Goal: Task Accomplishment & Management: Manage account settings

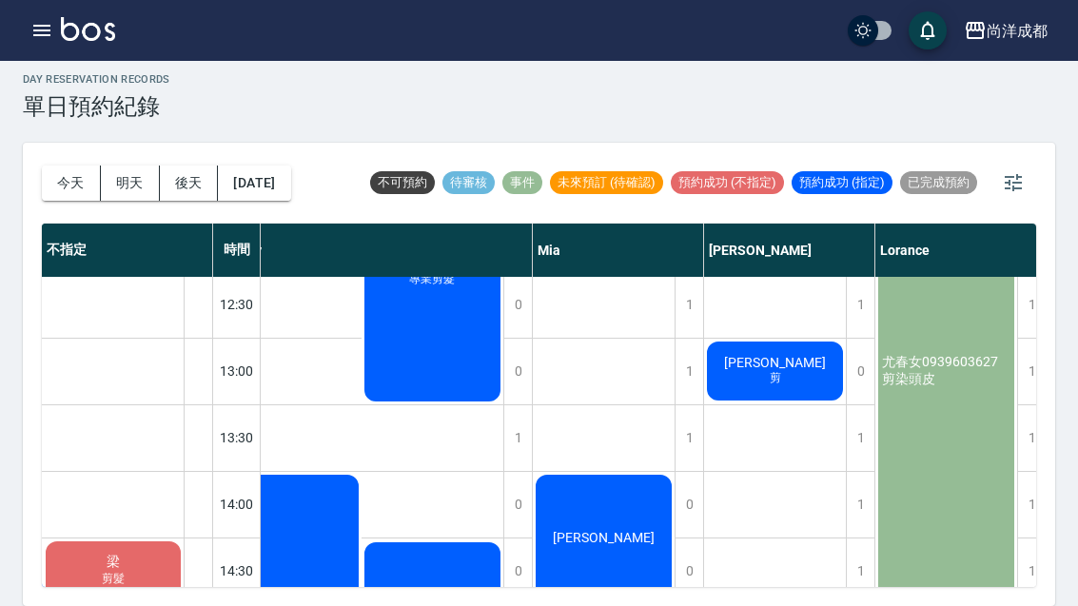
scroll to position [324, 284]
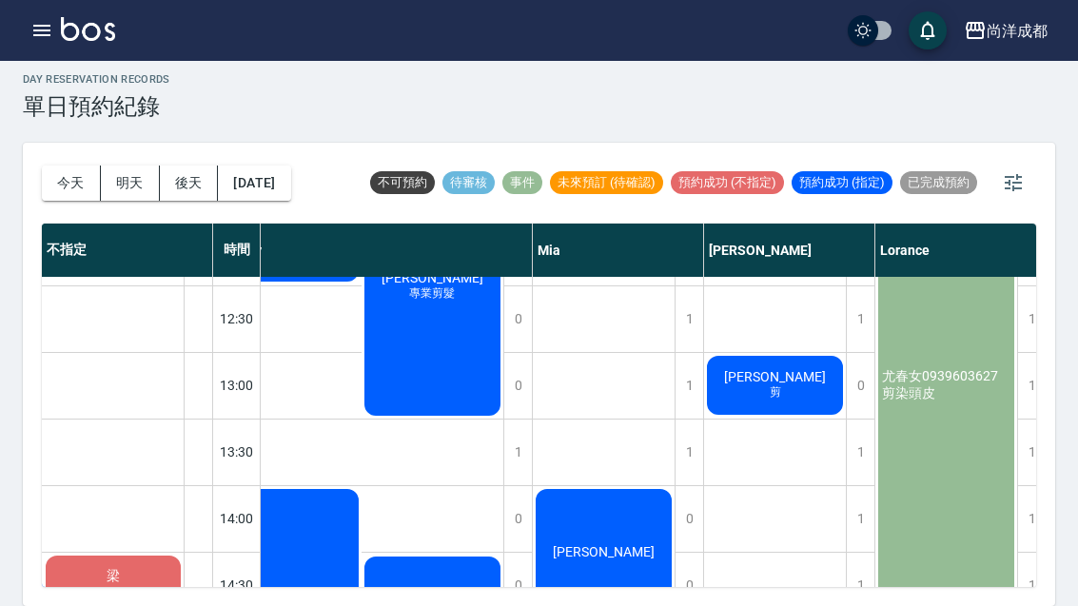
click at [118, 486] on div "張博翔 剪" at bounding box center [47, 518] width 142 height 65
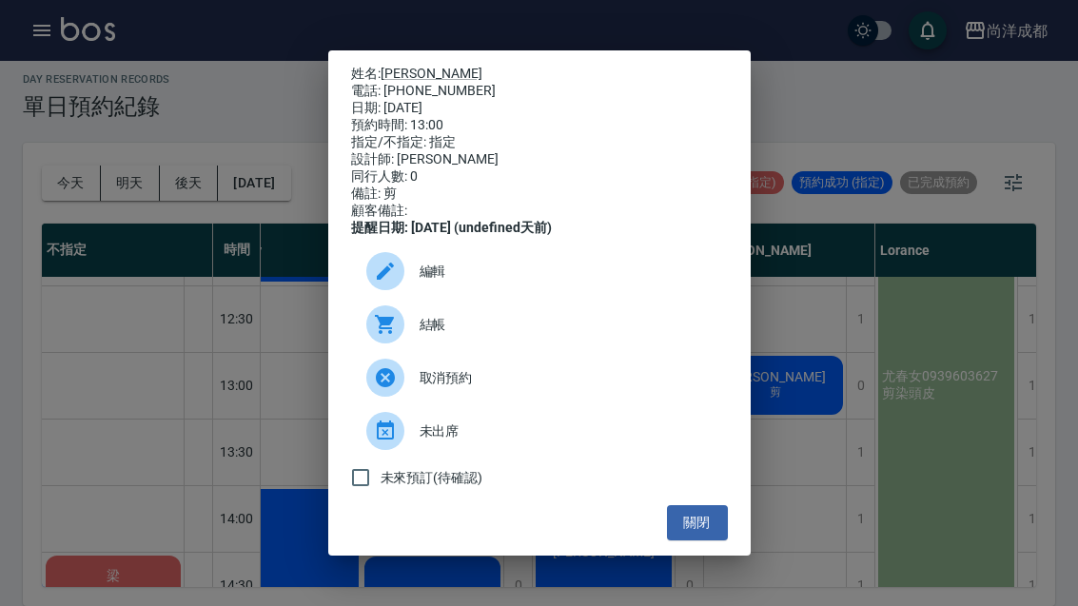
click at [152, 483] on div "姓名: 張博翔 電話: 0936209261 日期: 2025/08/23 預約時間: 13:00 指定/不指定: 指定 設計師: Benny 同行人數: 0…" at bounding box center [539, 303] width 1078 height 606
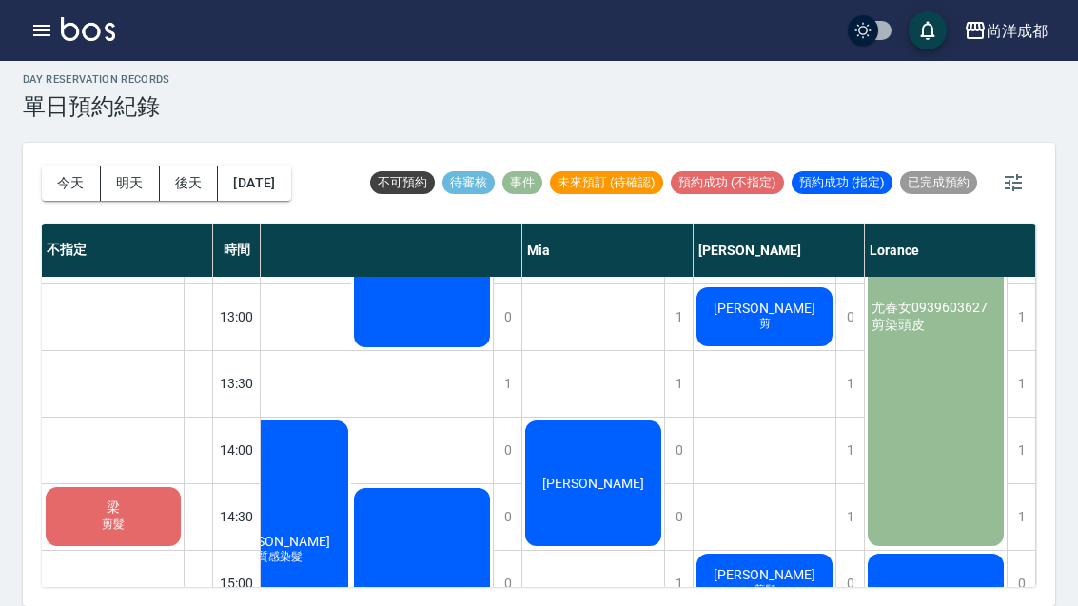
scroll to position [392, 295]
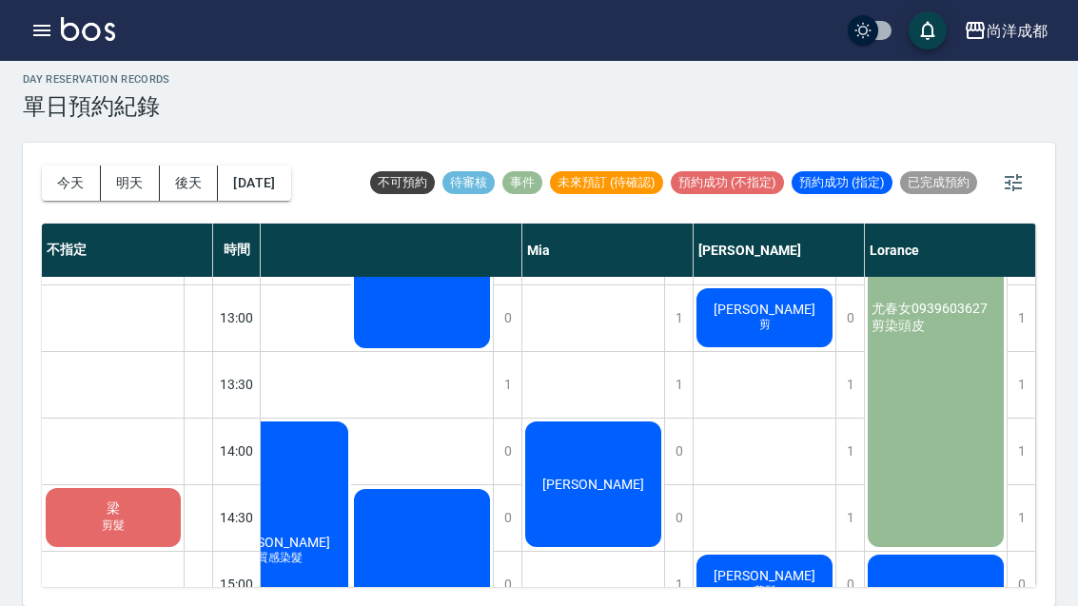
click at [262, 166] on button "2025/08/23" at bounding box center [254, 183] width 72 height 35
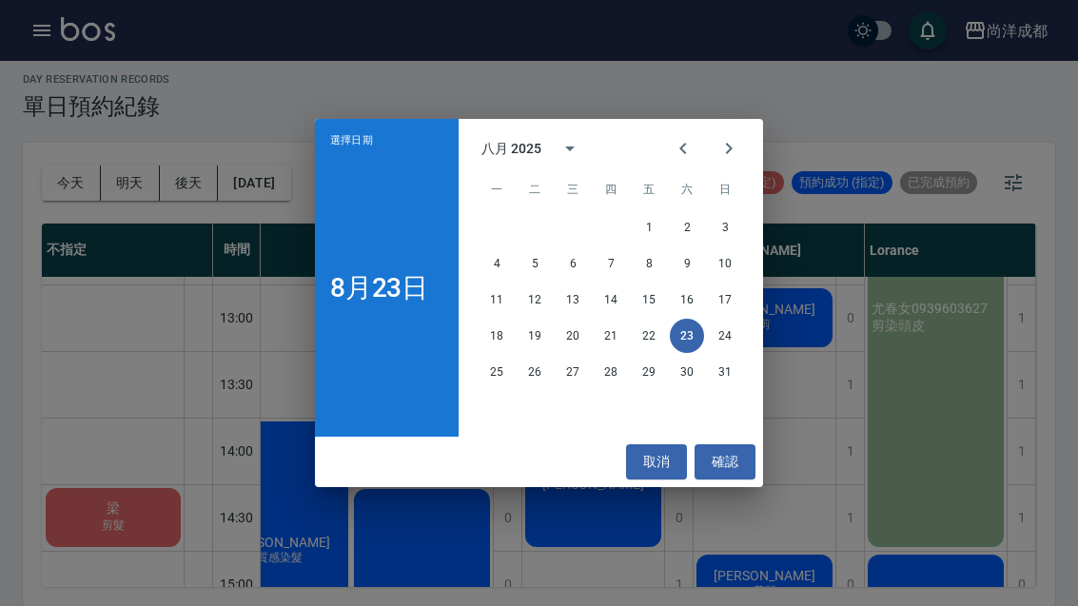
click at [736, 147] on icon "Next month" at bounding box center [728, 148] width 23 height 23
click at [650, 233] on button "5" at bounding box center [649, 227] width 34 height 34
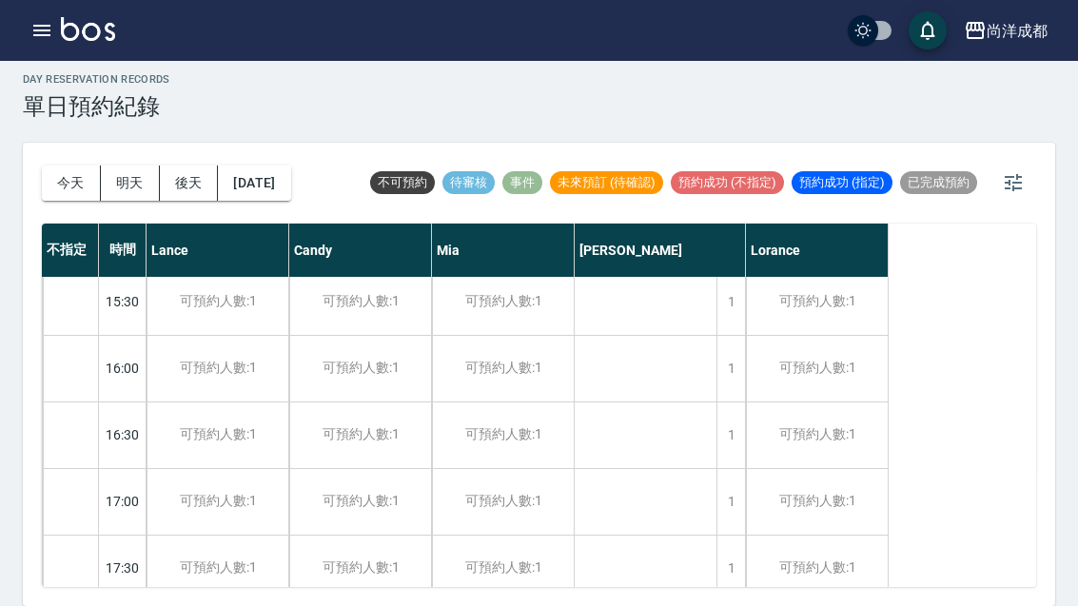
scroll to position [732, 0]
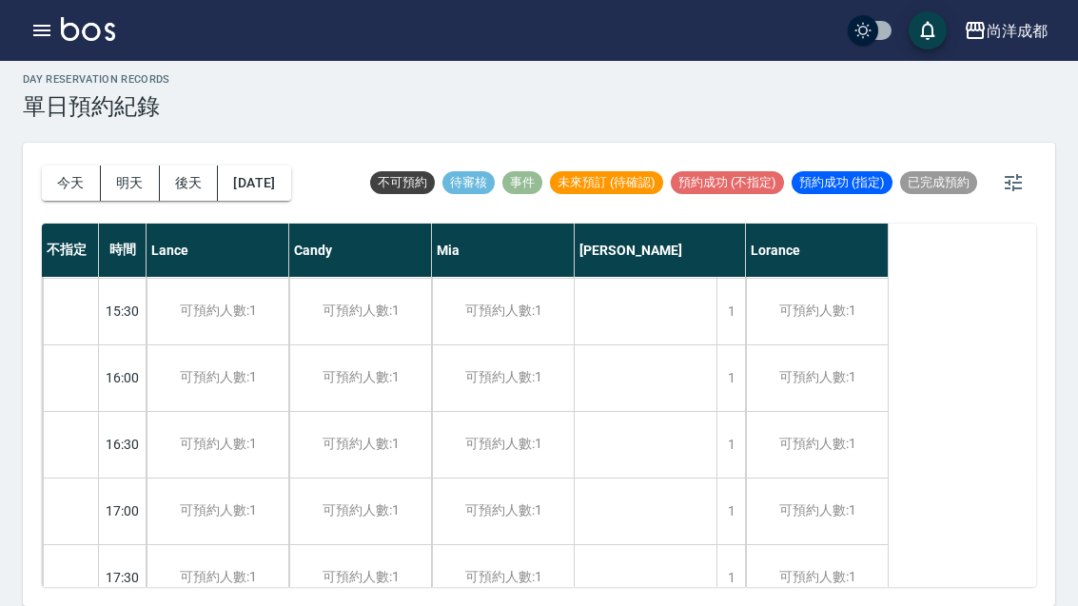
click at [723, 345] on div "1" at bounding box center [730, 378] width 29 height 66
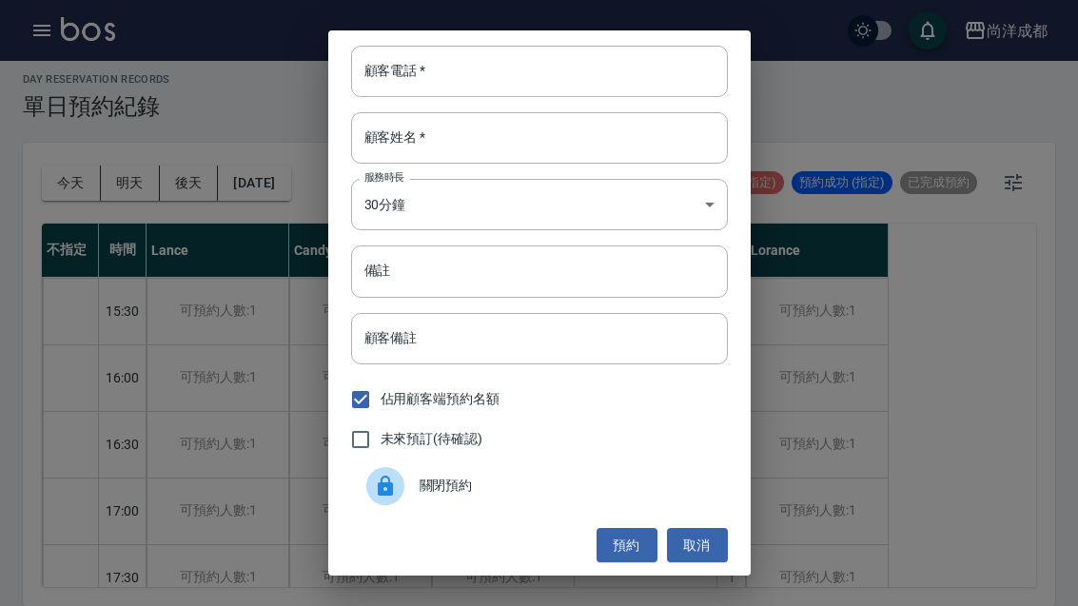
click at [507, 147] on input "顧客姓名   *" at bounding box center [539, 137] width 377 height 51
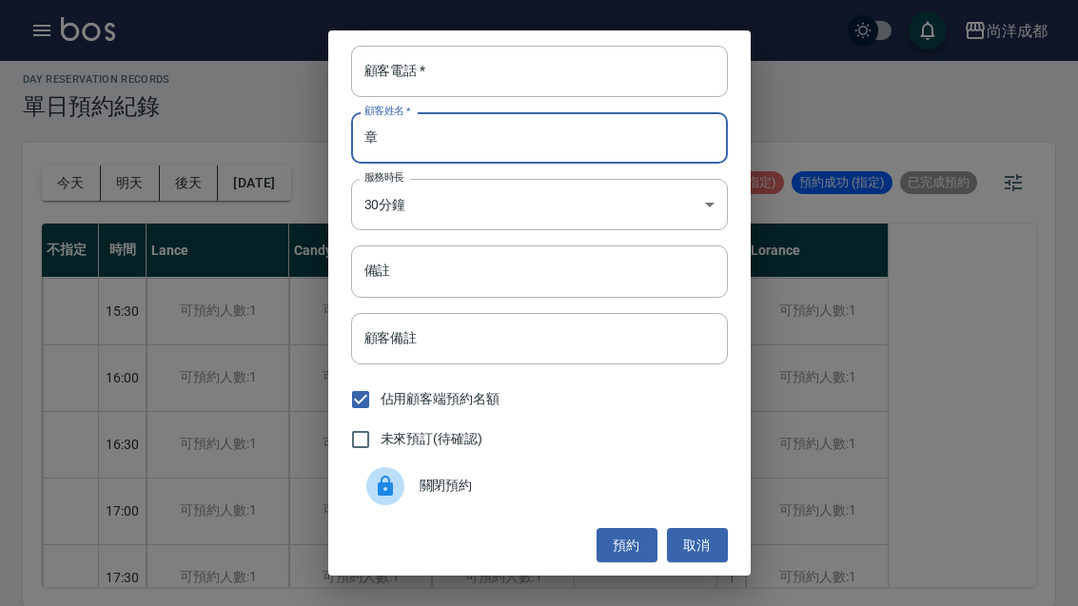
type input "章"
click at [527, 79] on input "顧客電話   *" at bounding box center [539, 71] width 377 height 51
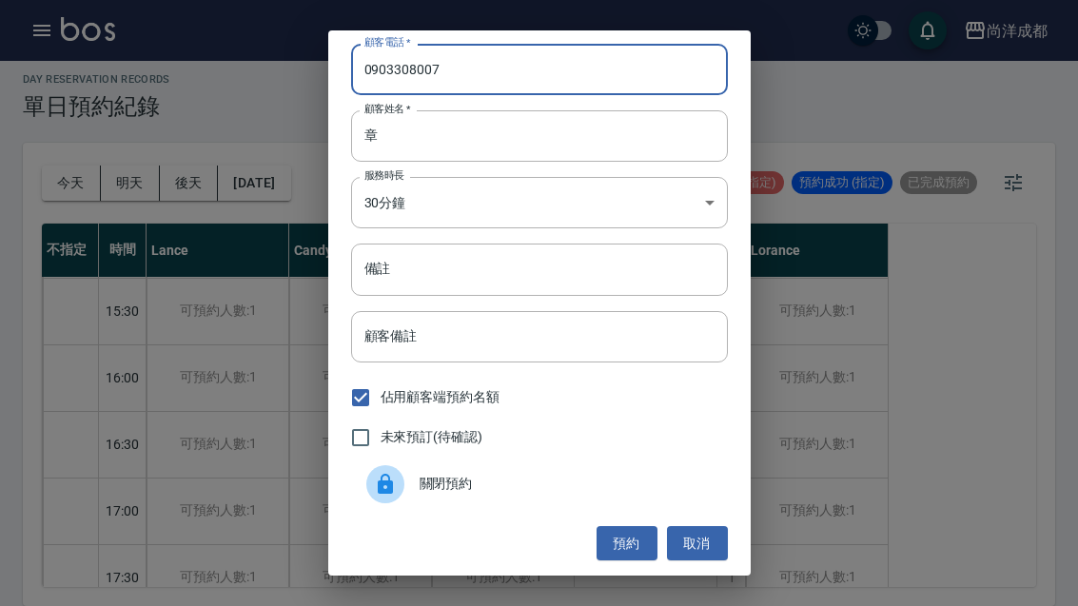
scroll to position [2, 0]
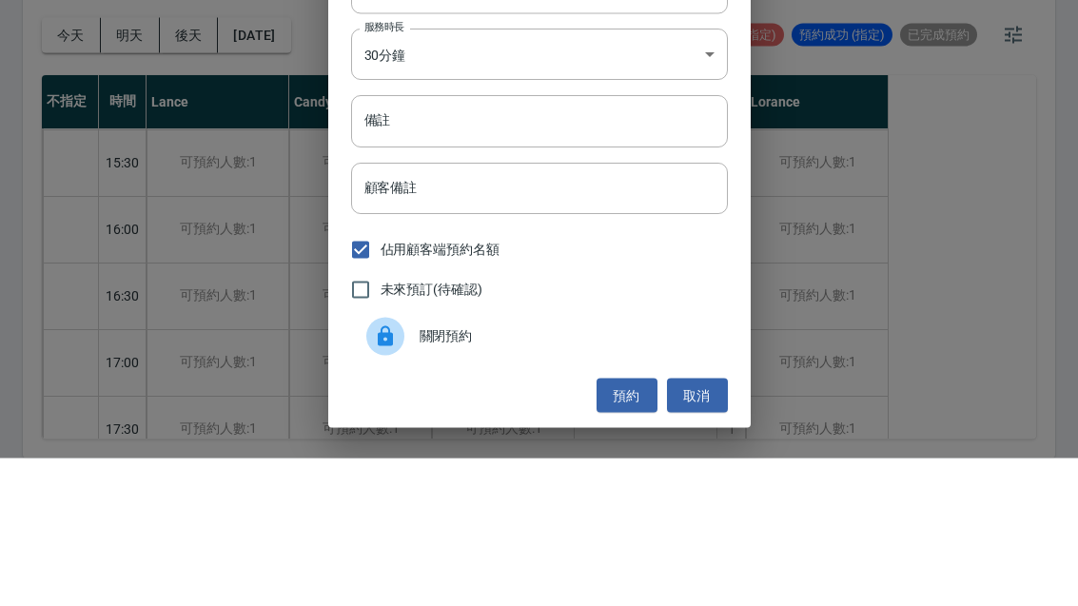
type input "0903308007"
click at [628, 244] on input "備註" at bounding box center [539, 269] width 377 height 51
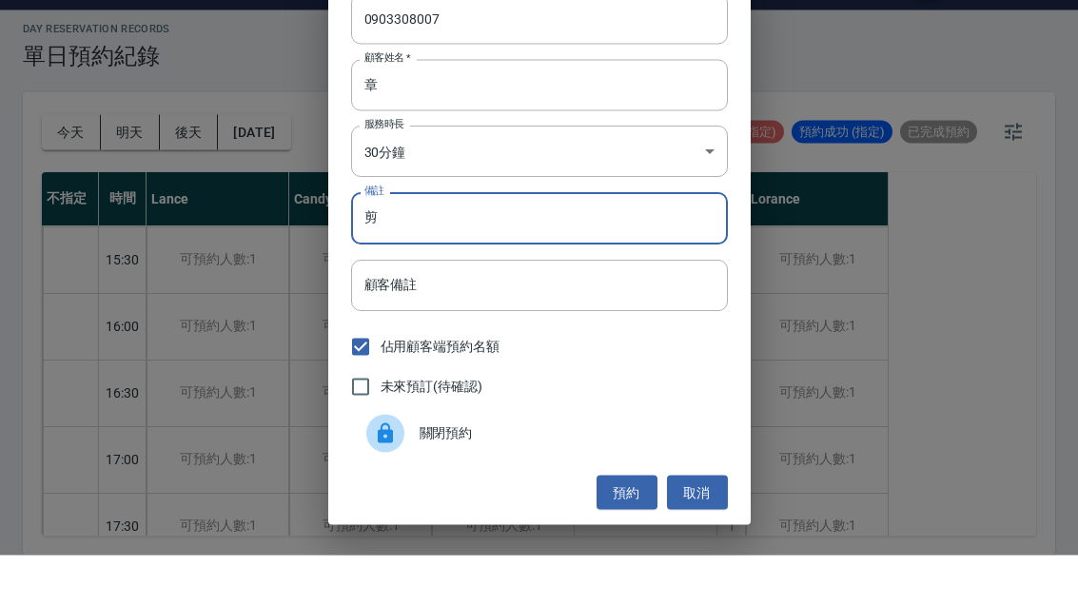
type input "剪"
click at [668, 110] on input "章" at bounding box center [539, 135] width 377 height 51
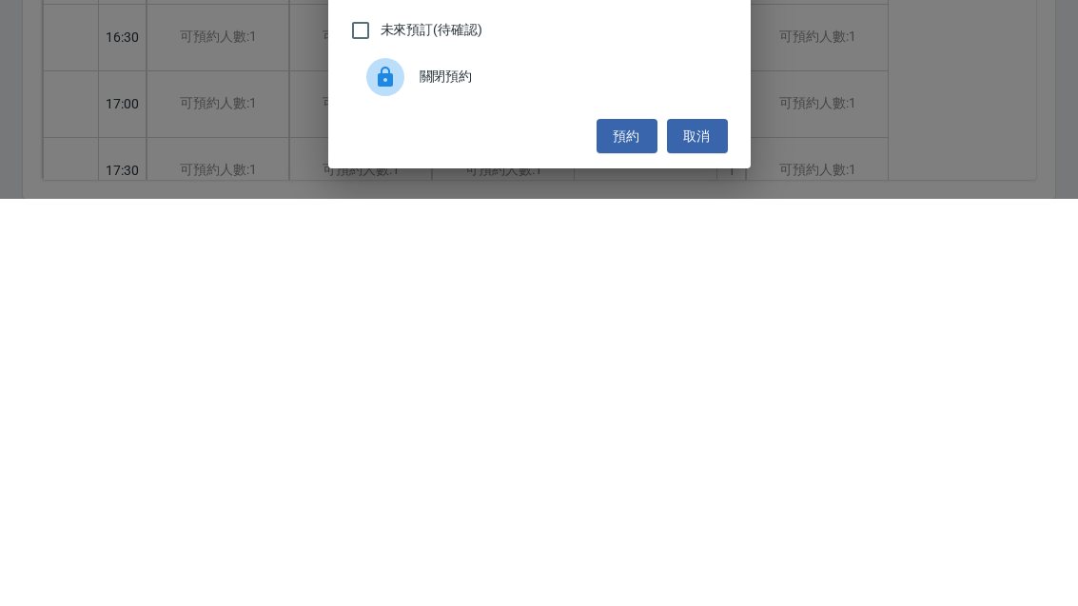
type input "張"
click at [619, 526] on button "預約" at bounding box center [627, 543] width 61 height 35
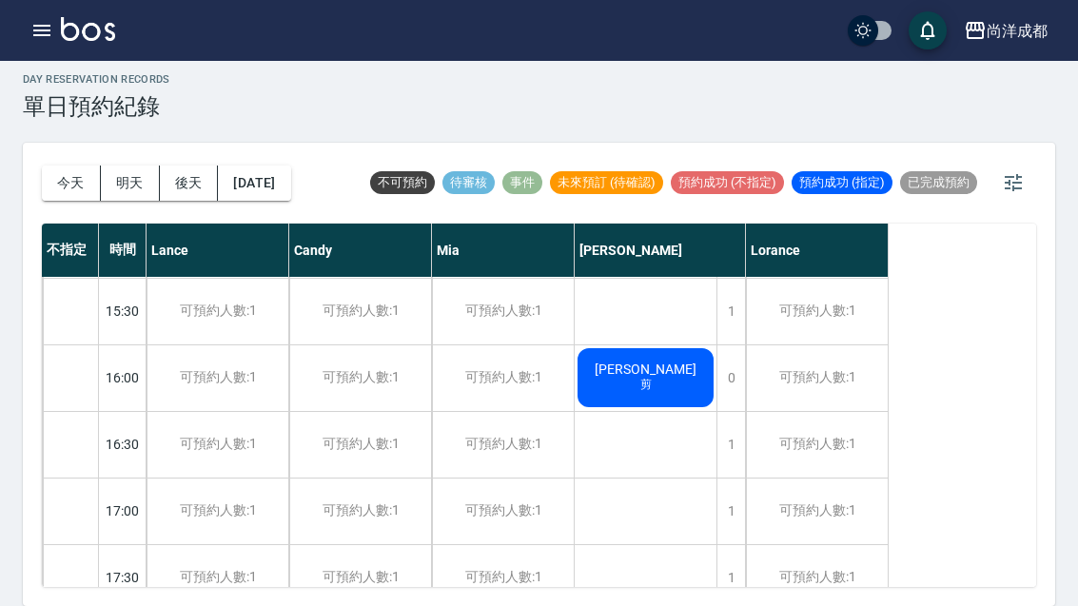
click at [62, 166] on button "今天" at bounding box center [71, 183] width 59 height 35
click at [65, 146] on div at bounding box center [539, 303] width 1078 height 606
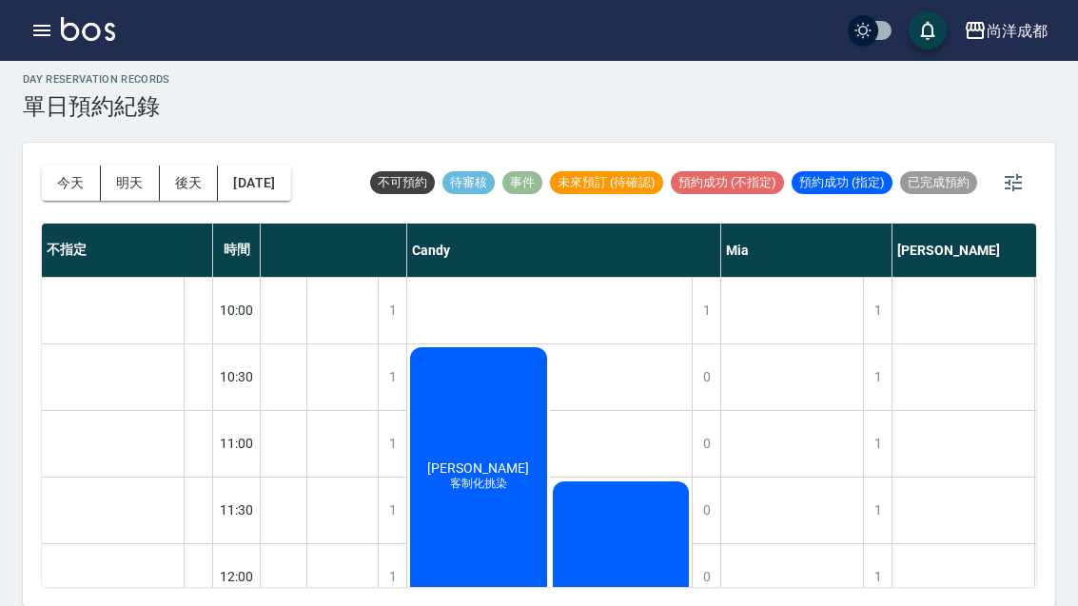
scroll to position [0, 96]
click at [58, 166] on button "今天" at bounding box center [71, 183] width 59 height 35
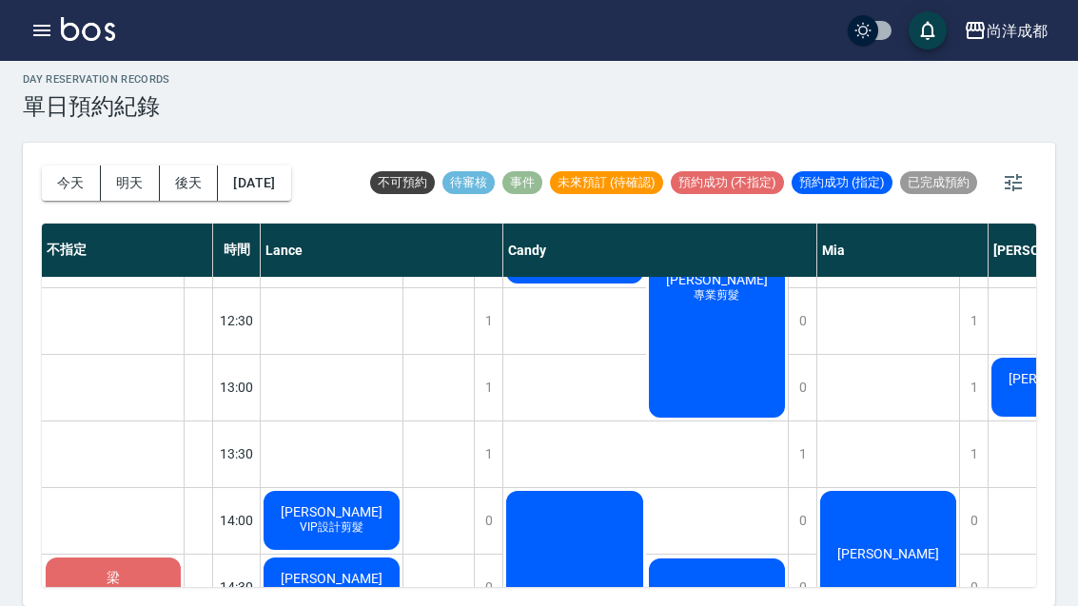
scroll to position [322, 0]
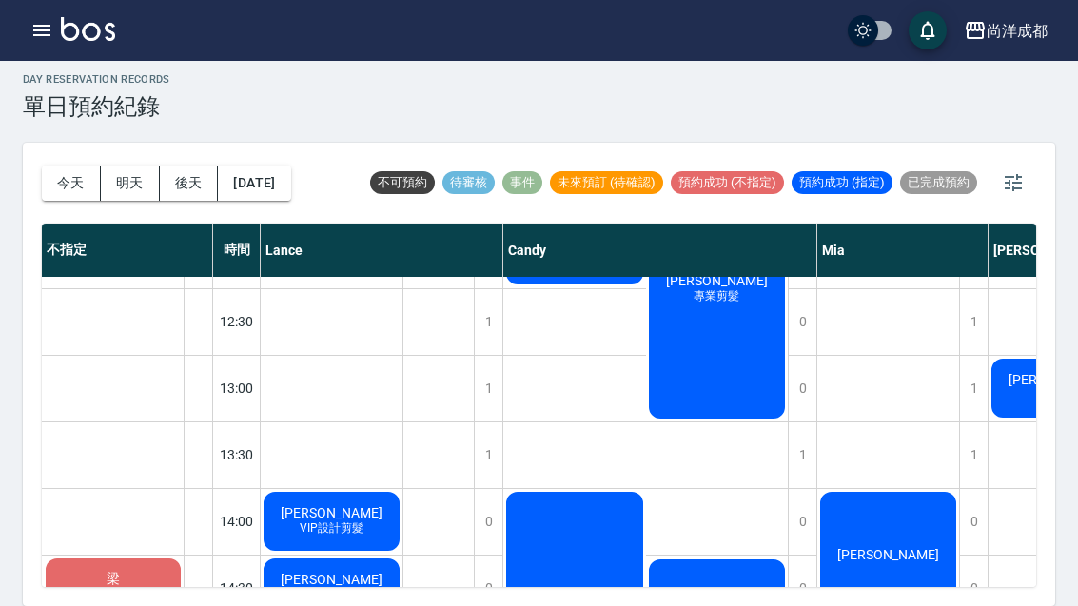
click at [122, 166] on button "明天" at bounding box center [130, 183] width 59 height 35
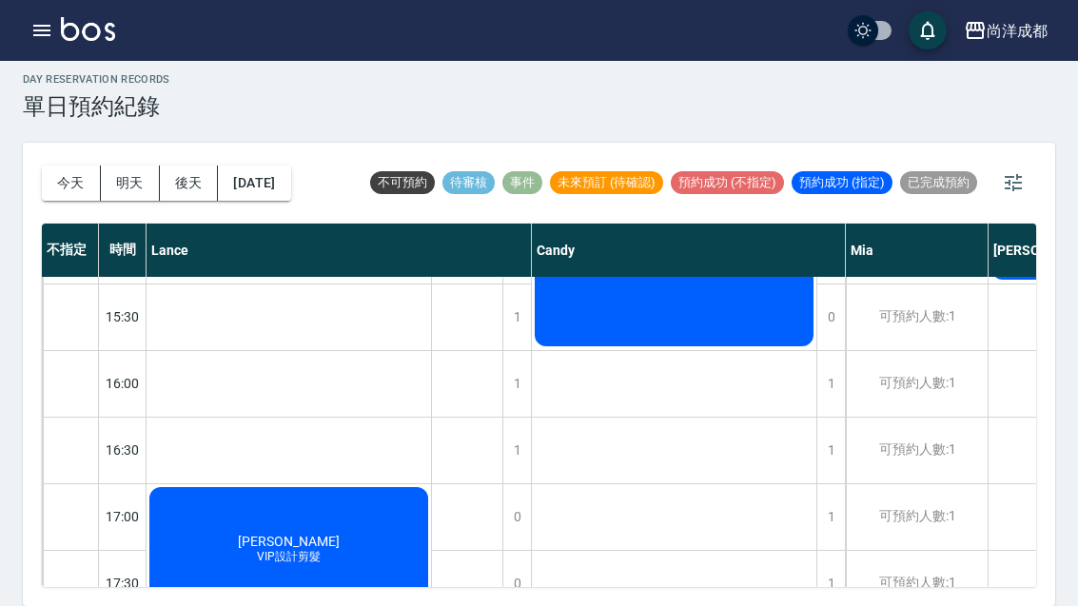
scroll to position [719, -1]
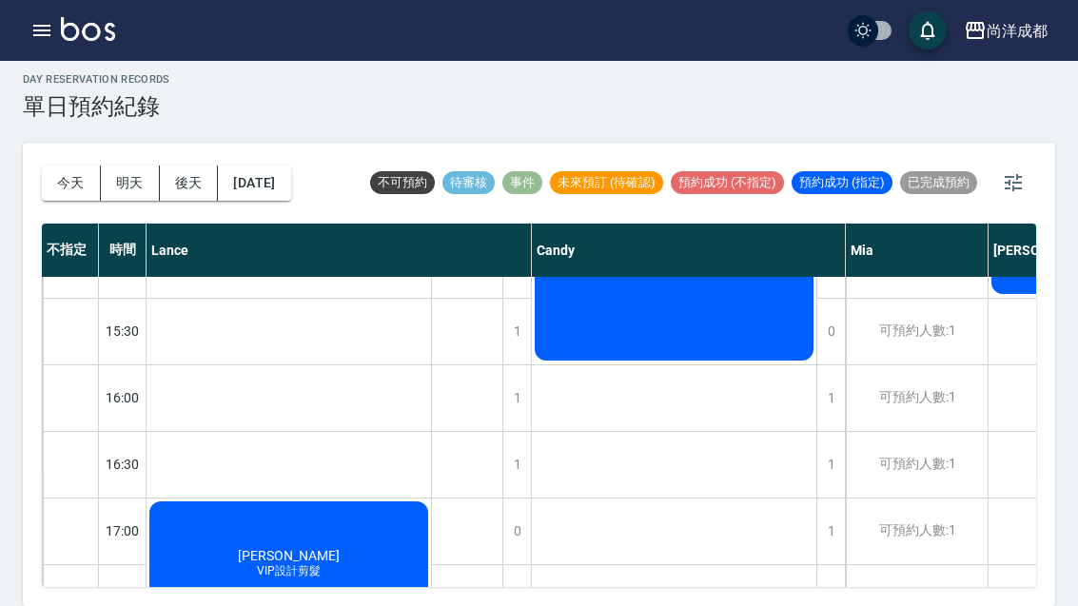
click at [179, 166] on button "後天" at bounding box center [189, 183] width 59 height 35
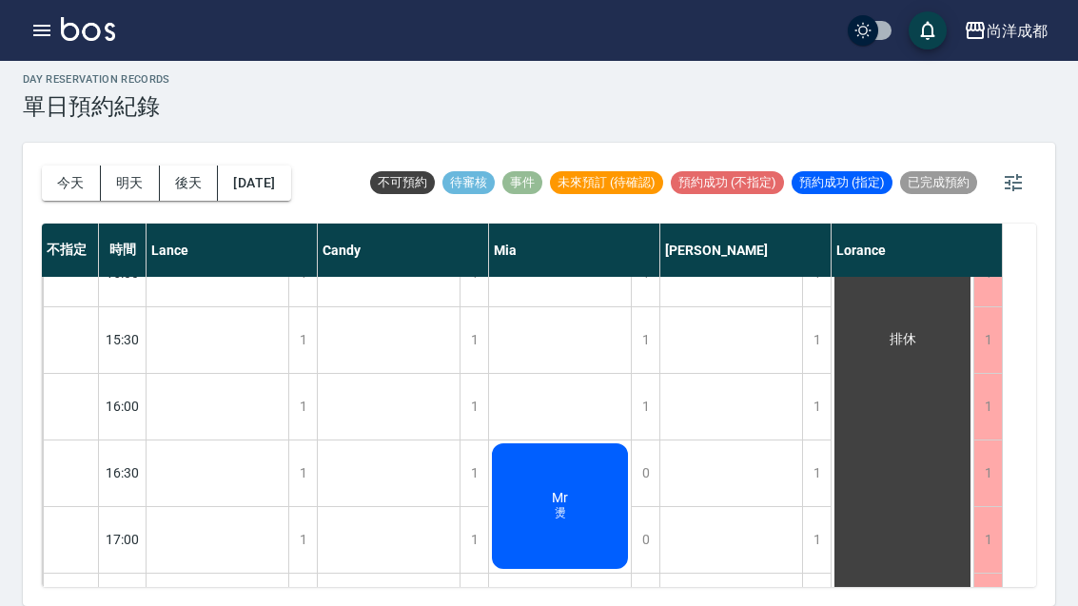
scroll to position [701, 0]
click at [60, 27] on button "button" at bounding box center [42, 30] width 38 height 38
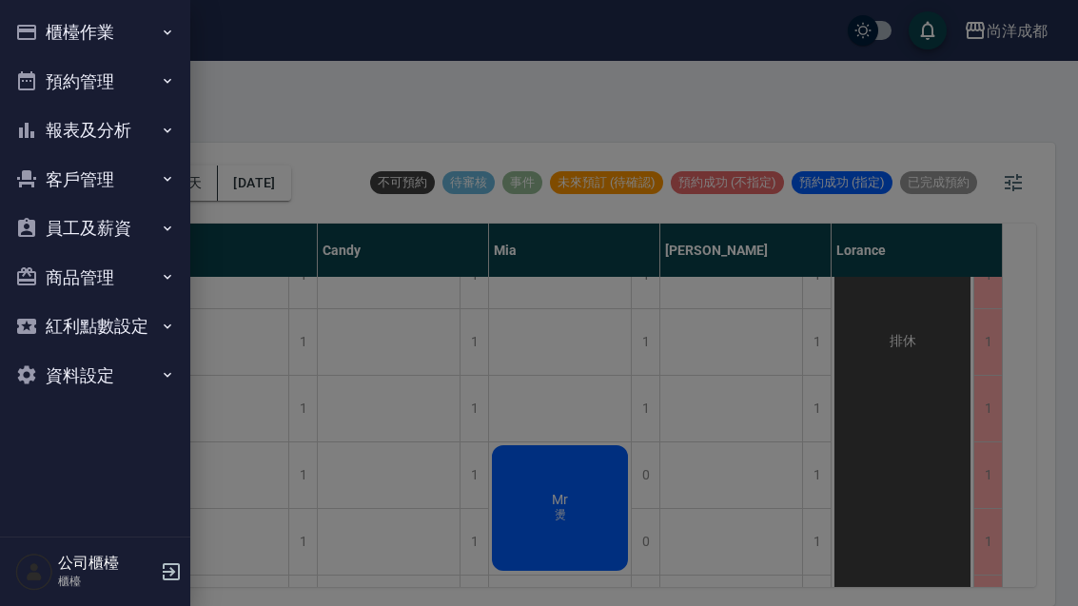
click at [60, 126] on button "報表及分析" at bounding box center [95, 130] width 175 height 49
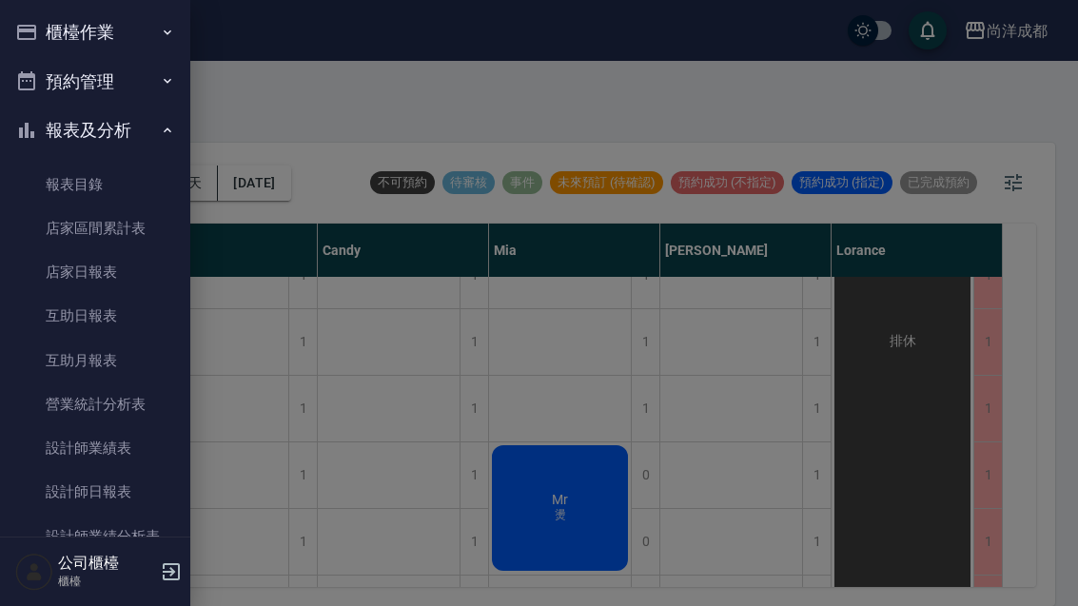
click at [48, 166] on link "報表目錄" at bounding box center [95, 185] width 175 height 44
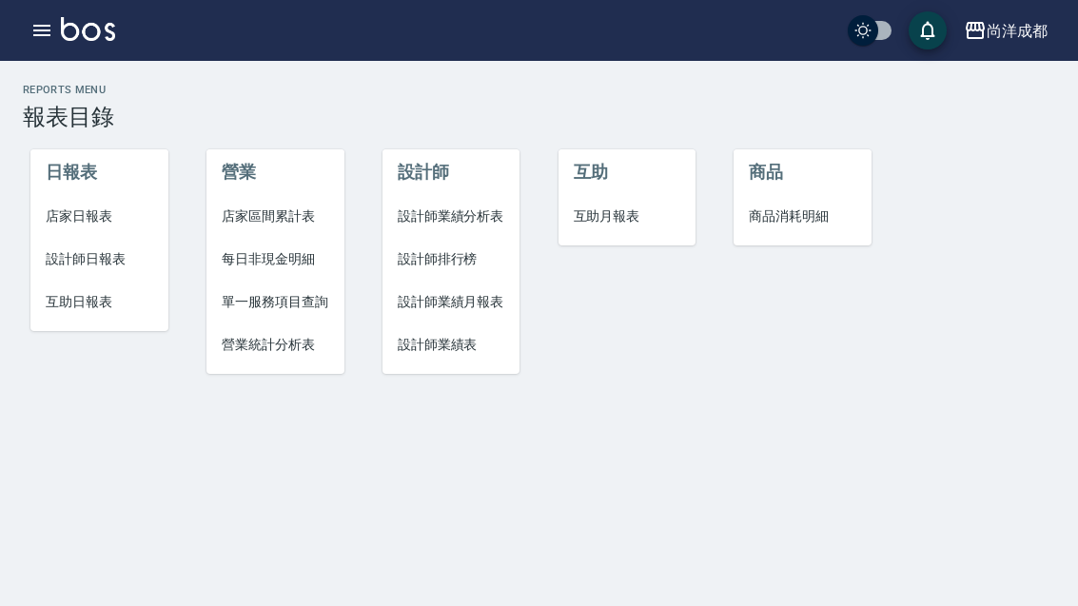
click at [412, 292] on span "設計師業績月報表" at bounding box center [452, 302] width 108 height 20
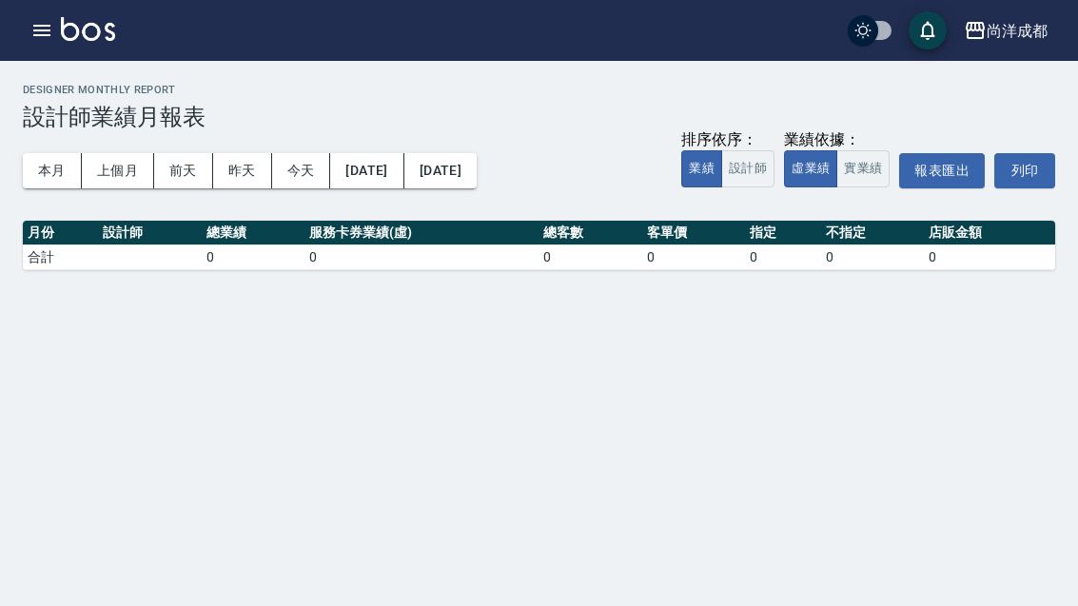
click at [46, 163] on button "本月" at bounding box center [52, 170] width 59 height 35
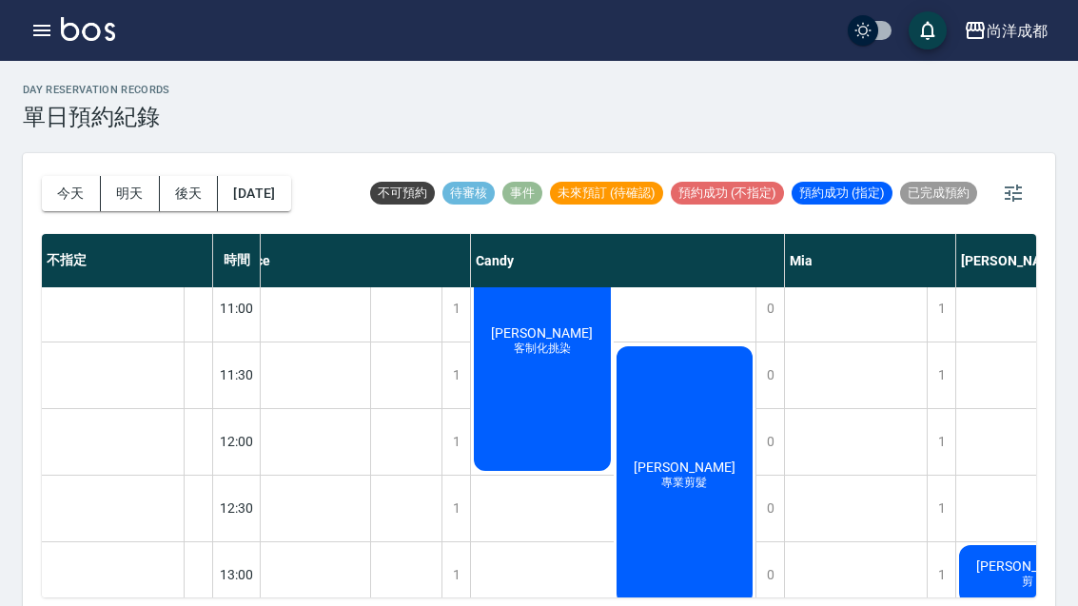
click at [65, 205] on button "今天" at bounding box center [71, 193] width 59 height 35
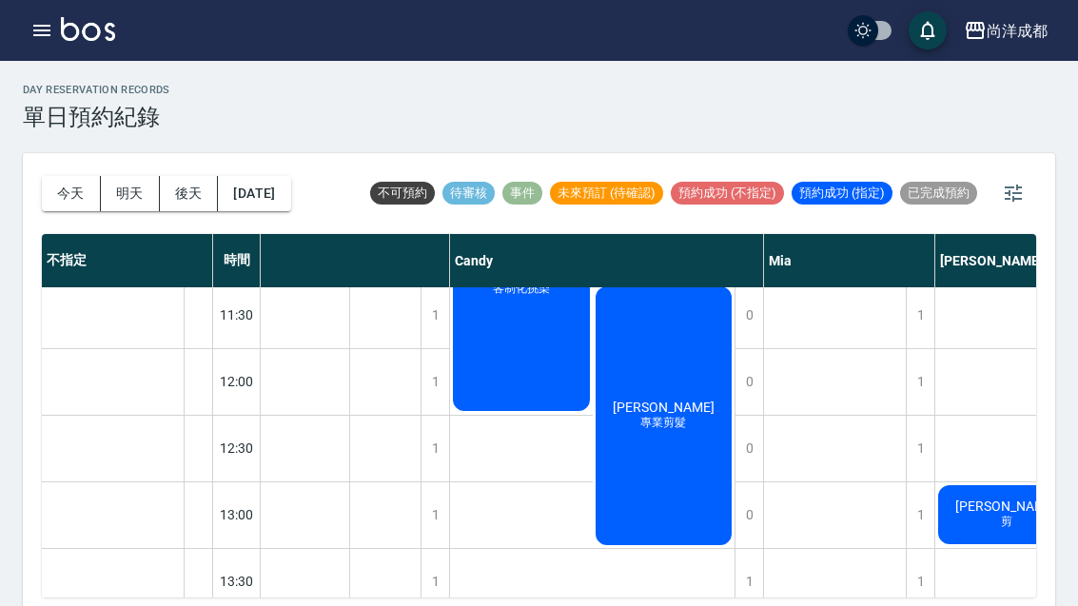
click at [65, 204] on button "今天" at bounding box center [71, 193] width 59 height 35
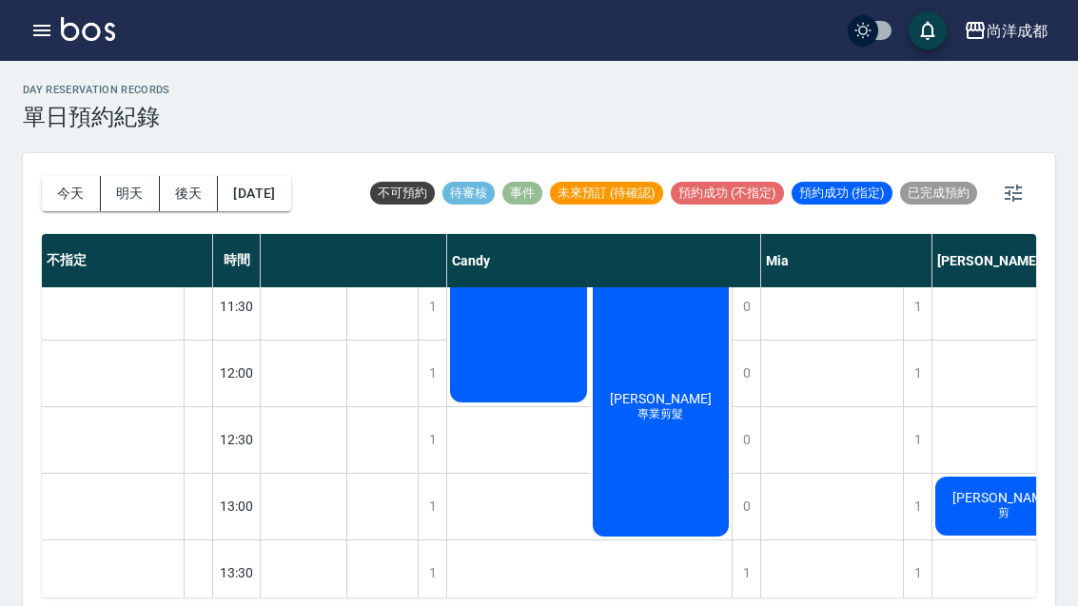
click at [64, 200] on button "今天" at bounding box center [71, 193] width 59 height 35
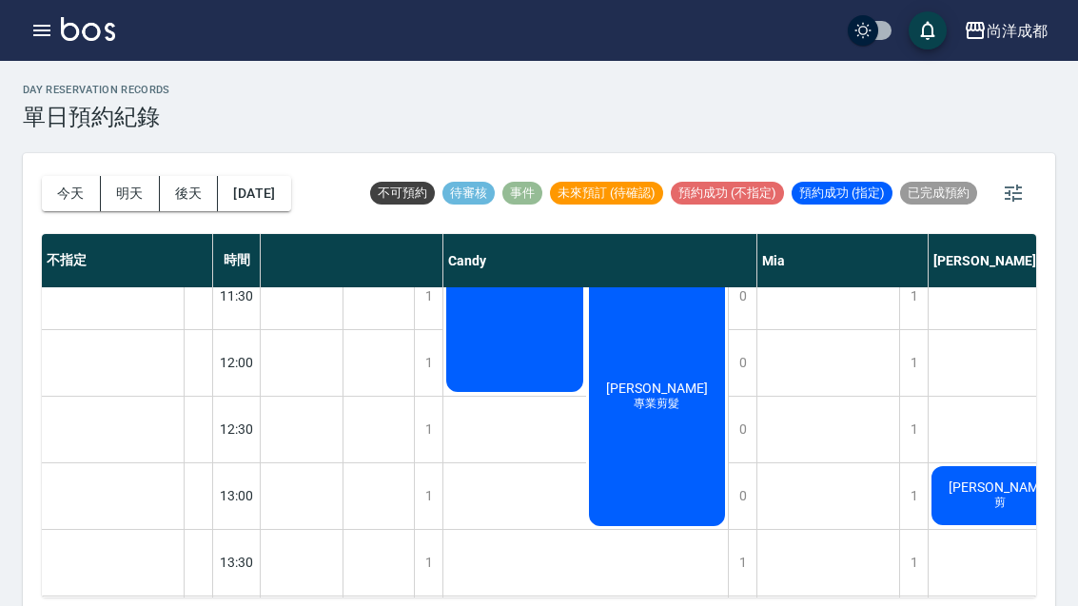
click at [63, 199] on button "今天" at bounding box center [71, 193] width 59 height 35
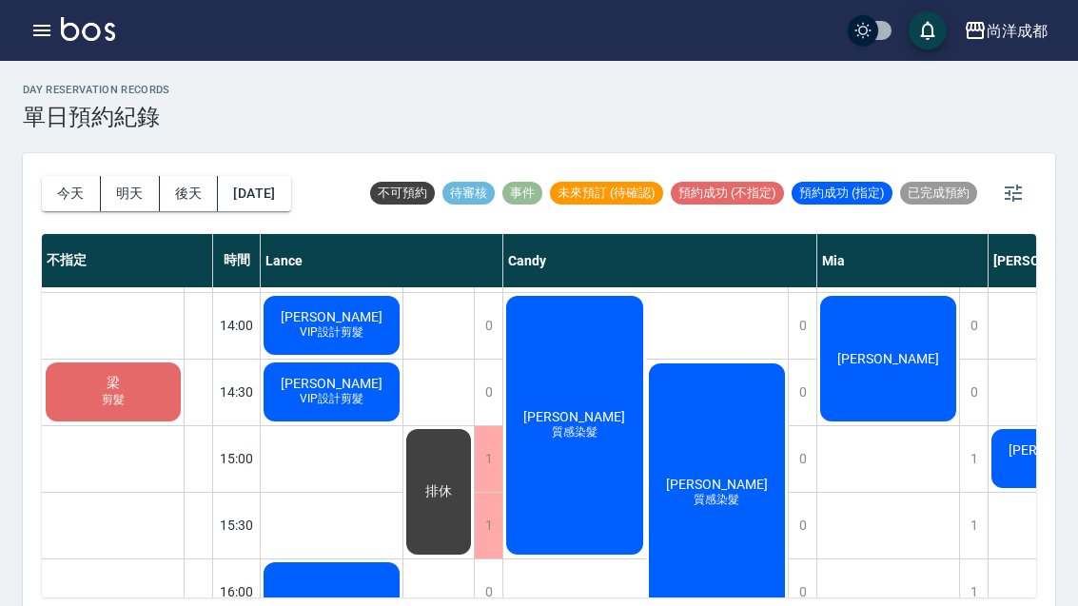
scroll to position [527, 0]
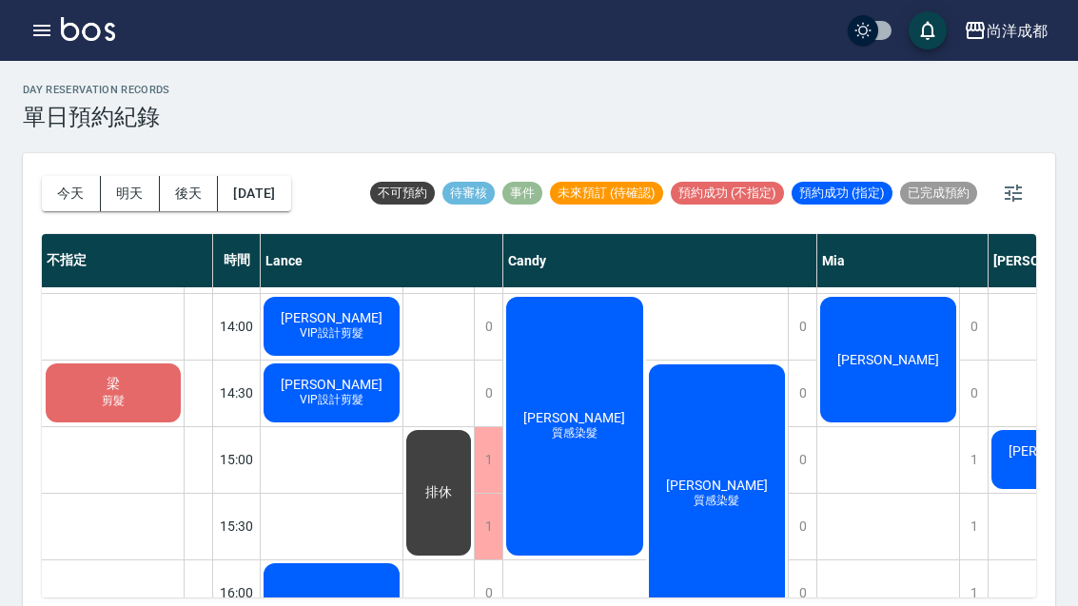
click at [110, 398] on span "剪髮" at bounding box center [113, 401] width 30 height 16
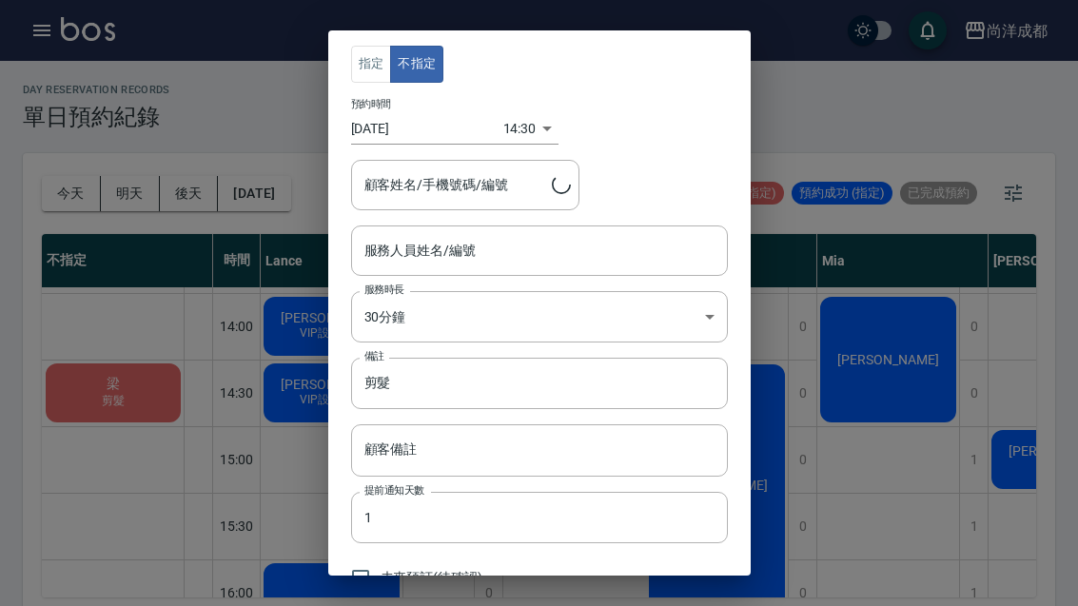
type input "梁/0981106199"
click at [936, 349] on div "指定 不指定 預約時間 2025/08/23 14:30 1755930600000 顧客姓名/手機號碼/編號 梁/0981106199 顧客姓名/手機號碼/…" at bounding box center [539, 303] width 1078 height 606
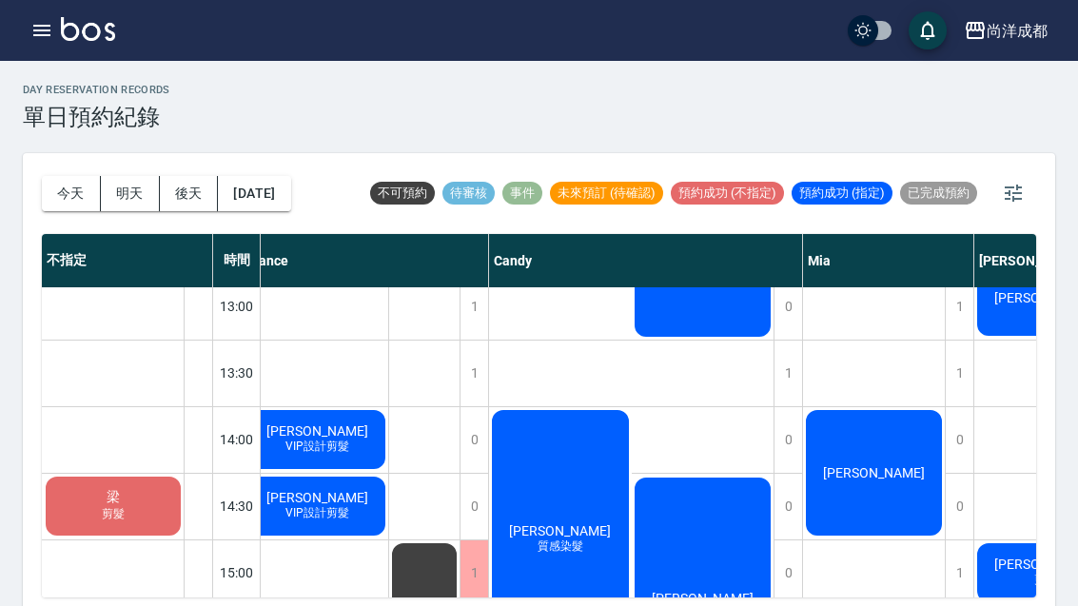
scroll to position [415, 15]
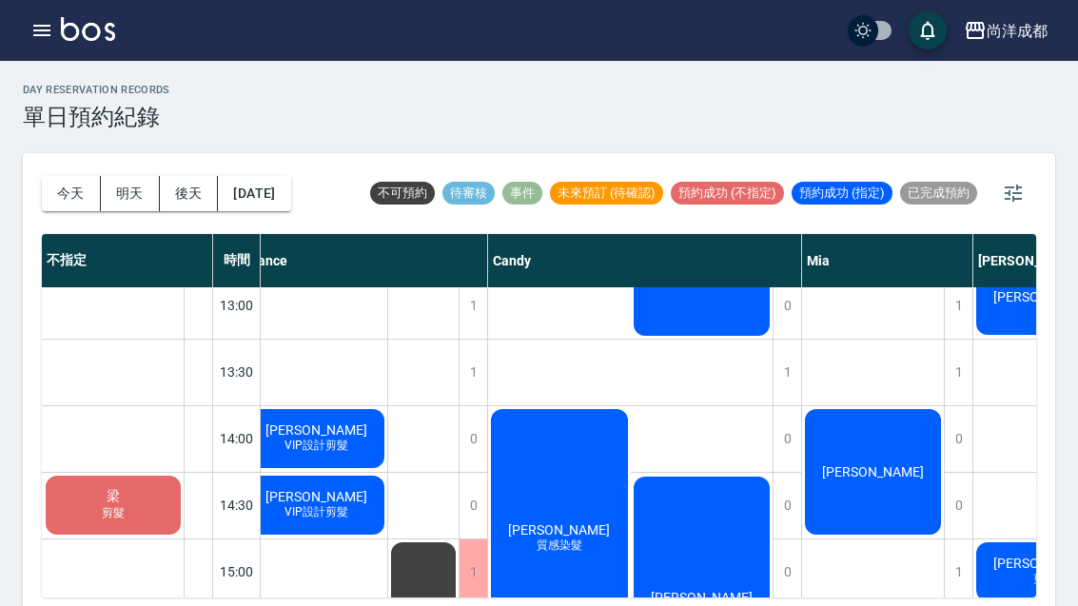
click at [387, 433] on div "[PERSON_NAME]" at bounding box center [316, 438] width 142 height 65
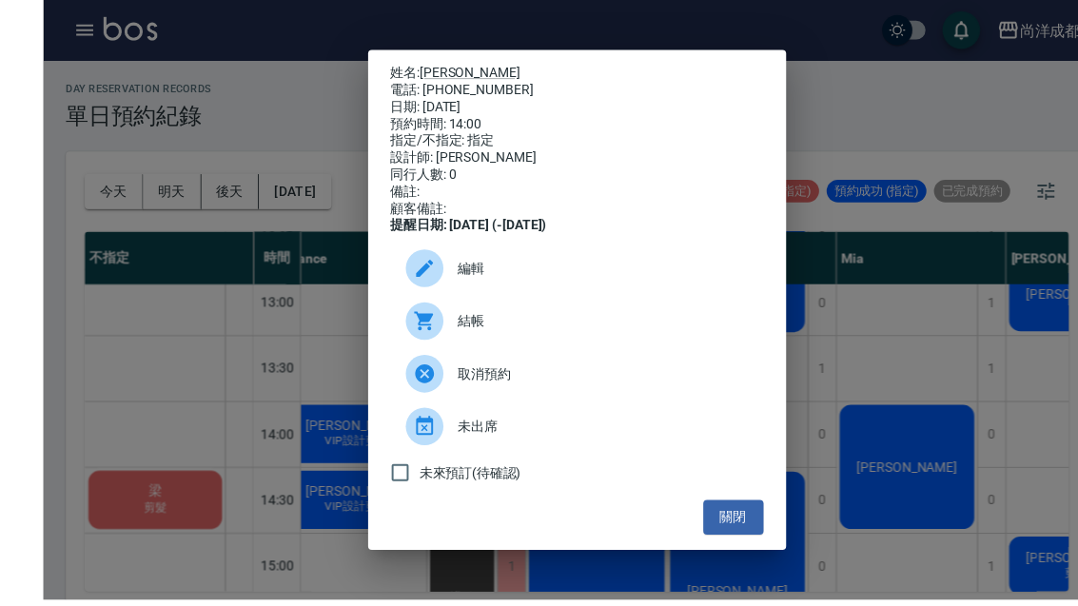
scroll to position [39, 0]
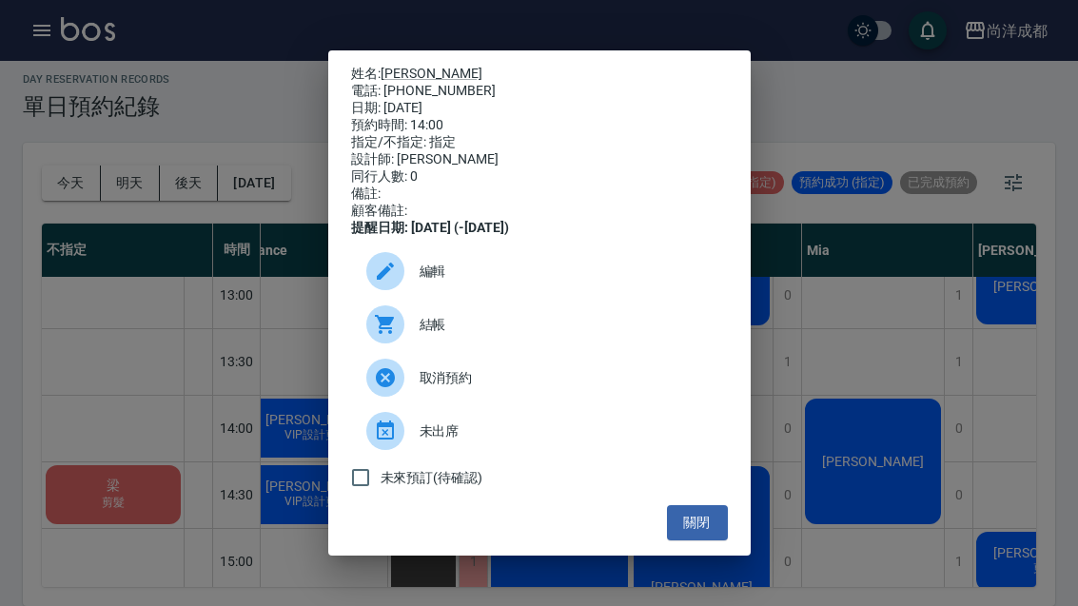
click at [715, 540] on button "關閉" at bounding box center [697, 522] width 61 height 35
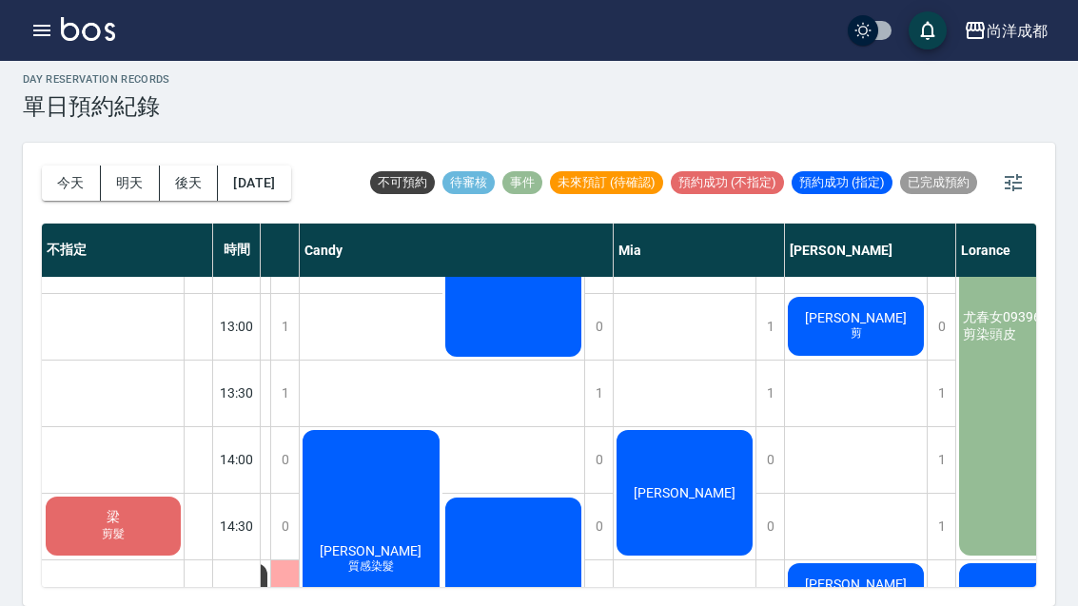
scroll to position [366, 204]
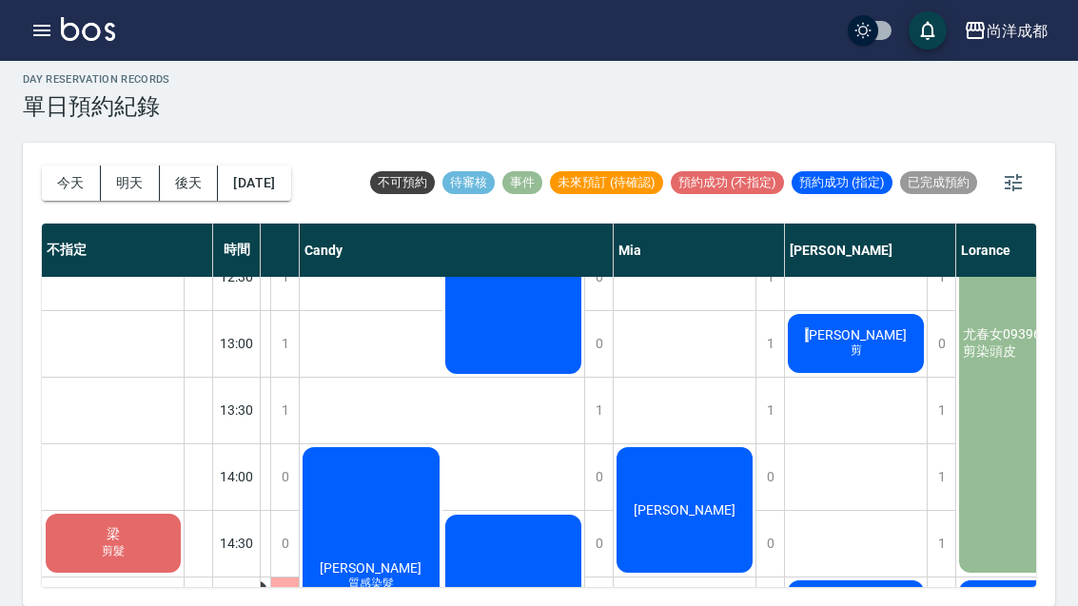
click at [896, 456] on div "張博翔 剪 林俊億 剪髮 林燕玲 女生燙髮" at bounding box center [856, 610] width 143 height 1399
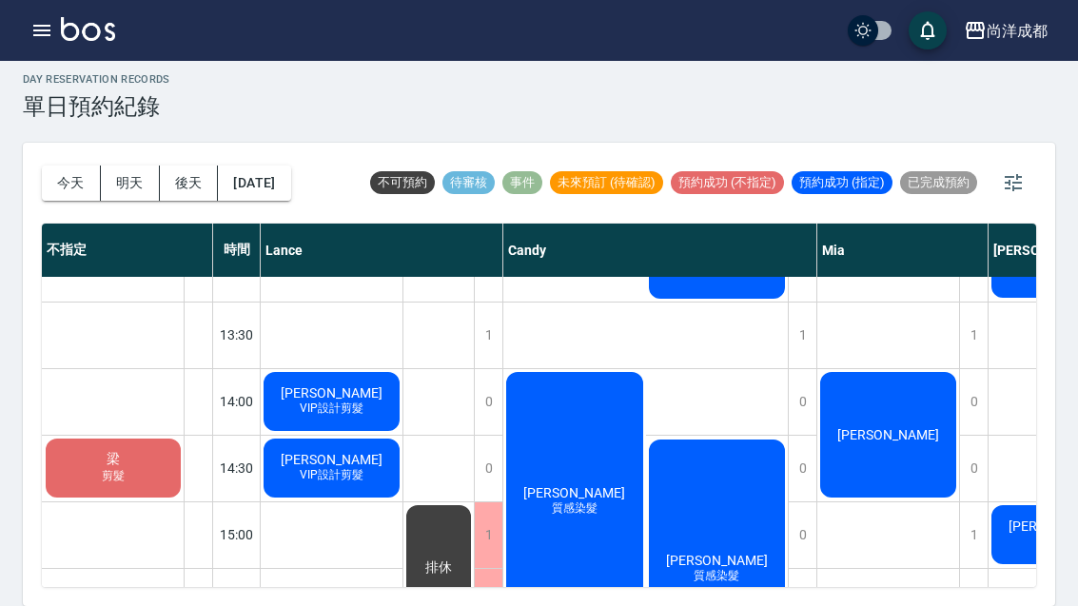
scroll to position [446, 0]
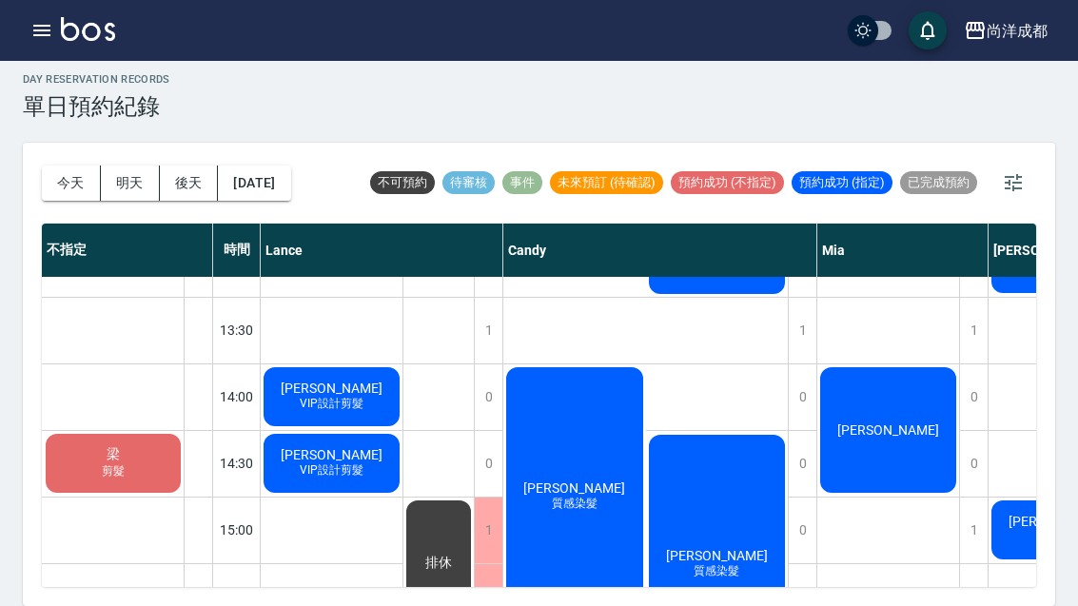
click at [362, 364] on div "徐子翔 VIP設計剪髮" at bounding box center [332, 396] width 142 height 65
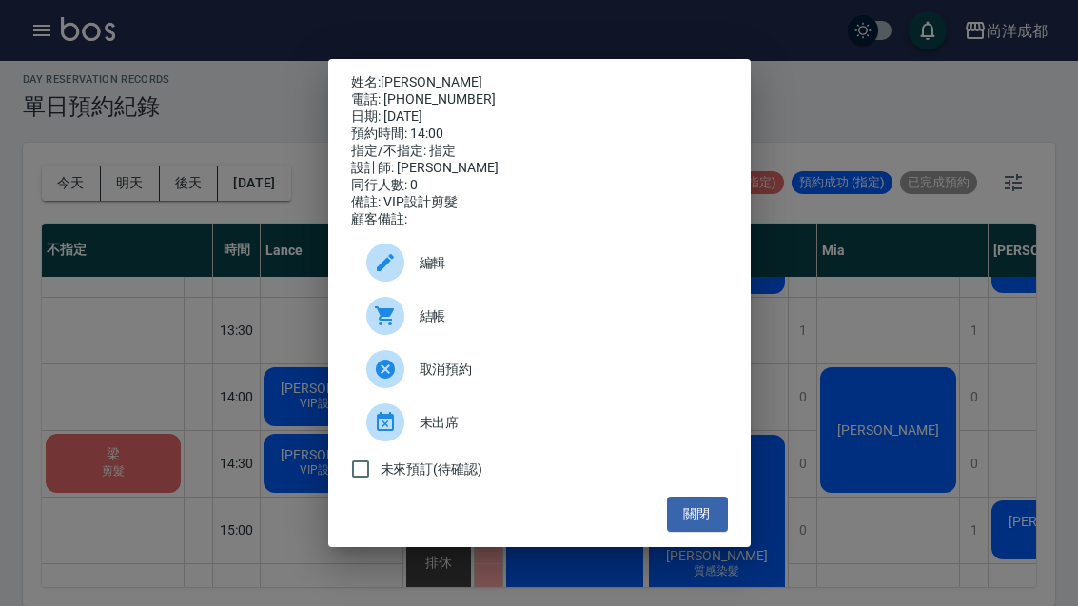
scroll to position [34, 0]
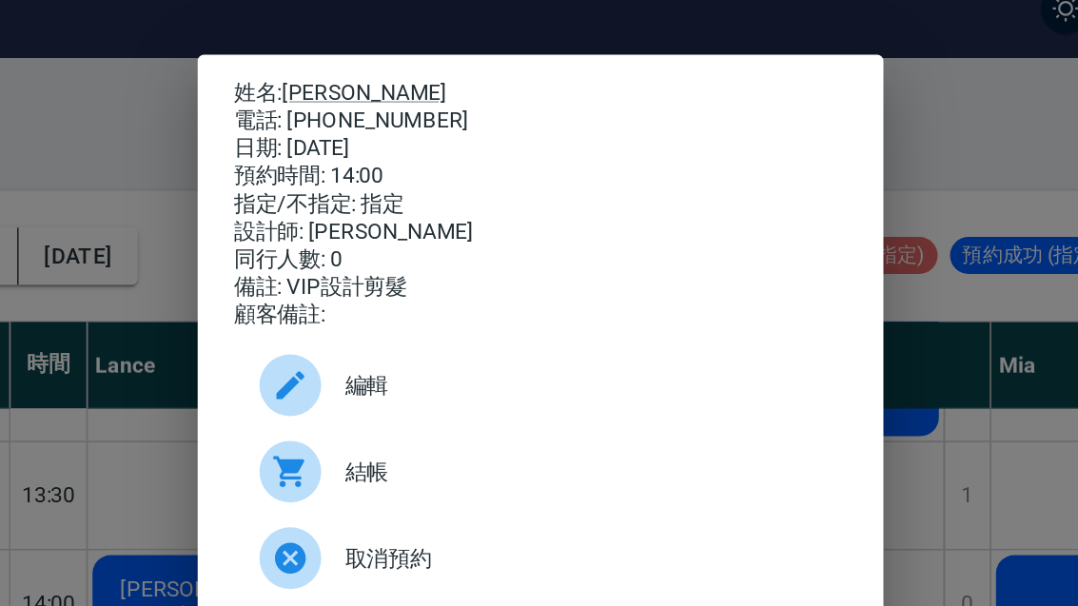
click at [600, 228] on div "姓名: 徐子翔 電話: 0955329529 日期: 2025/08/23 預約時間: 14:00 指定/不指定: 指定 設計師: Lance 同行人數: 0…" at bounding box center [539, 303] width 1078 height 606
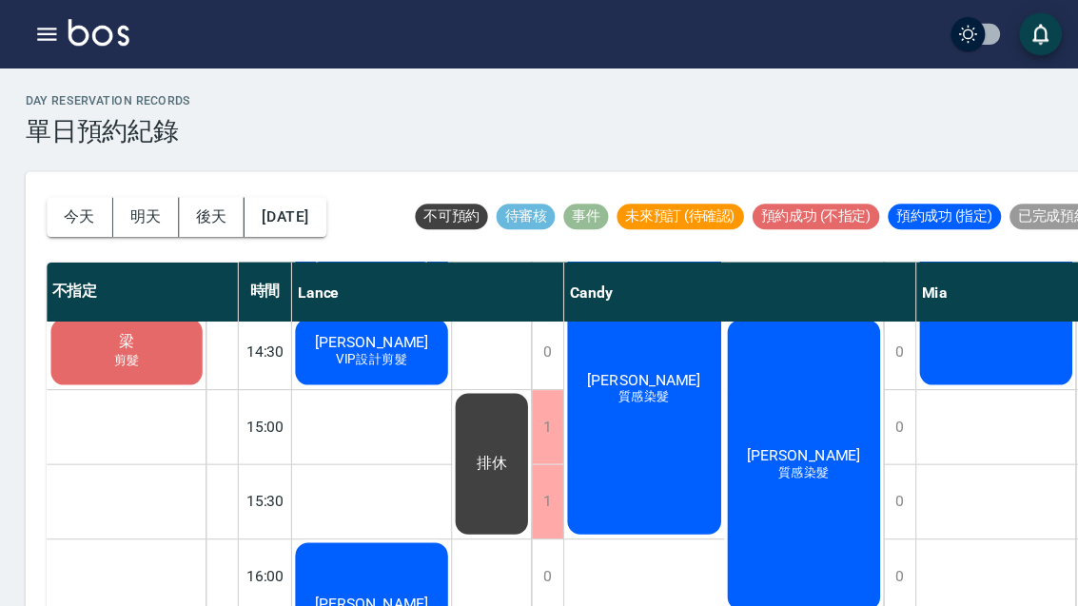
scroll to position [612, 5]
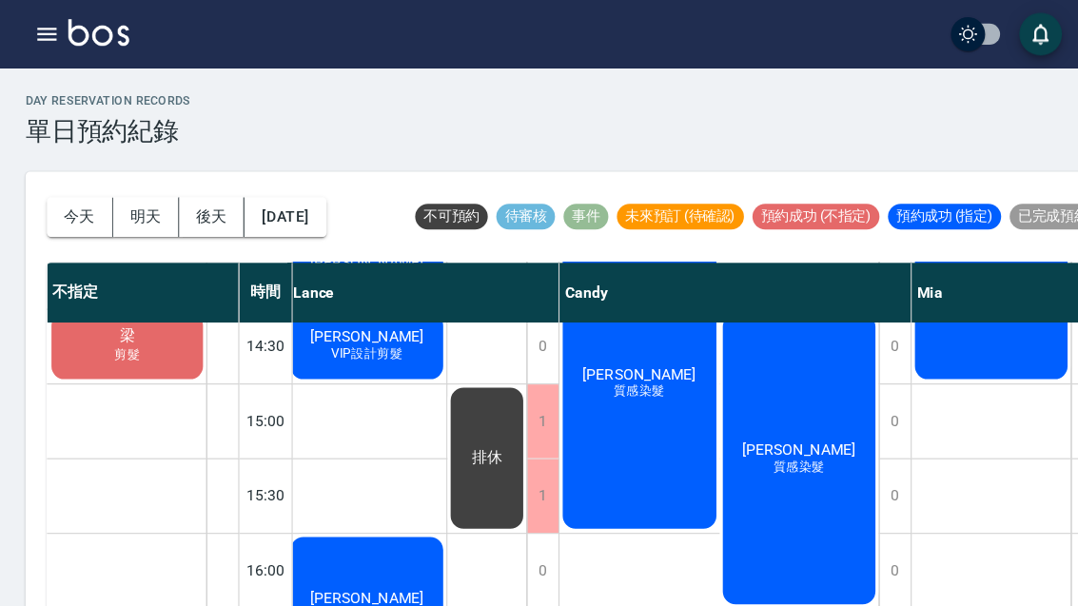
click at [125, 372] on div "梁 剪髮 廖 洗髮" at bounding box center [113, 375] width 143 height 1399
click at [126, 374] on div "梁 剪髮 廖 洗髮" at bounding box center [113, 375] width 143 height 1399
click at [204, 392] on div at bounding box center [198, 375] width 29 height 66
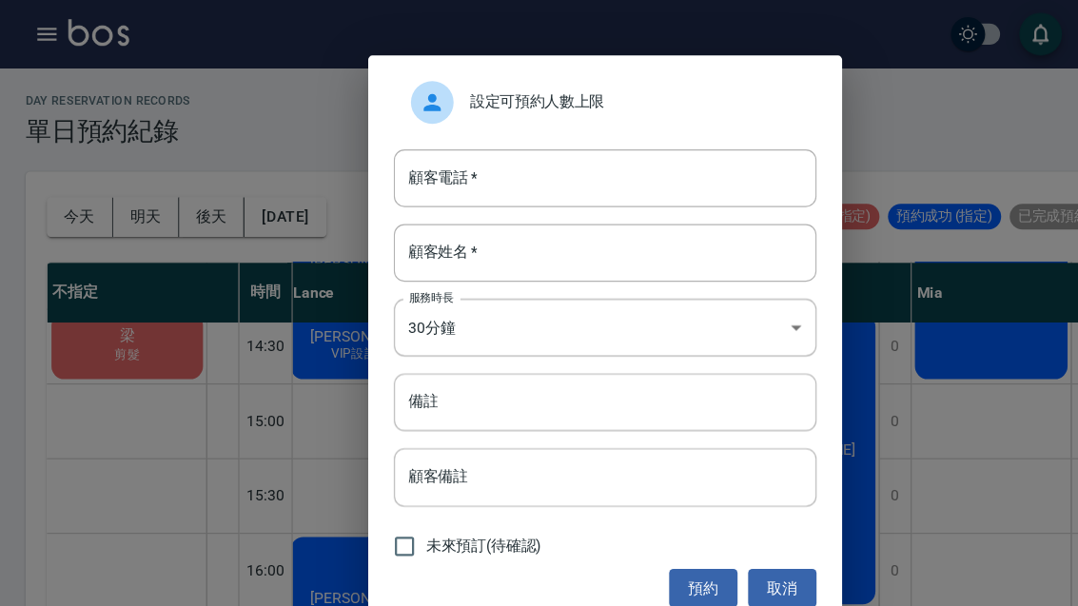
click at [549, 164] on input "顧客電話   *" at bounding box center [539, 158] width 377 height 51
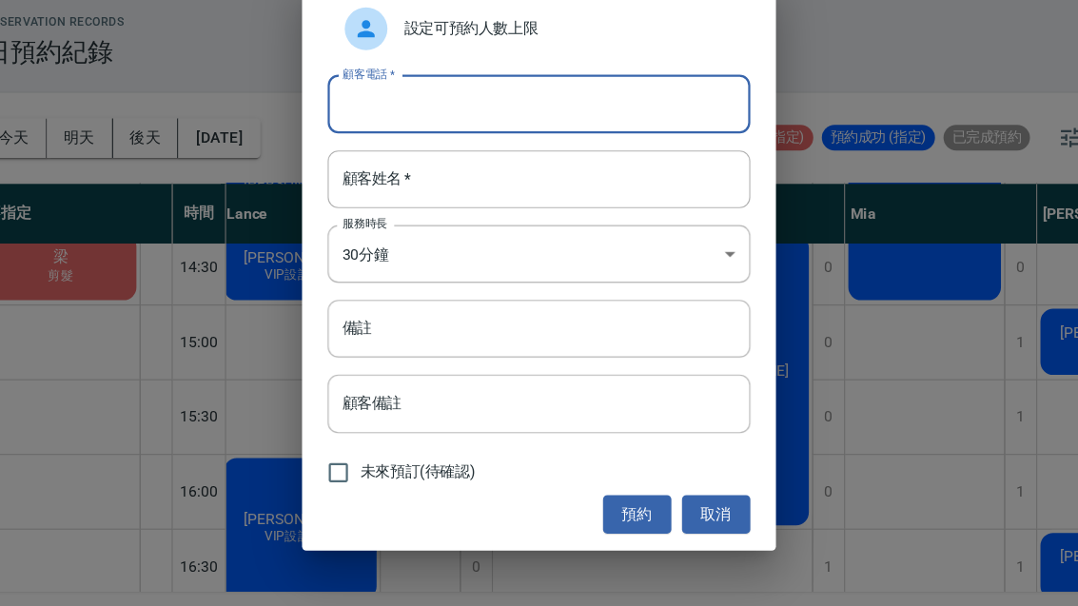
scroll to position [0, 0]
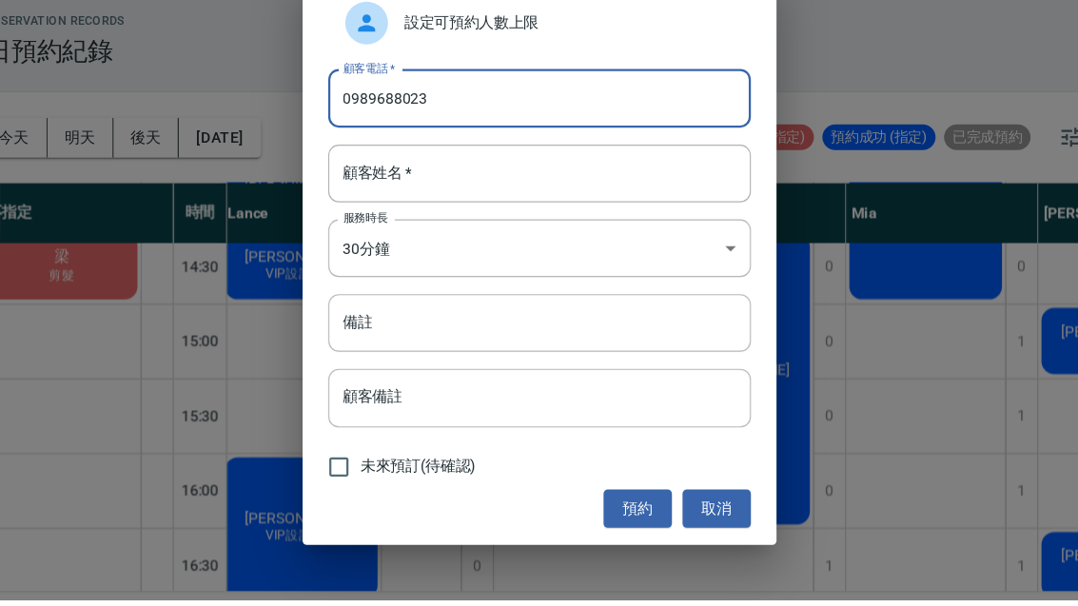
type input "0989688023"
click at [501, 200] on input "顧客姓名   *" at bounding box center [539, 225] width 377 height 51
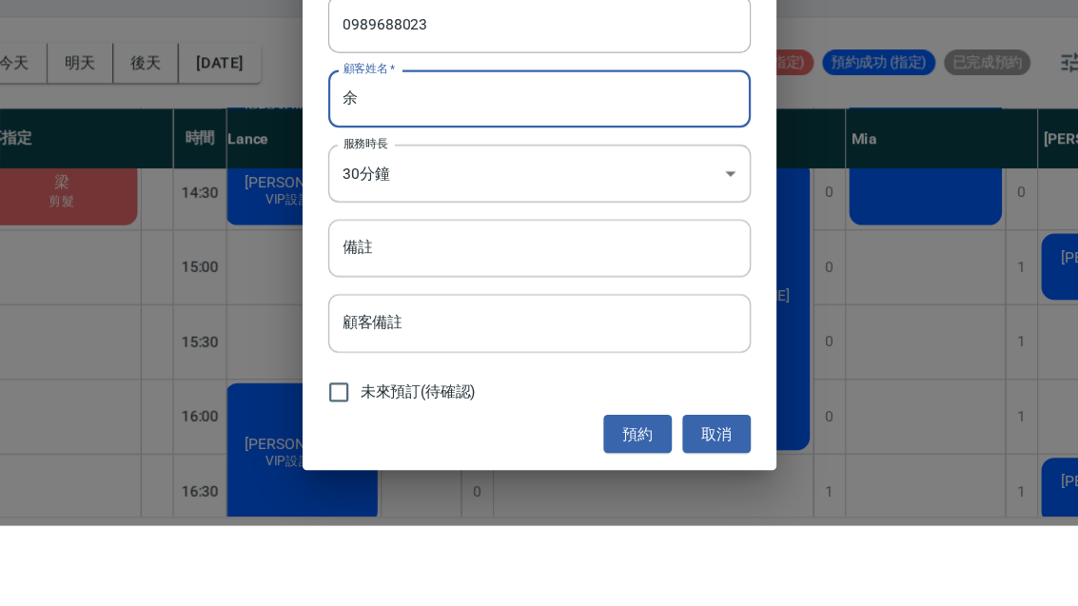
scroll to position [66, 0]
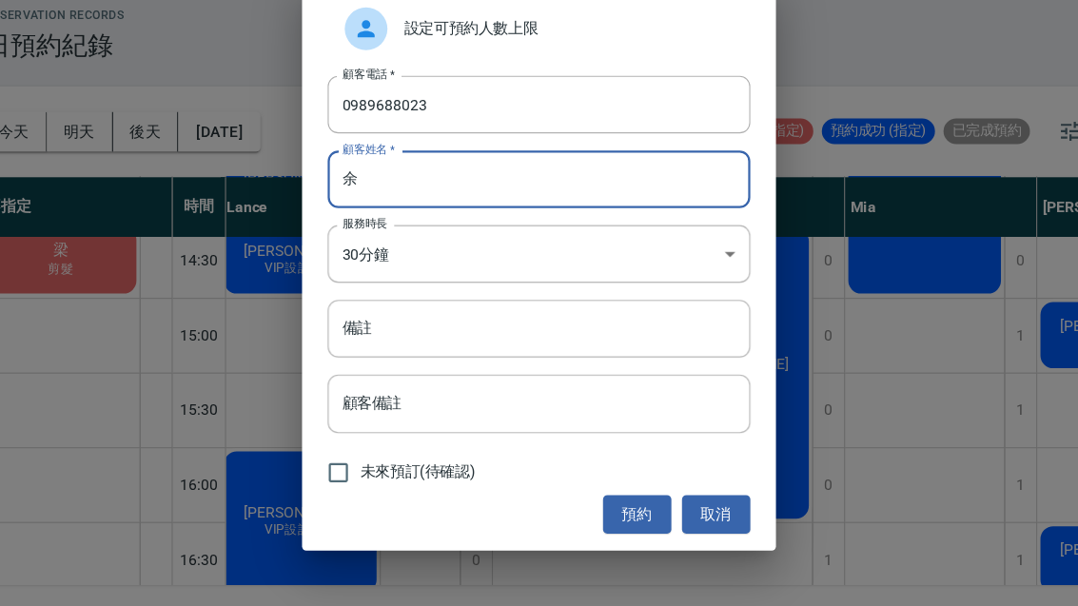
type input "余"
click at [394, 333] on input "備註" at bounding box center [539, 358] width 377 height 51
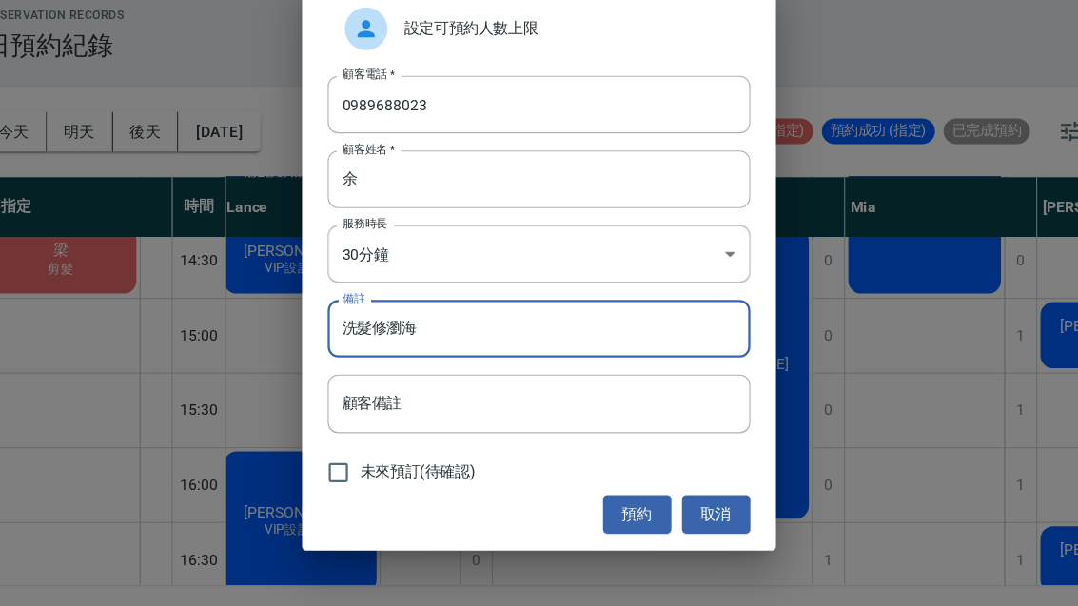
type input "洗髮修瀏海"
click at [597, 507] on button "預約" at bounding box center [627, 524] width 61 height 35
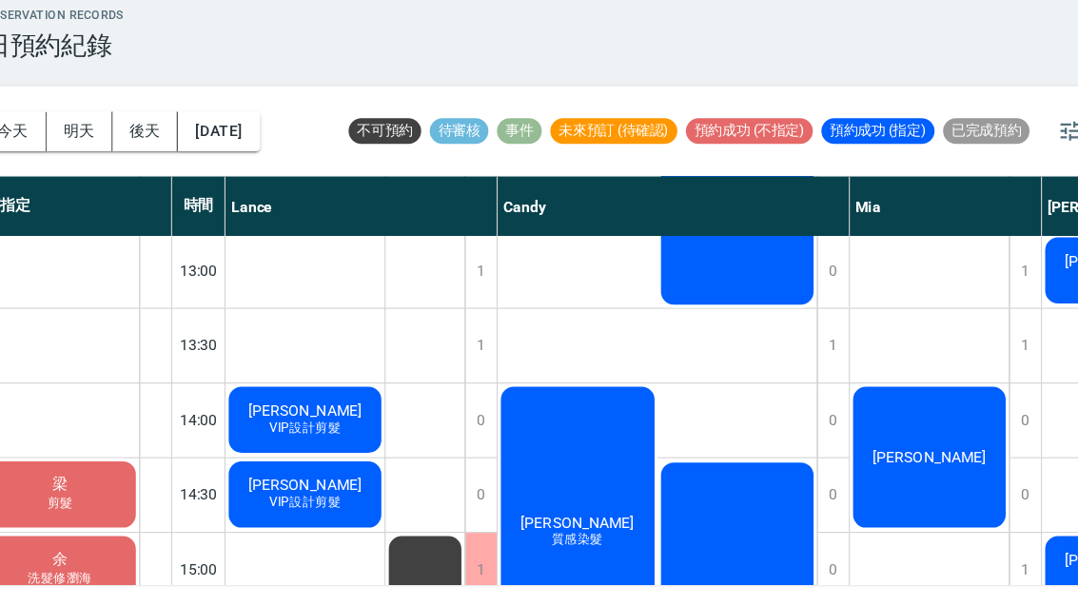
scroll to position [401, 0]
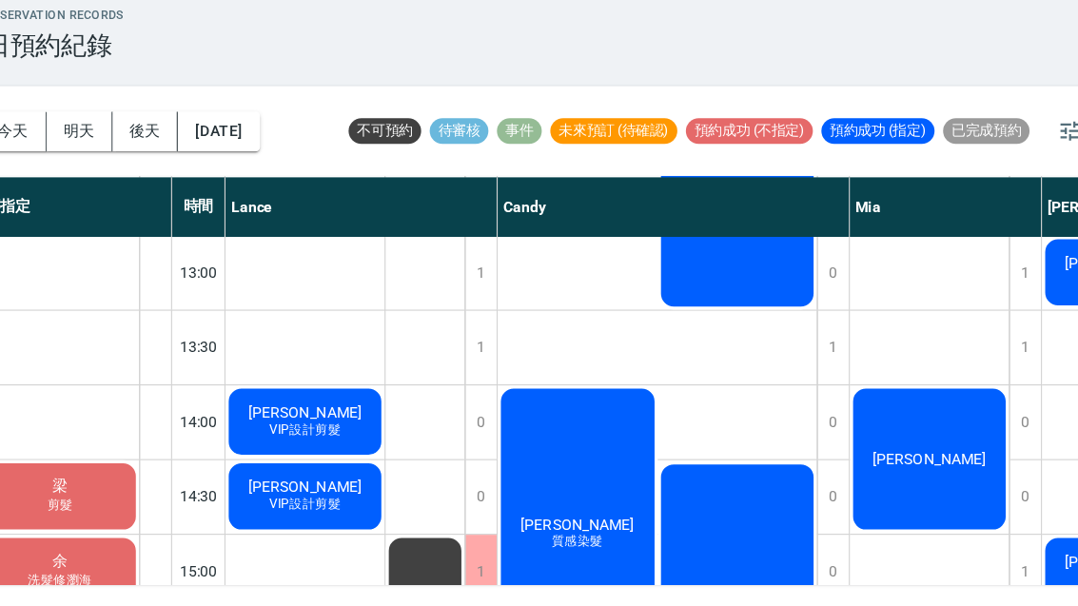
click at [402, 409] on div "周畹潔 質感染髮" at bounding box center [332, 441] width 142 height 65
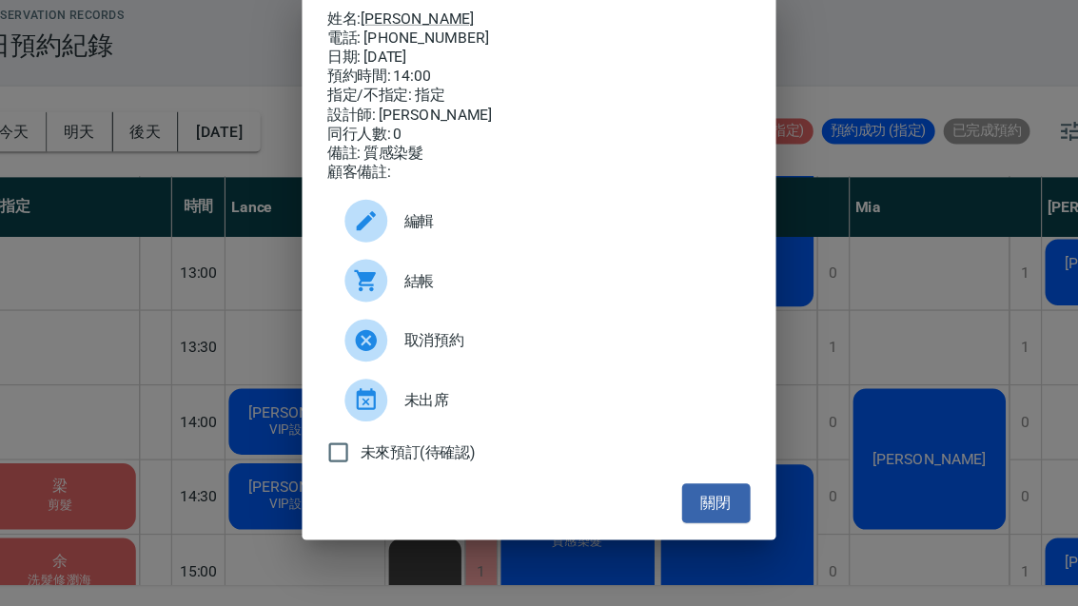
click at [725, 350] on div "姓名: 周畹潔 電話: 0978632962 日期: 2025/08/23 預約時間: 14:00 指定/不指定: 指定 設計師: Candy 同行人數: 0…" at bounding box center [539, 303] width 1078 height 606
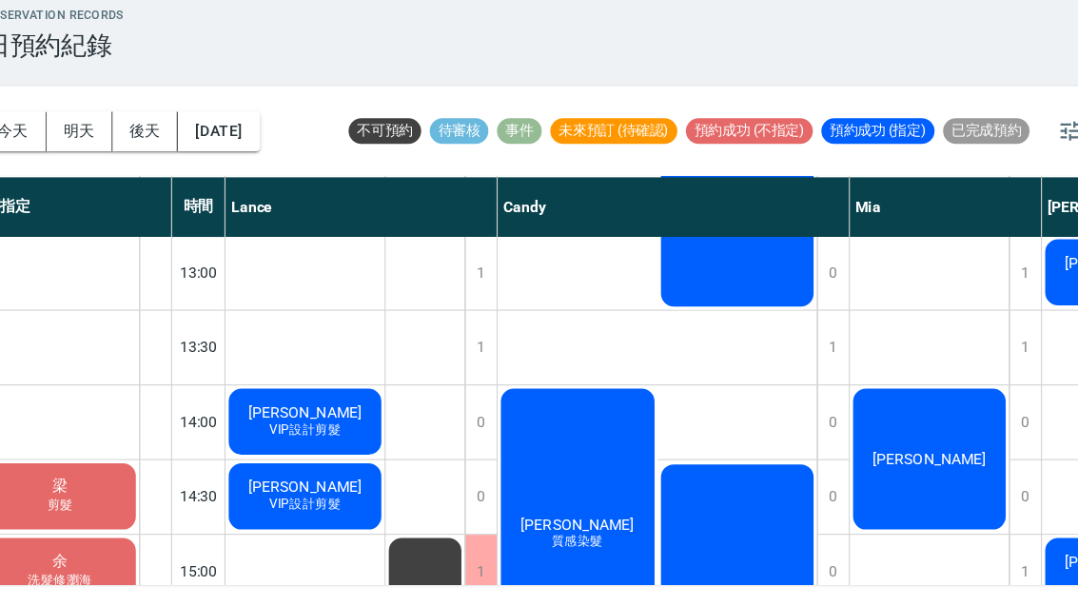
click at [659, 342] on div "張佳莉 質感染髮" at bounding box center [717, 209] width 143 height 264
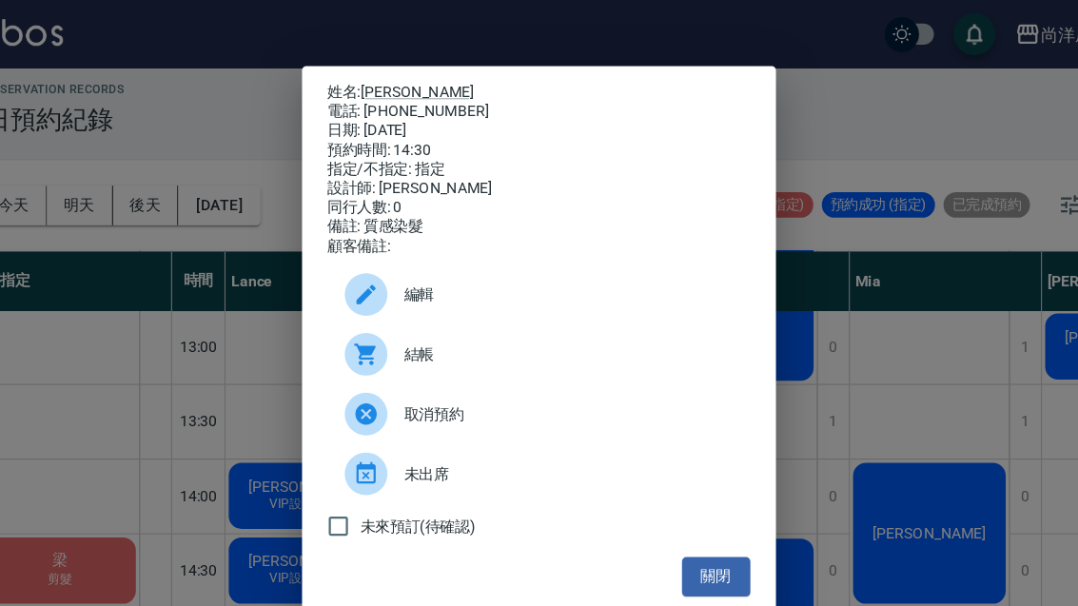
scroll to position [23, 0]
click at [667, 514] on button "關閉" at bounding box center [697, 514] width 61 height 35
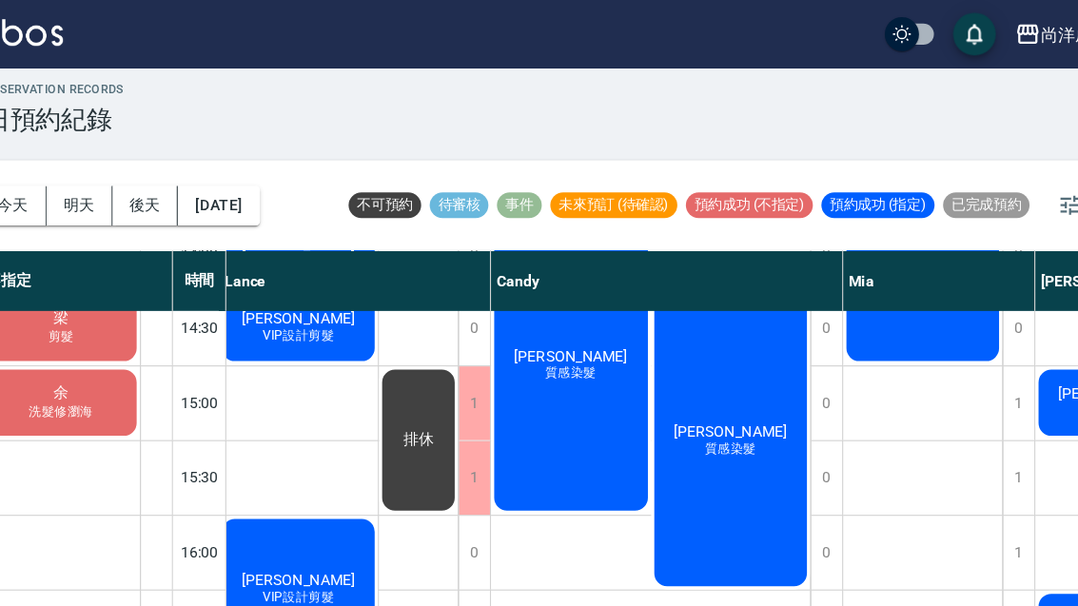
scroll to position [621, 2]
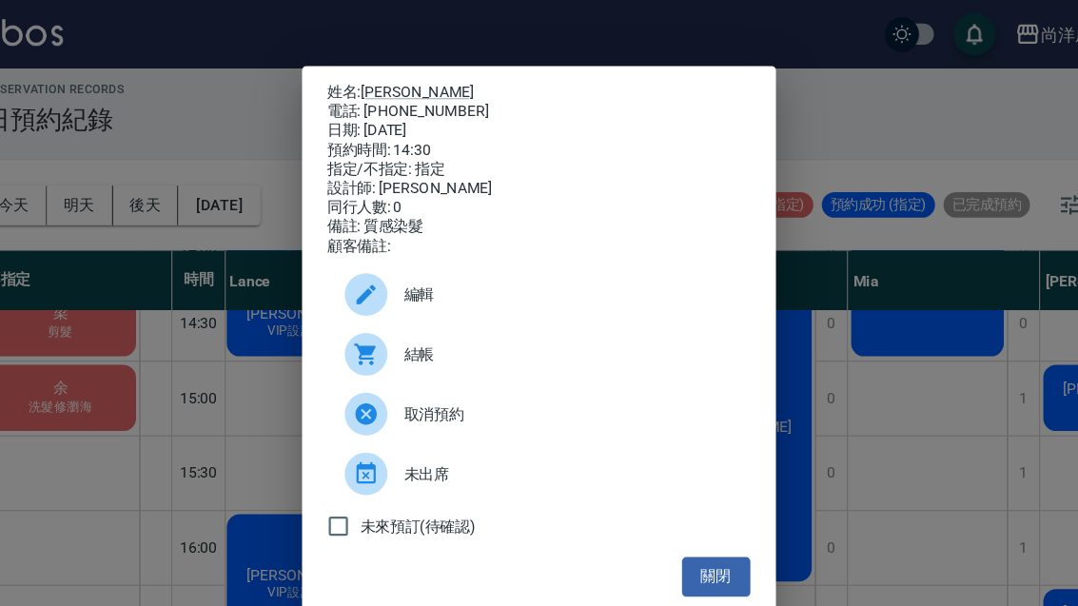
click at [667, 524] on button "關閉" at bounding box center [697, 514] width 61 height 35
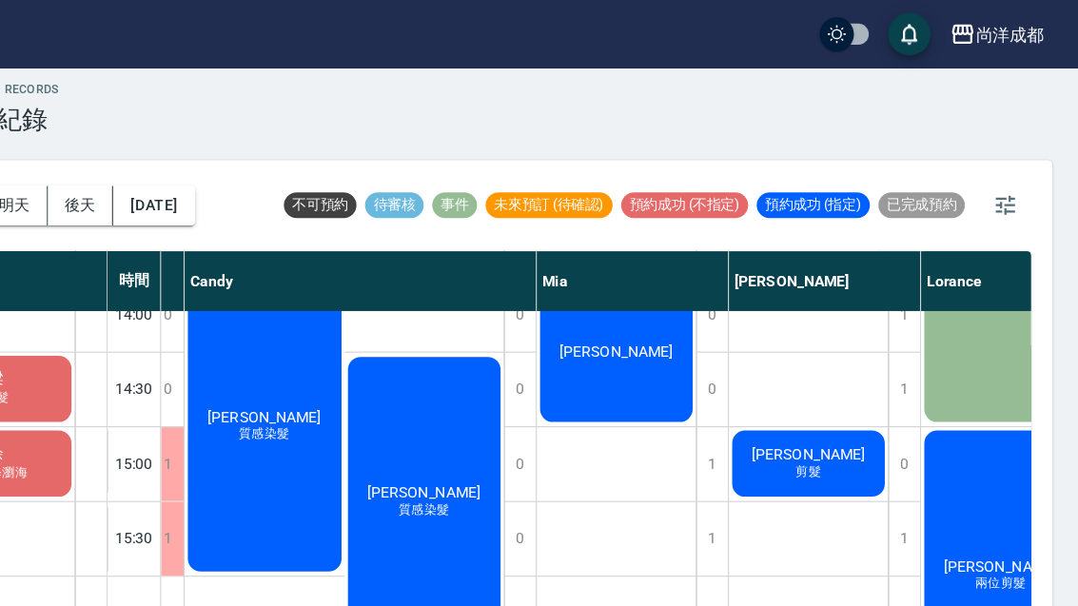
scroll to position [569, 216]
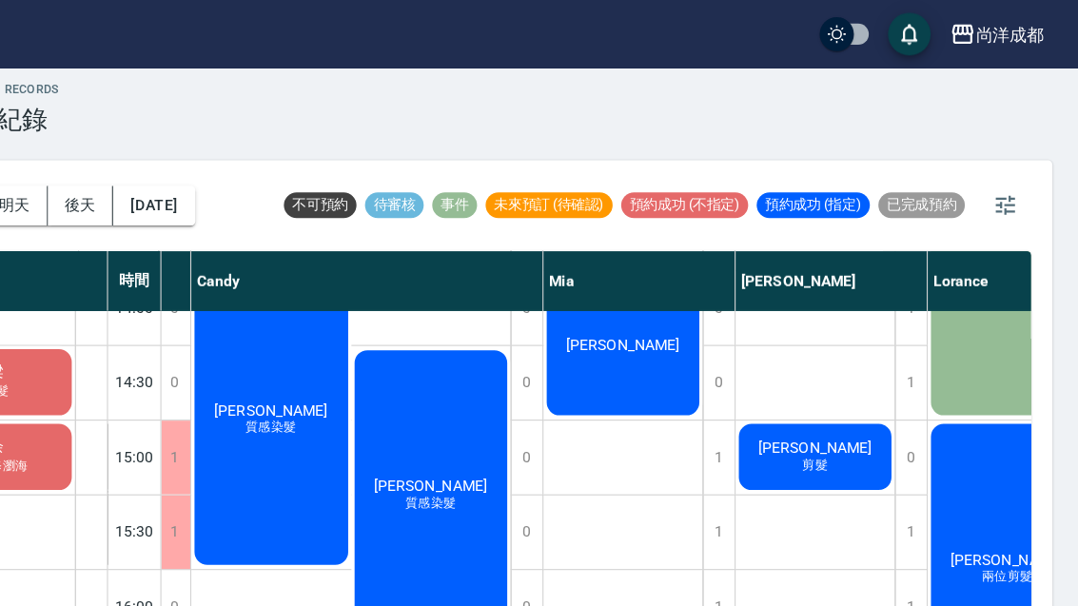
click at [170, 273] on span "林俊億" at bounding box center [115, 265] width 109 height 15
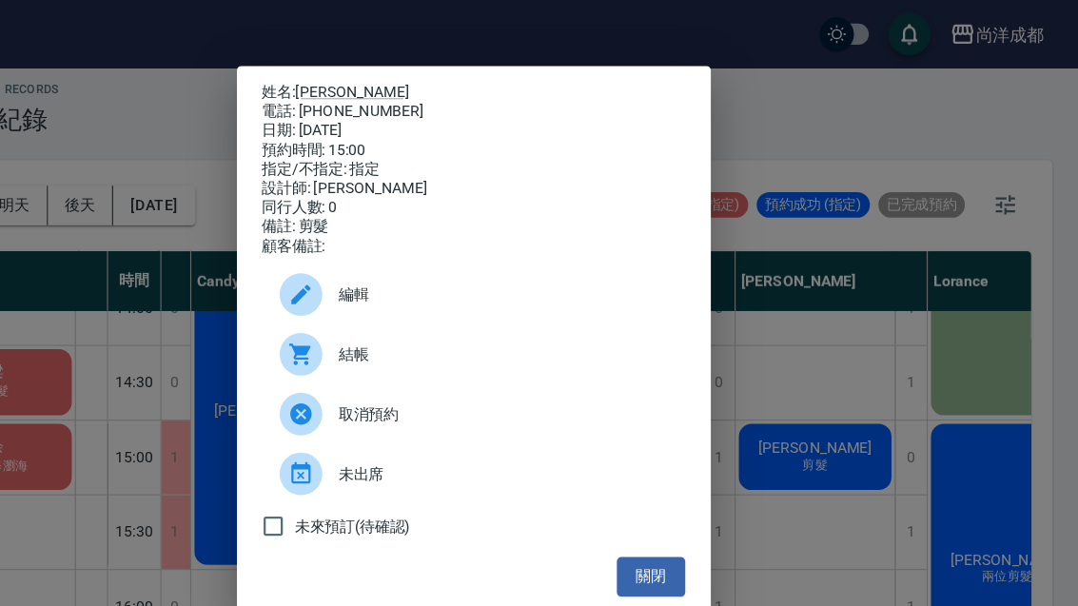
click at [381, 74] on link "林俊億" at bounding box center [432, 81] width 102 height 15
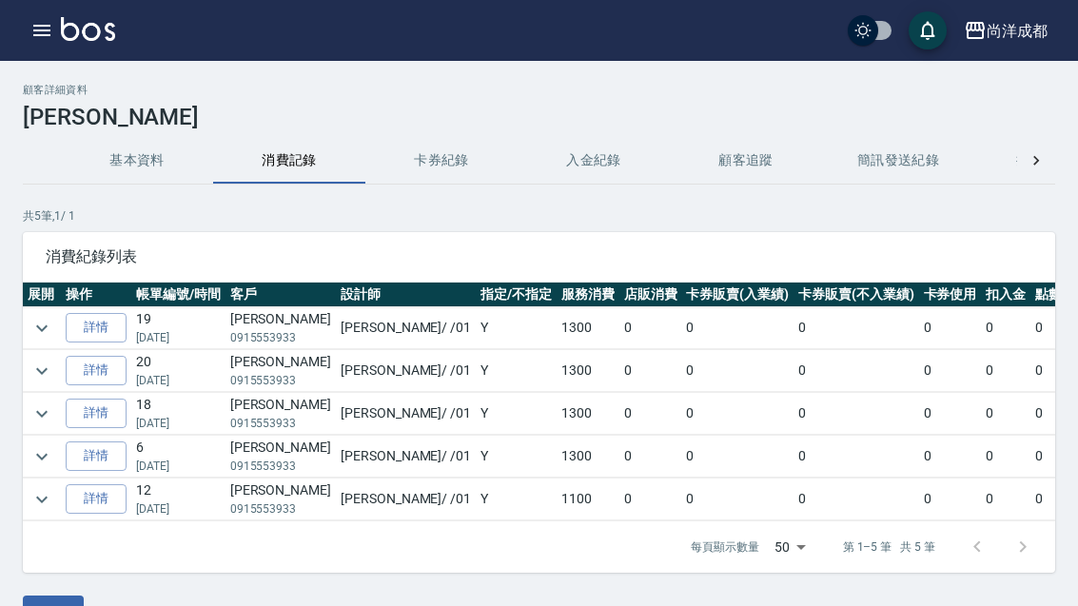
click at [50, 29] on icon "button" at bounding box center [41, 30] width 23 height 23
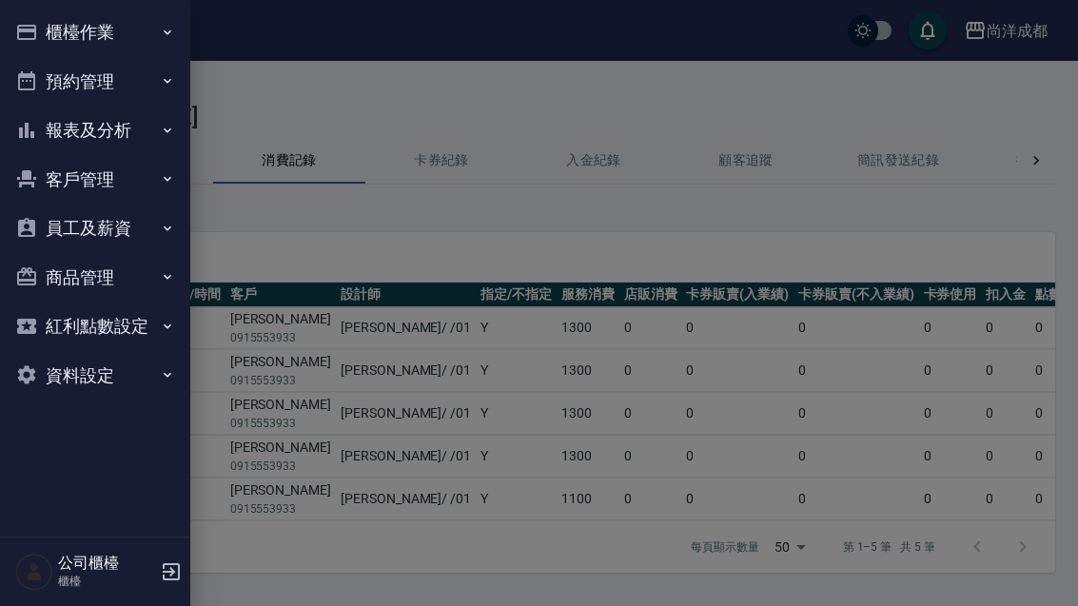
click at [127, 71] on button "預約管理" at bounding box center [95, 81] width 175 height 49
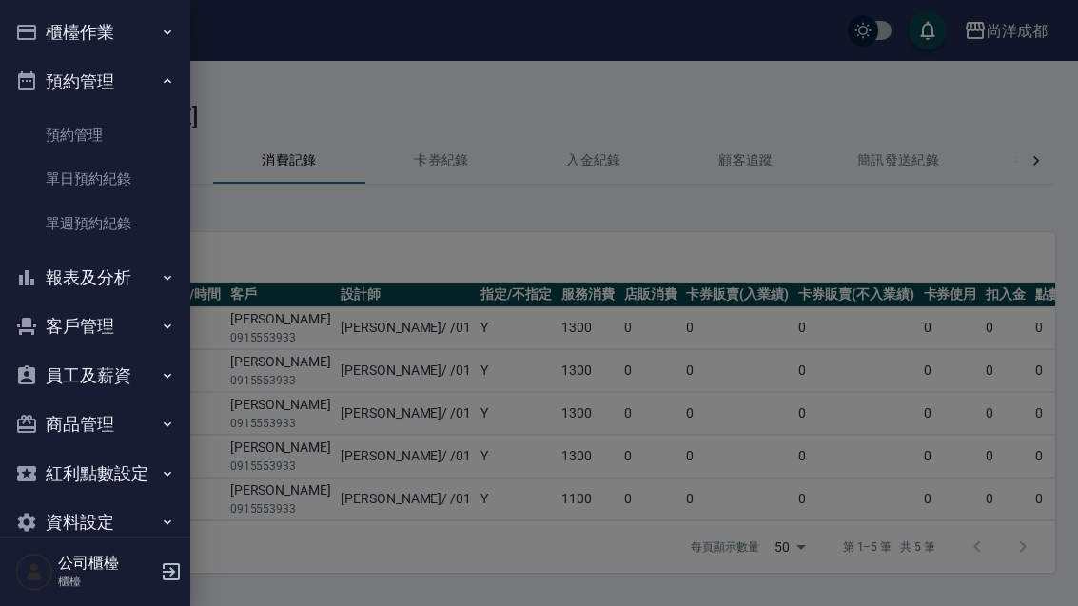
click at [116, 167] on link "單日預約紀錄" at bounding box center [95, 179] width 175 height 44
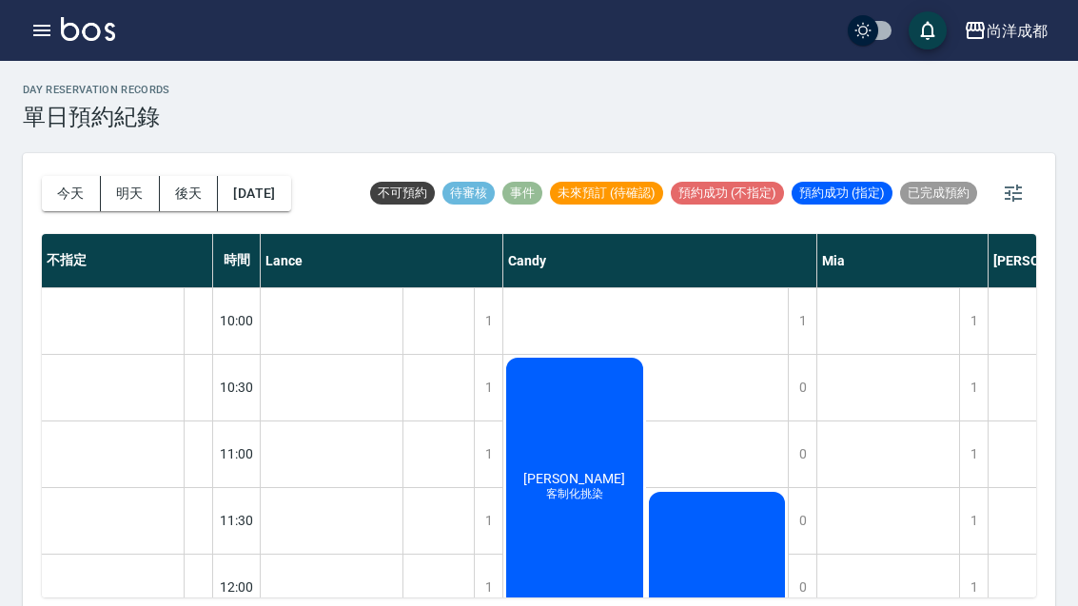
click at [69, 192] on button "今天" at bounding box center [71, 193] width 59 height 35
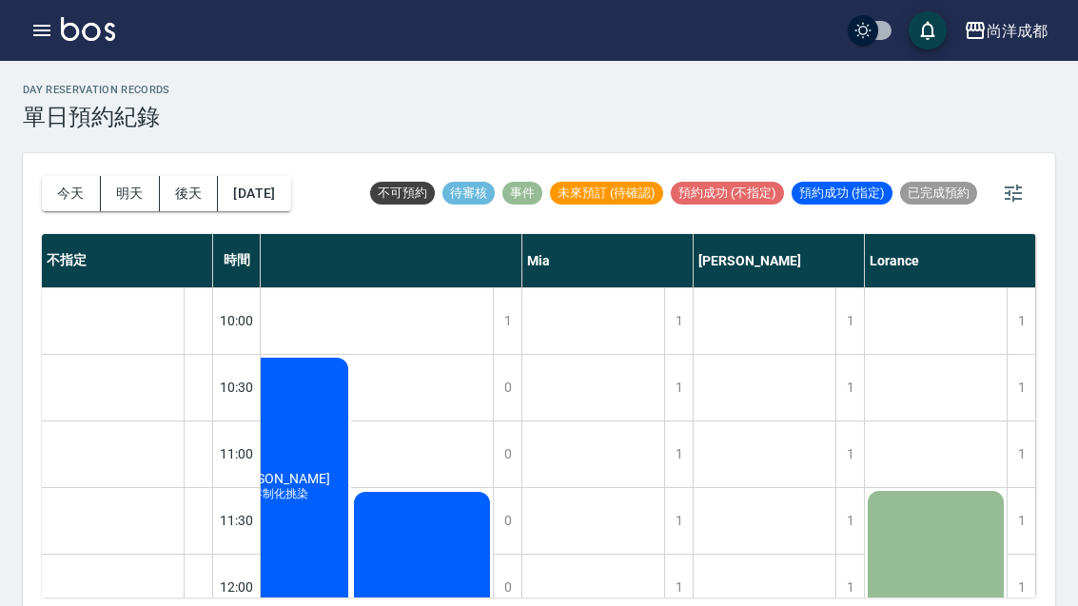
scroll to position [0, 295]
click at [66, 181] on button "今天" at bounding box center [71, 193] width 59 height 35
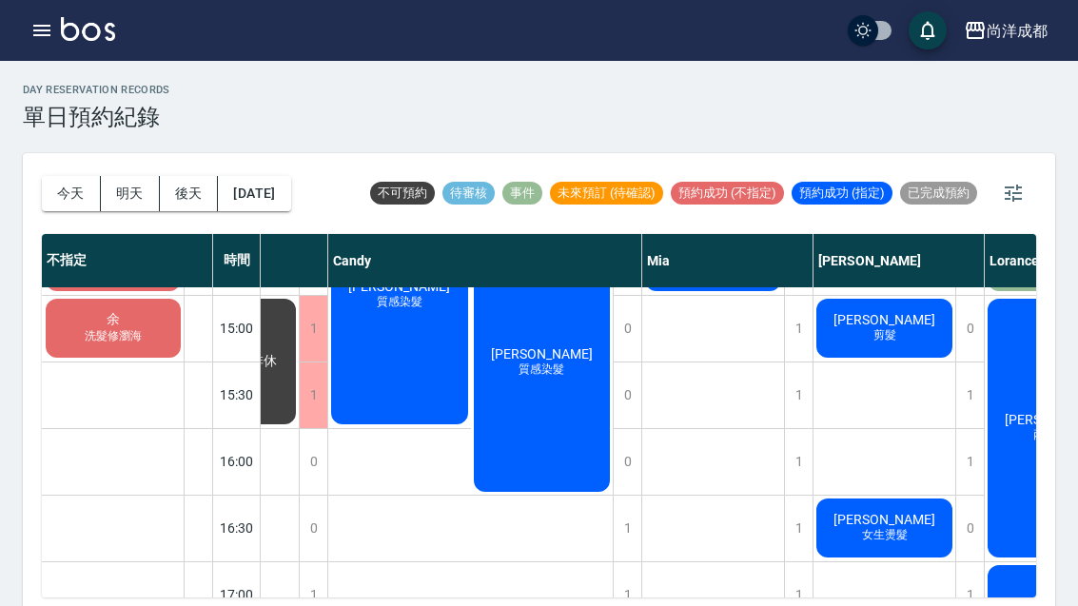
scroll to position [654, 176]
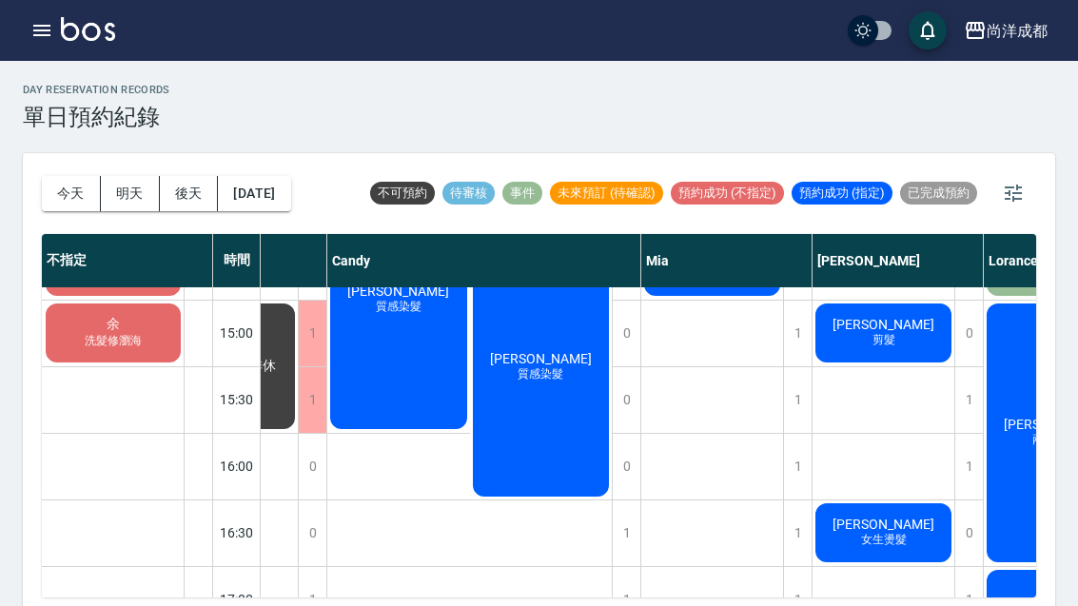
click at [191, 215] on span "剪髮" at bounding box center [155, 207] width 71 height 16
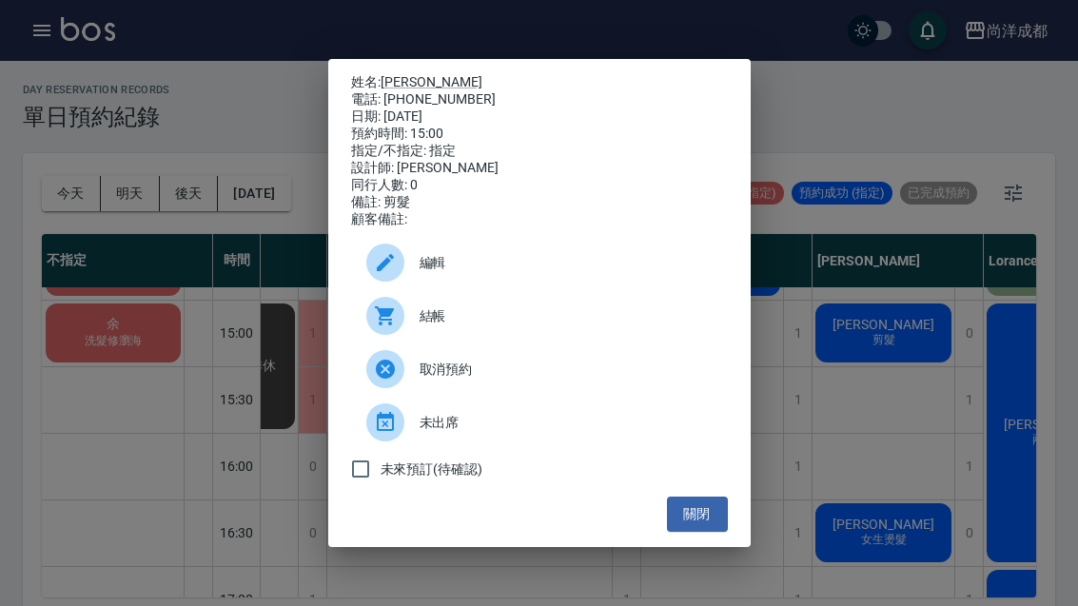
click at [712, 532] on button "關閉" at bounding box center [697, 514] width 61 height 35
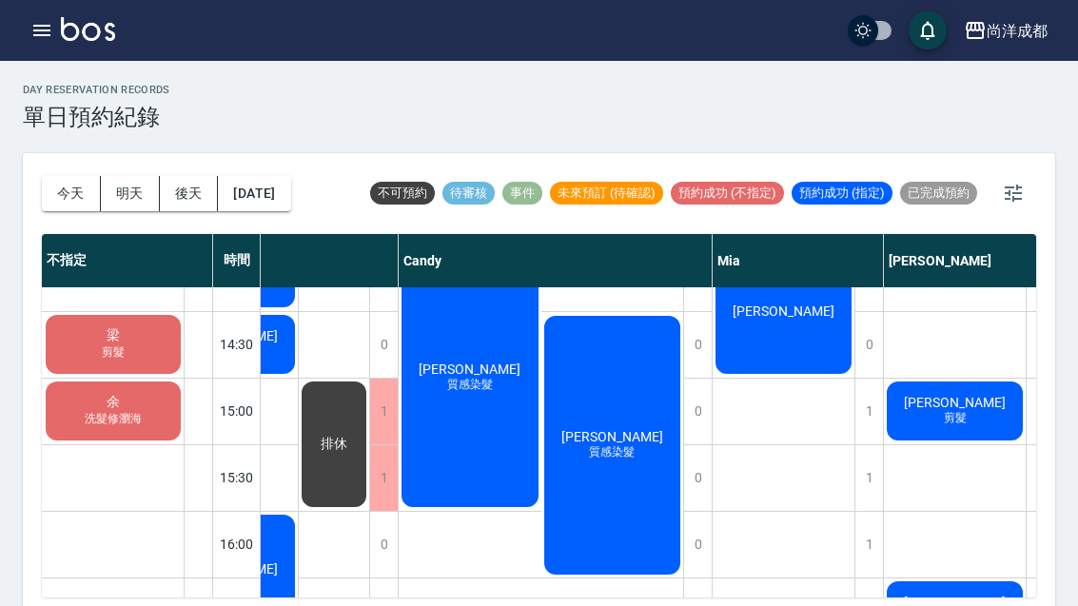
scroll to position [576, 102]
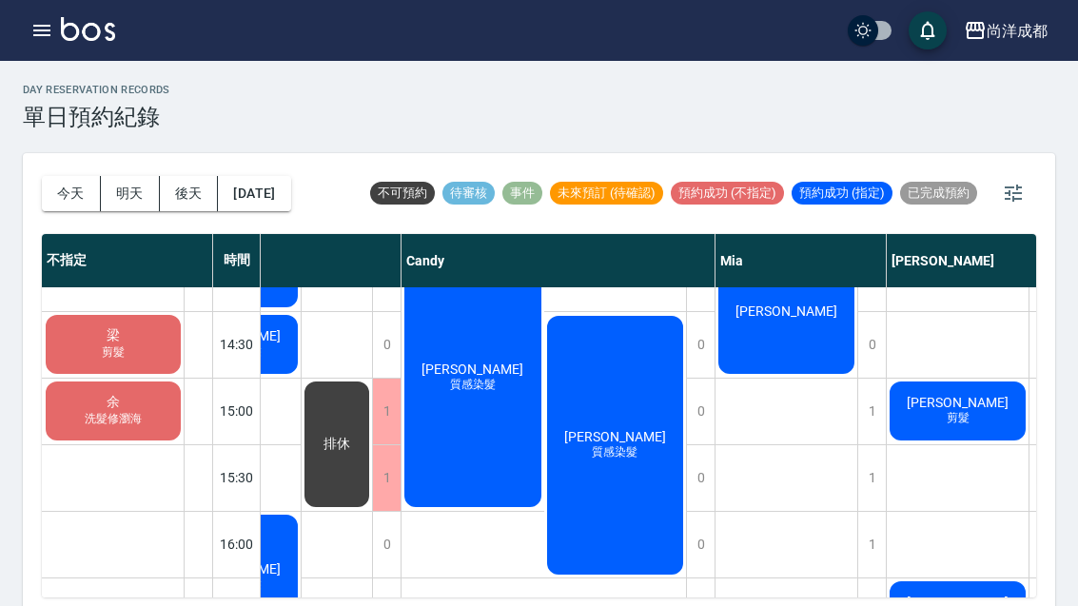
click at [264, 201] on button "[DATE]" at bounding box center [254, 193] width 72 height 35
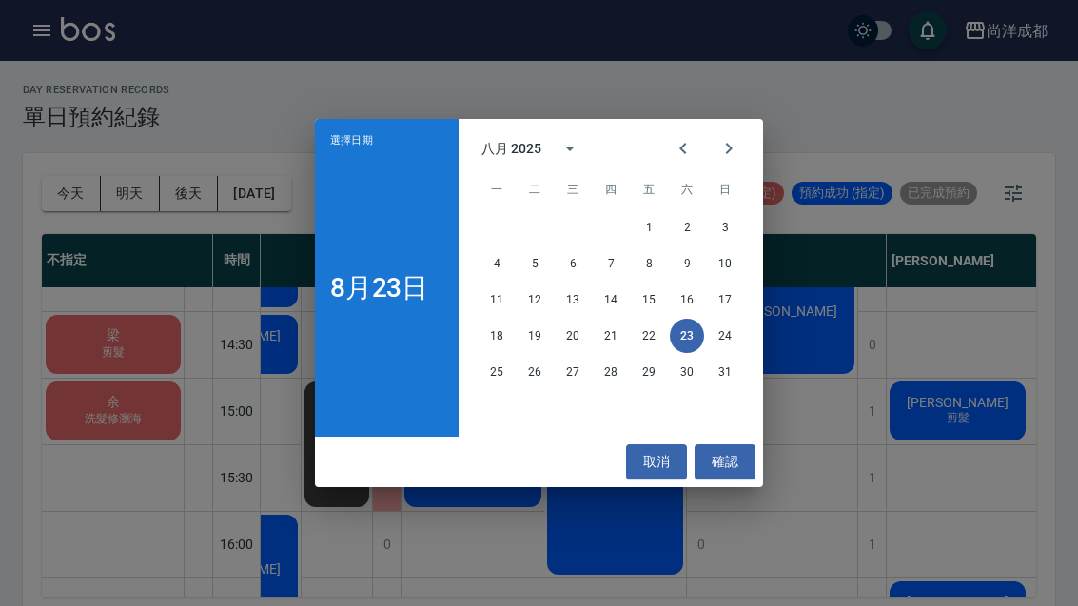
click at [734, 136] on button "Next month" at bounding box center [729, 149] width 46 height 46
click at [536, 334] on button "23" at bounding box center [535, 336] width 34 height 34
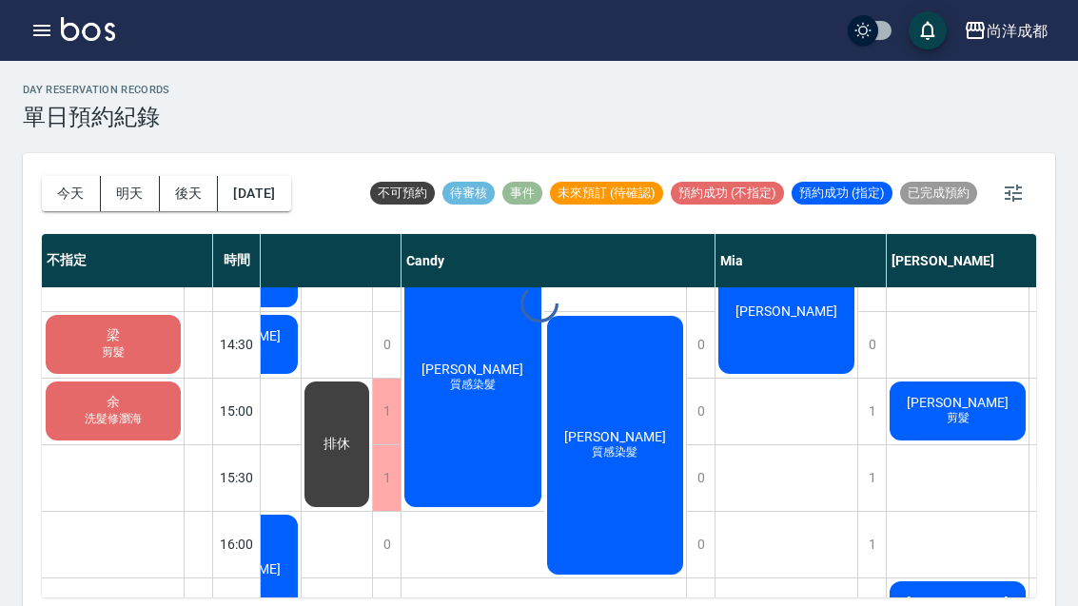
scroll to position [576, 0]
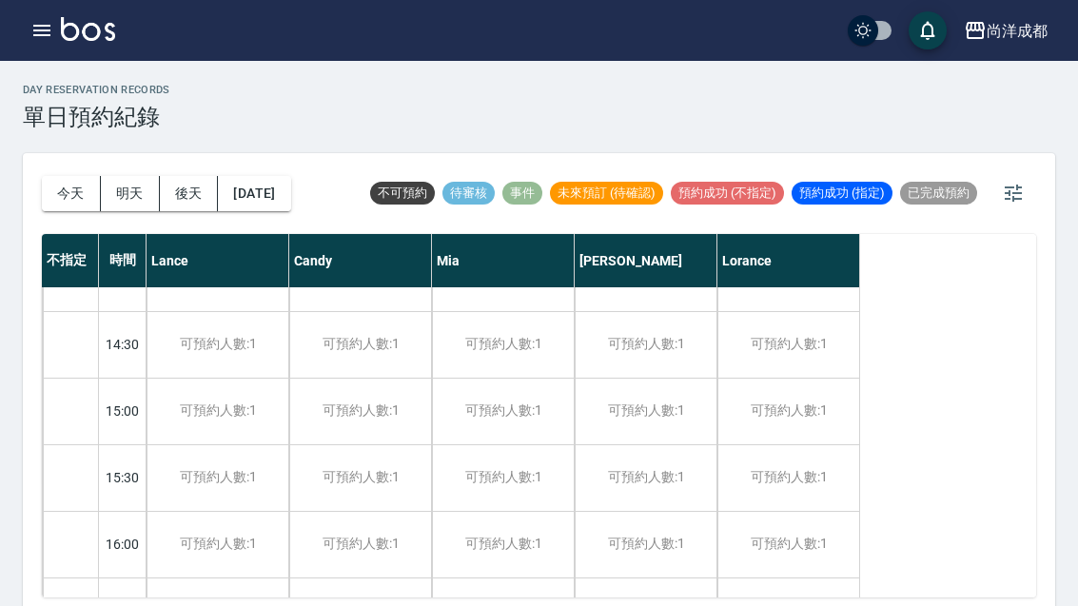
click at [66, 205] on button "今天" at bounding box center [71, 193] width 59 height 35
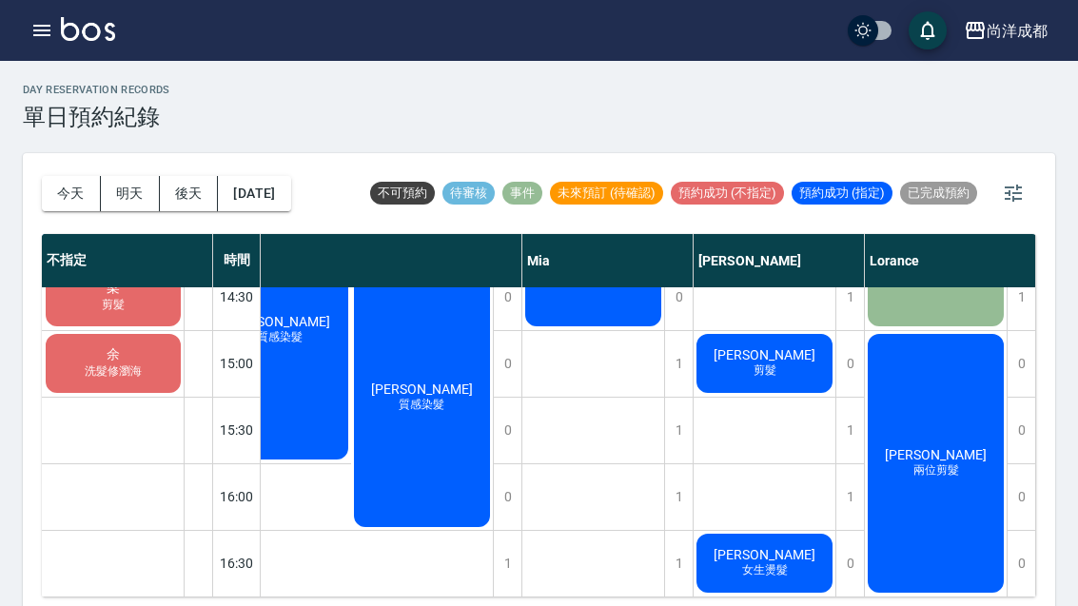
scroll to position [622, 295]
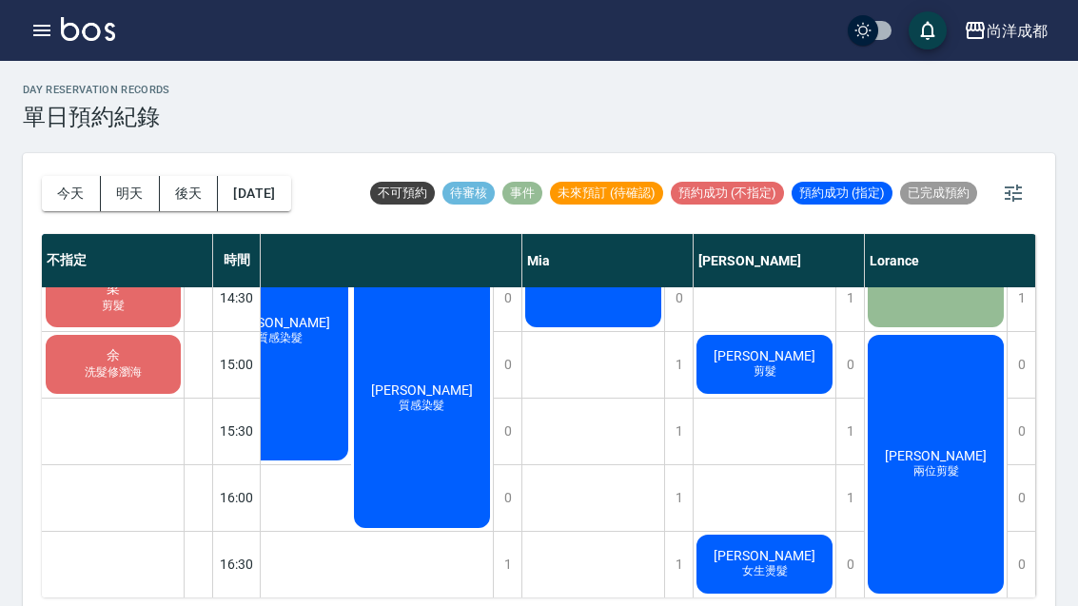
click at [72, 246] on span "兩位剪髮" at bounding box center [36, 238] width 71 height 16
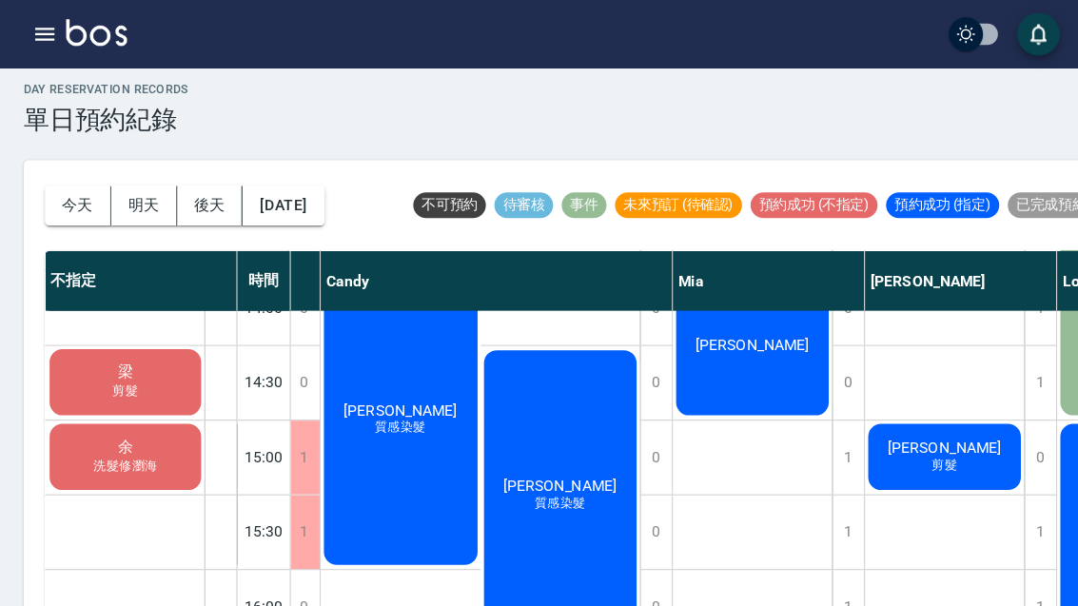
scroll to position [23, 0]
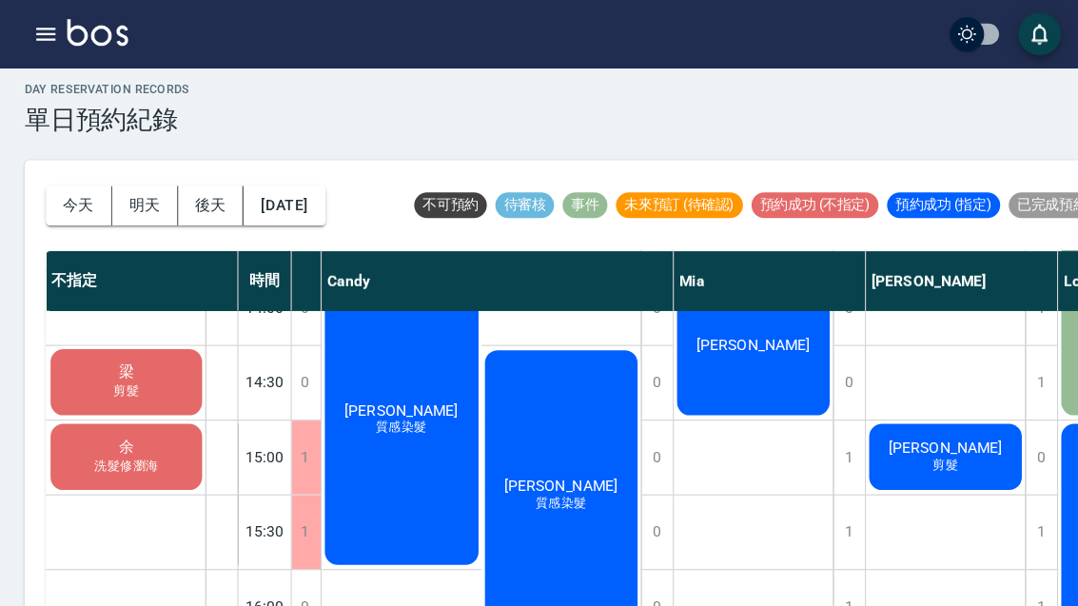
click at [59, 171] on button "今天" at bounding box center [71, 183] width 59 height 35
click at [273, 176] on button "[DATE]" at bounding box center [254, 183] width 72 height 35
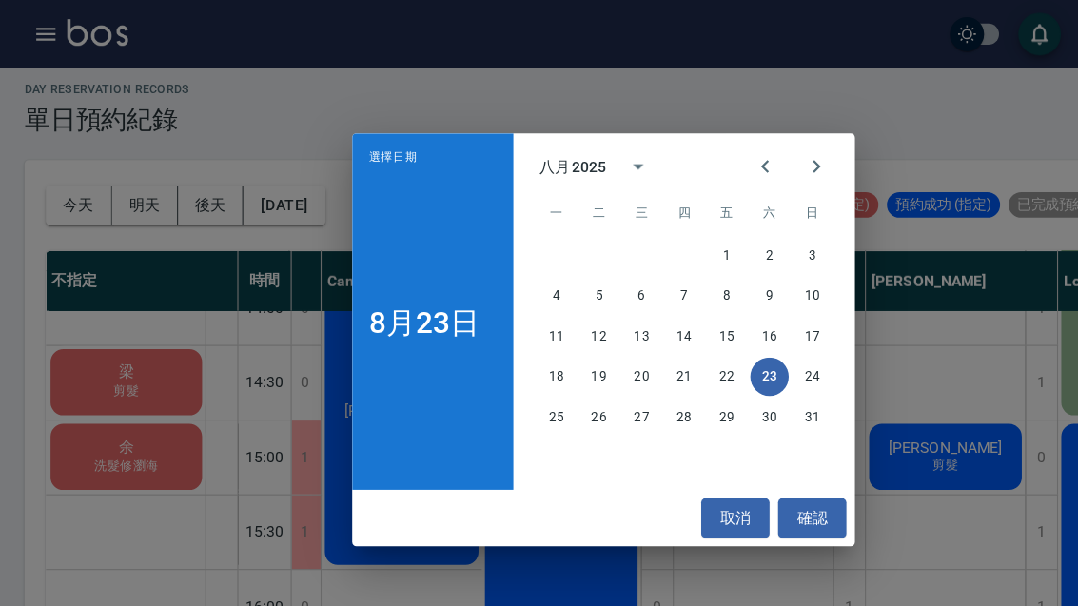
click at [726, 147] on icon "Next month" at bounding box center [728, 148] width 23 height 23
click at [534, 330] on button "23" at bounding box center [535, 336] width 34 height 34
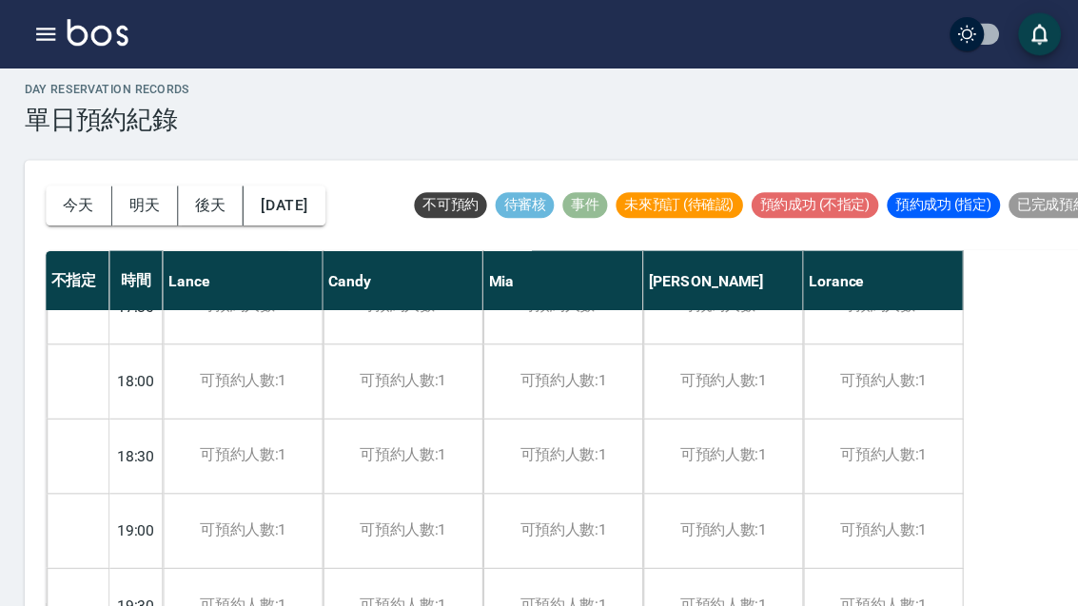
scroll to position [1033, 0]
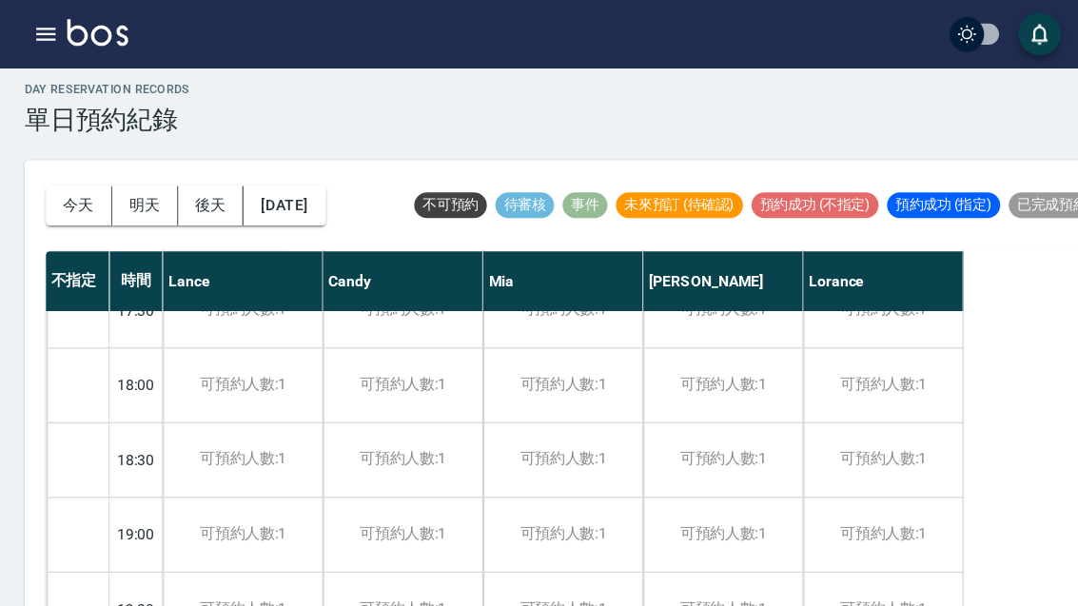
click at [651, 403] on div "可預約人數:1" at bounding box center [646, 410] width 142 height 66
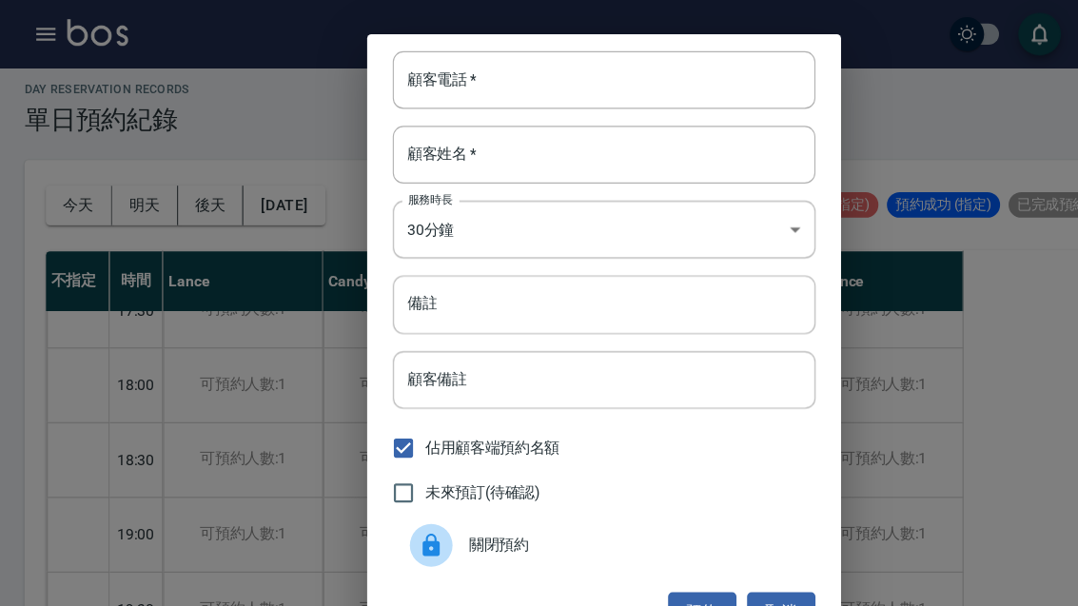
click at [477, 65] on input "顧客電話   *" at bounding box center [539, 71] width 377 height 51
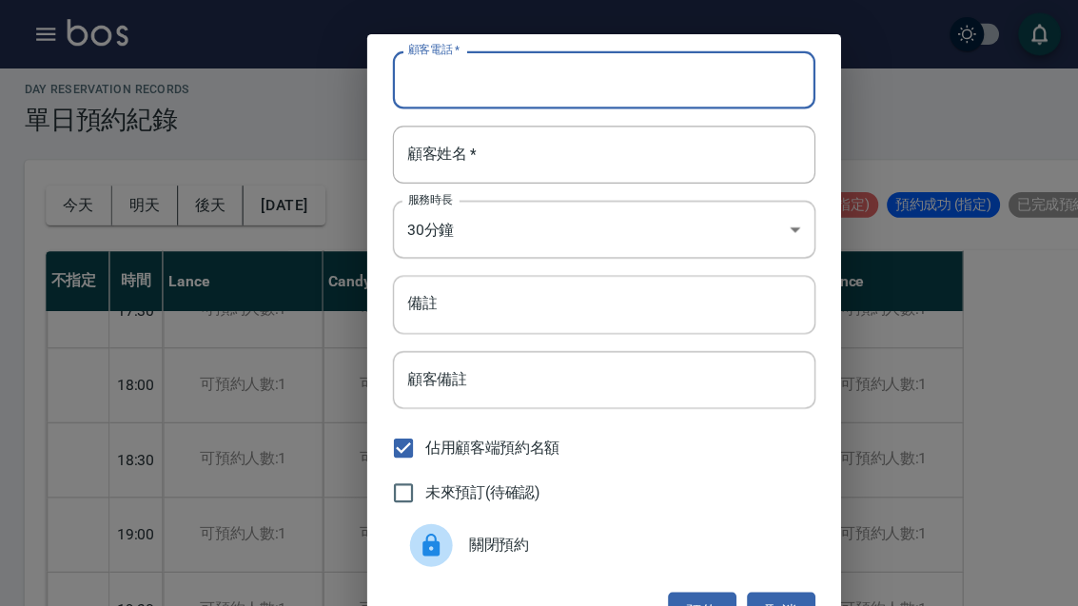
scroll to position [23, 0]
type input "0910225801"
click at [455, 132] on input "顧客姓名   *" at bounding box center [539, 137] width 377 height 51
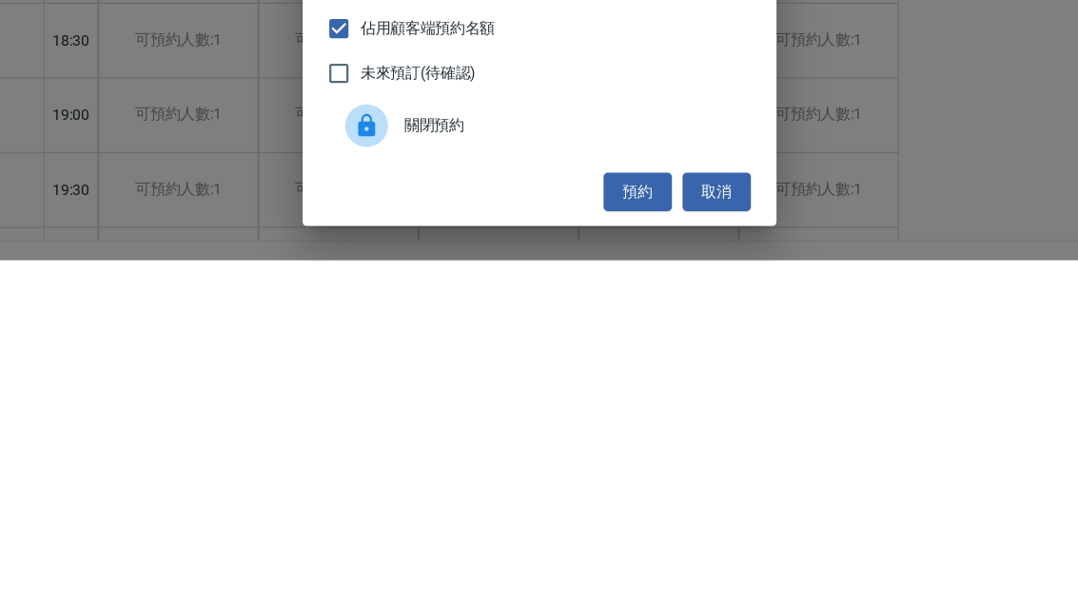
scroll to position [0, 0]
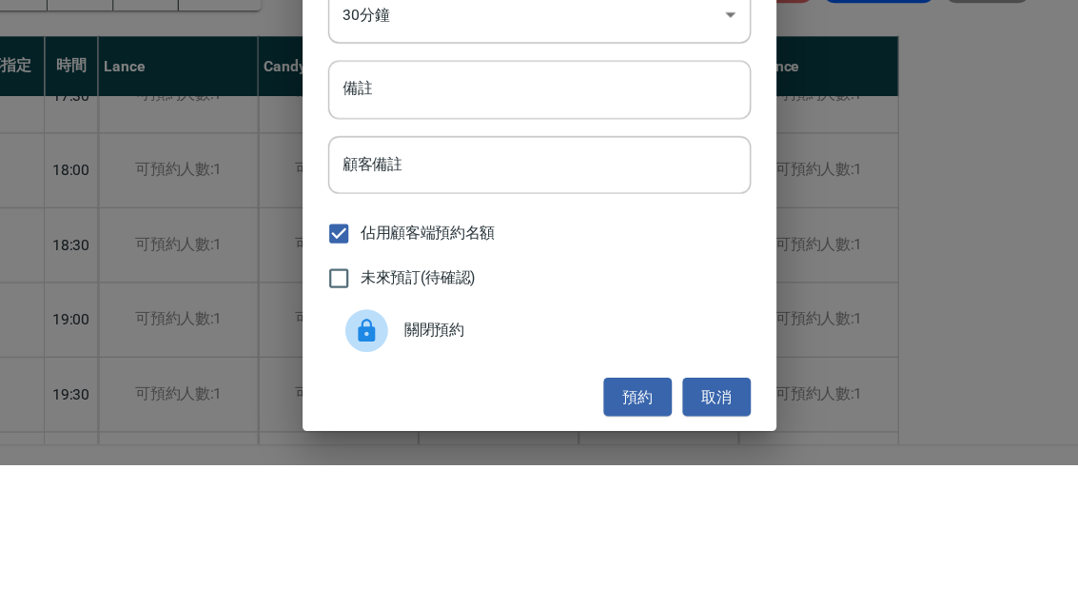
type input "林"
click at [351, 245] on input "備註" at bounding box center [539, 270] width 377 height 51
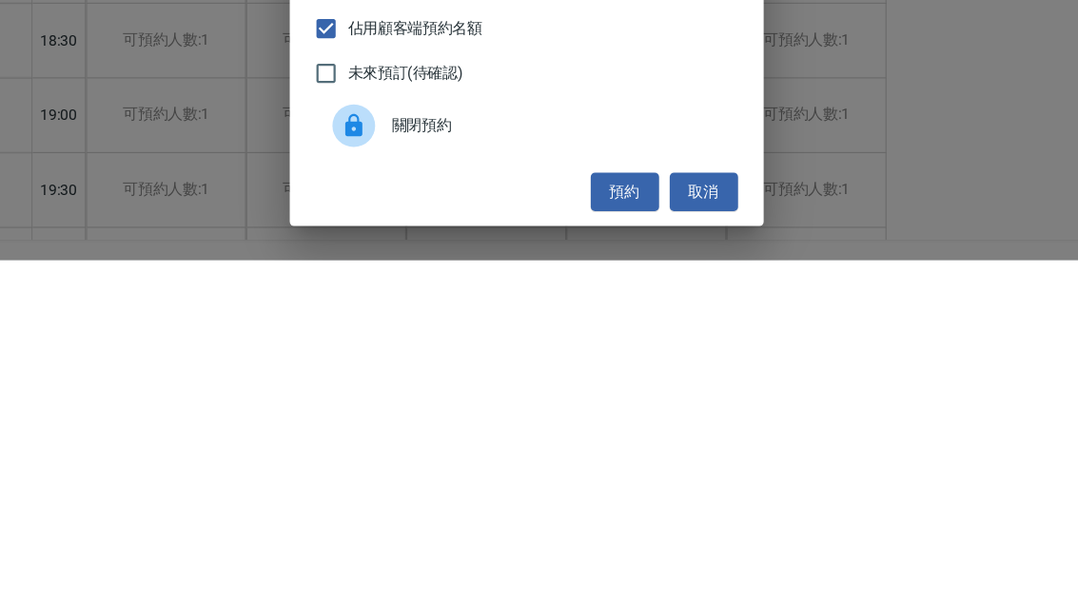
type input "剪"
click at [597, 528] on button "預約" at bounding box center [627, 545] width 61 height 35
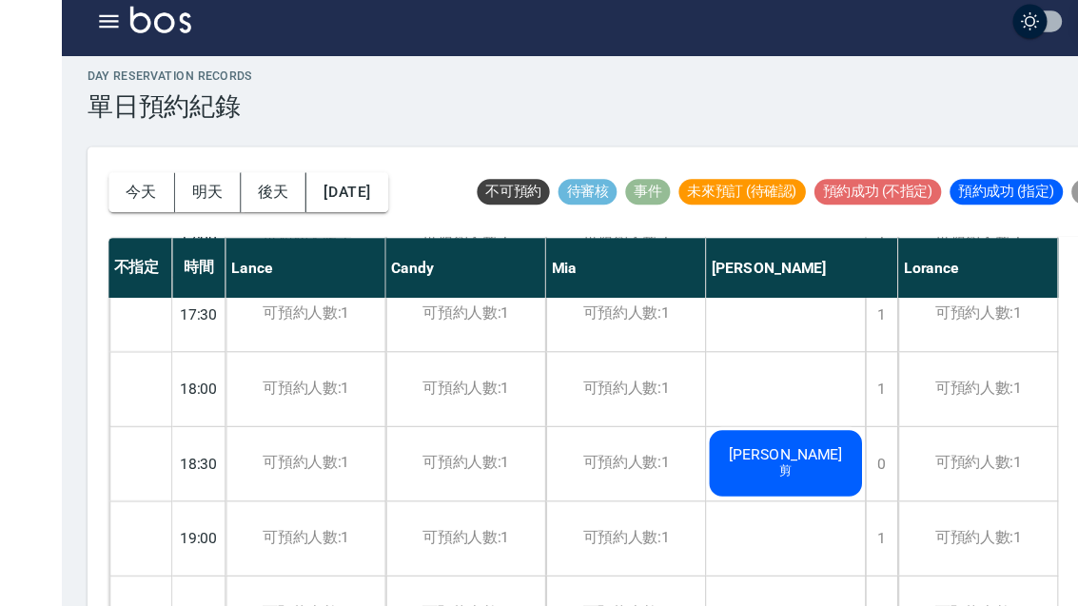
scroll to position [66, 0]
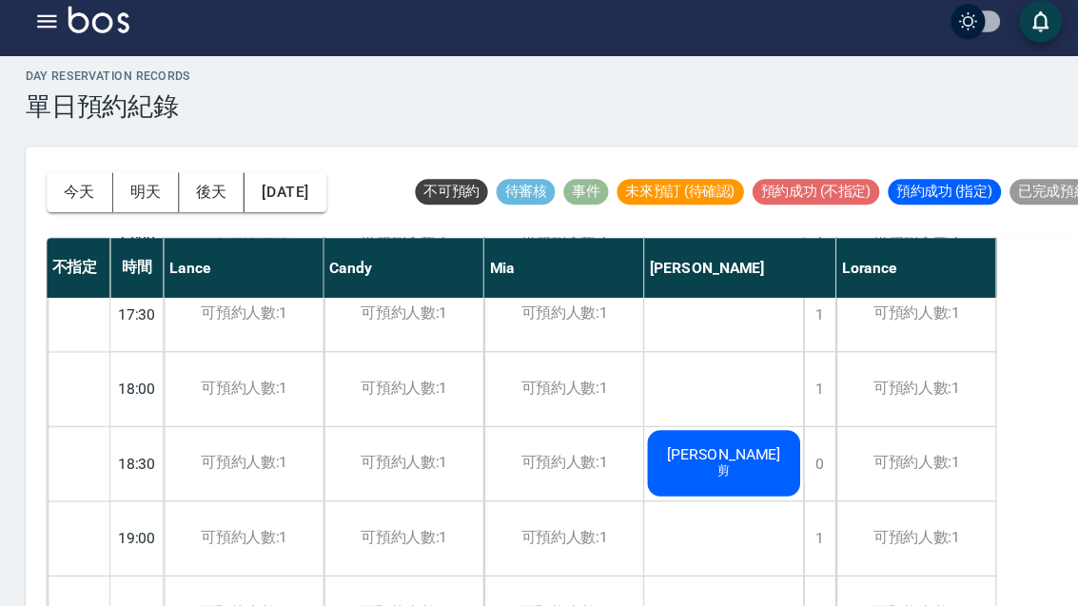
click at [68, 166] on button "今天" at bounding box center [71, 183] width 59 height 35
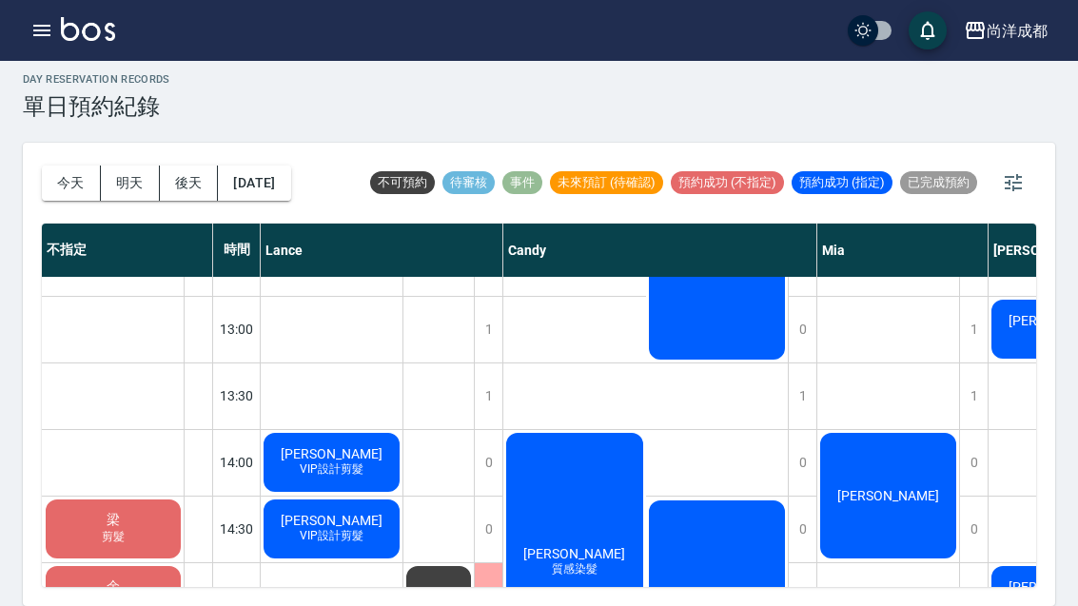
scroll to position [379, 0]
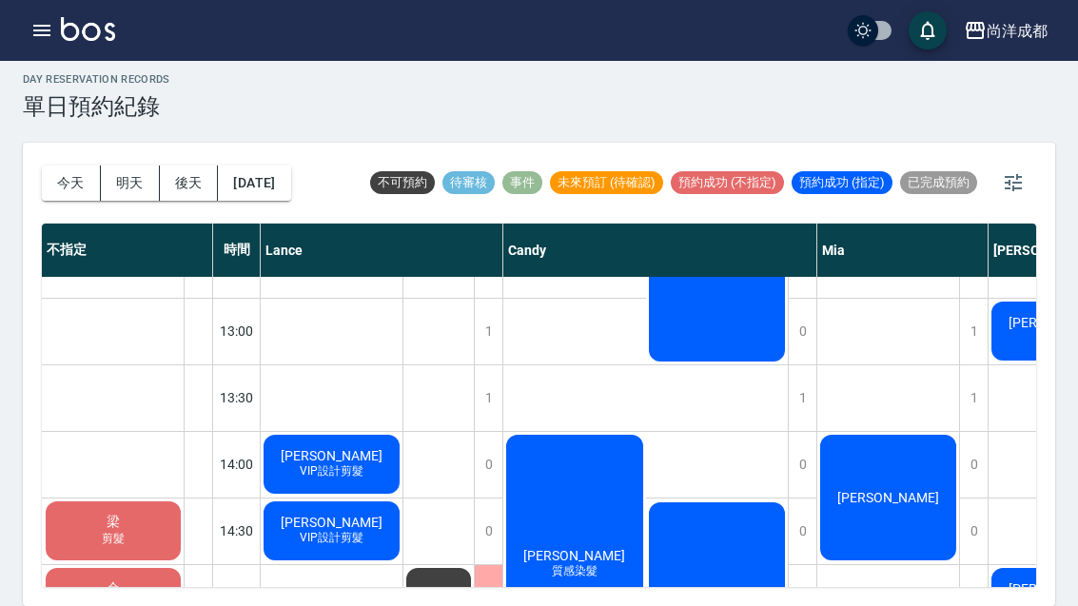
click at [352, 479] on span "VIP設計剪髮" at bounding box center [331, 471] width 71 height 16
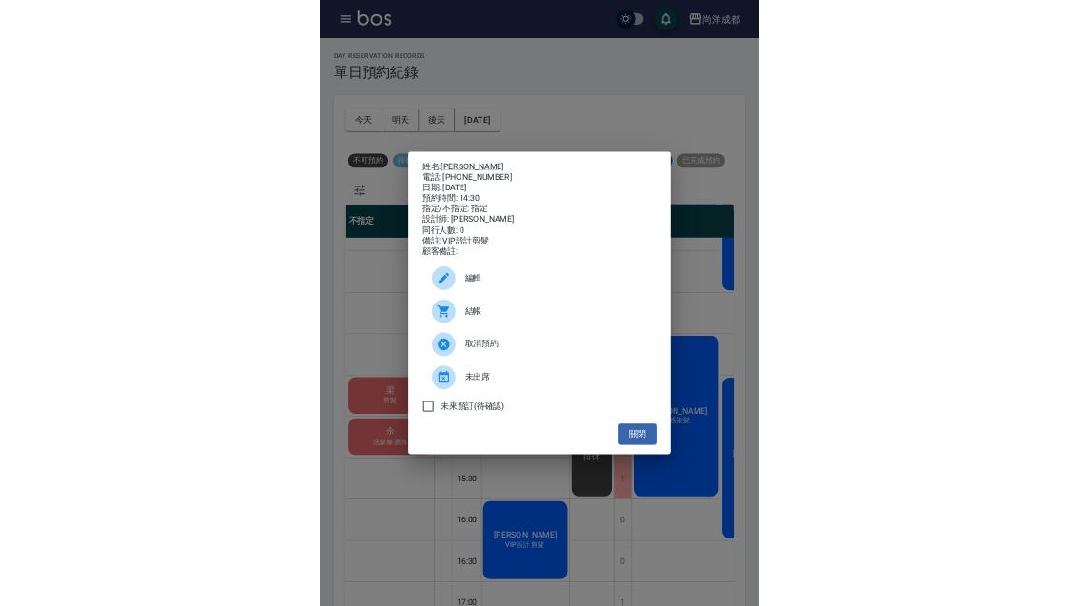
scroll to position [58, 0]
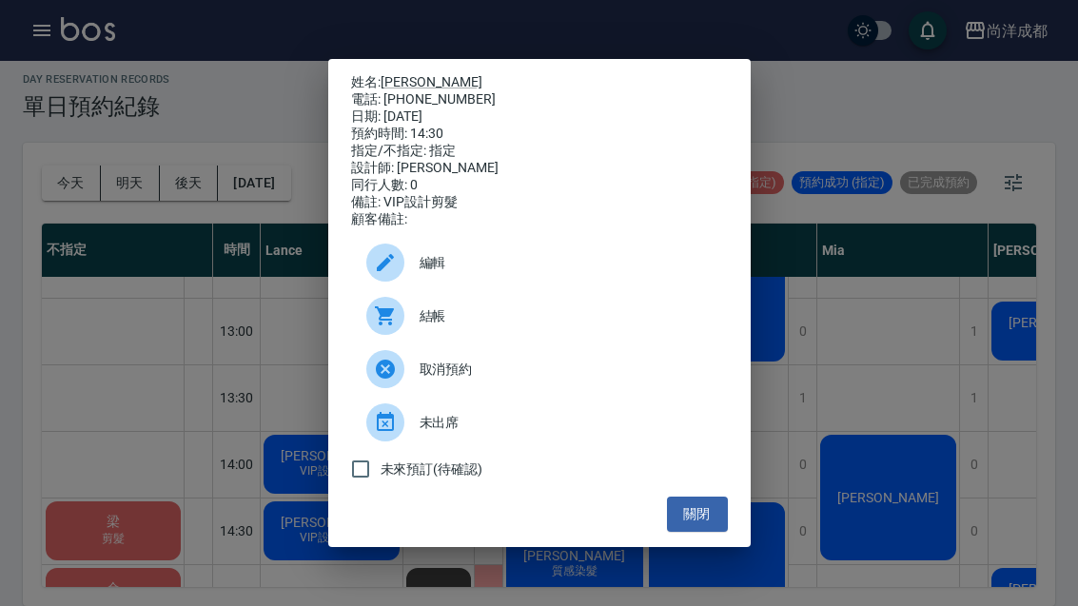
click at [702, 520] on button "關閉" at bounding box center [697, 514] width 61 height 35
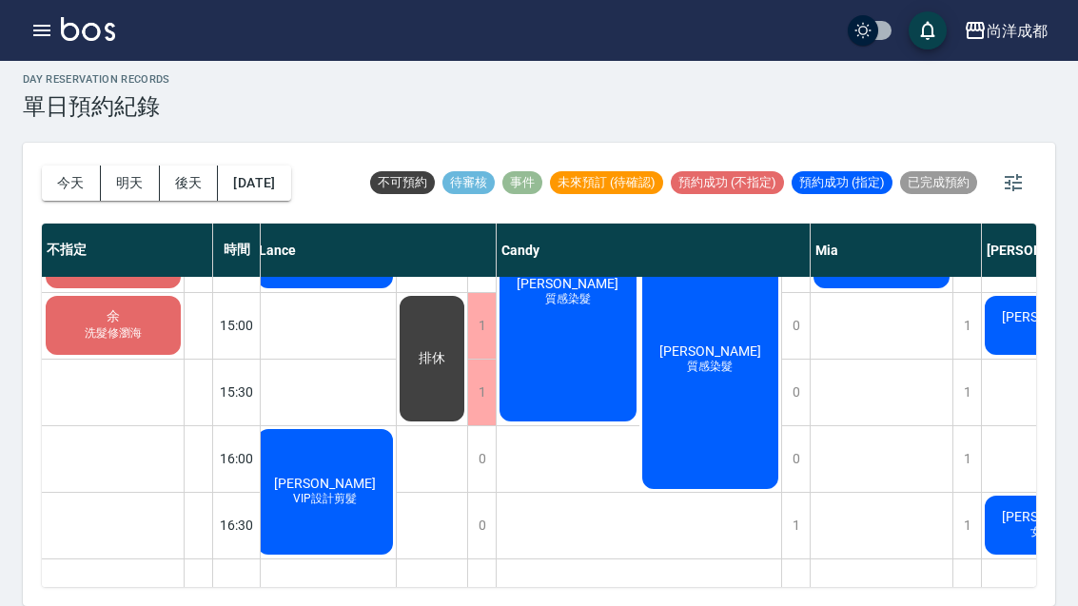
scroll to position [653, 7]
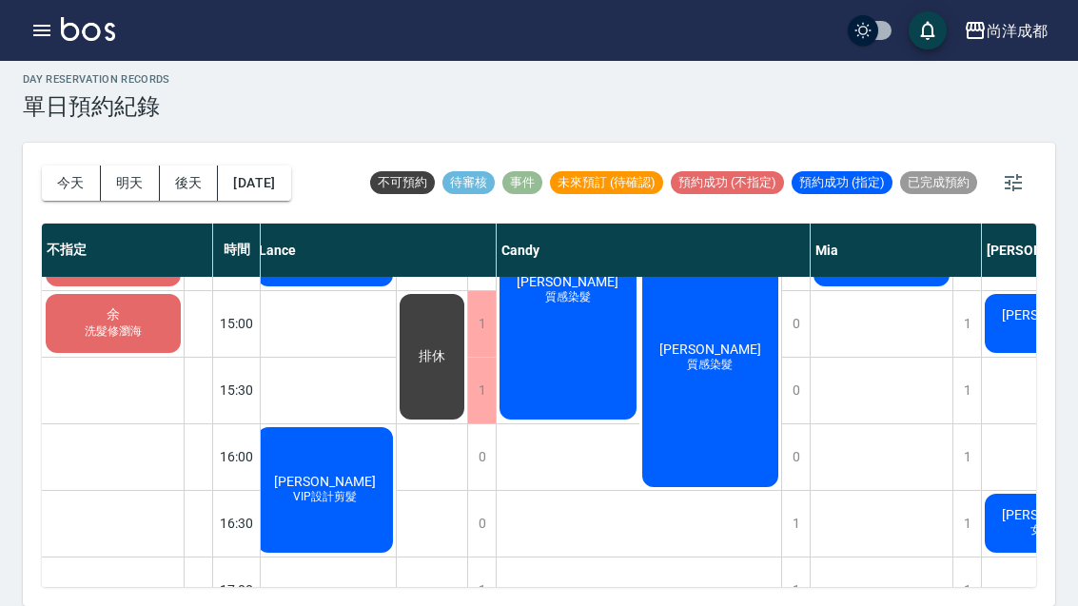
click at [342, 223] on div "張正惠 VIP設計剪髮" at bounding box center [325, 190] width 142 height 65
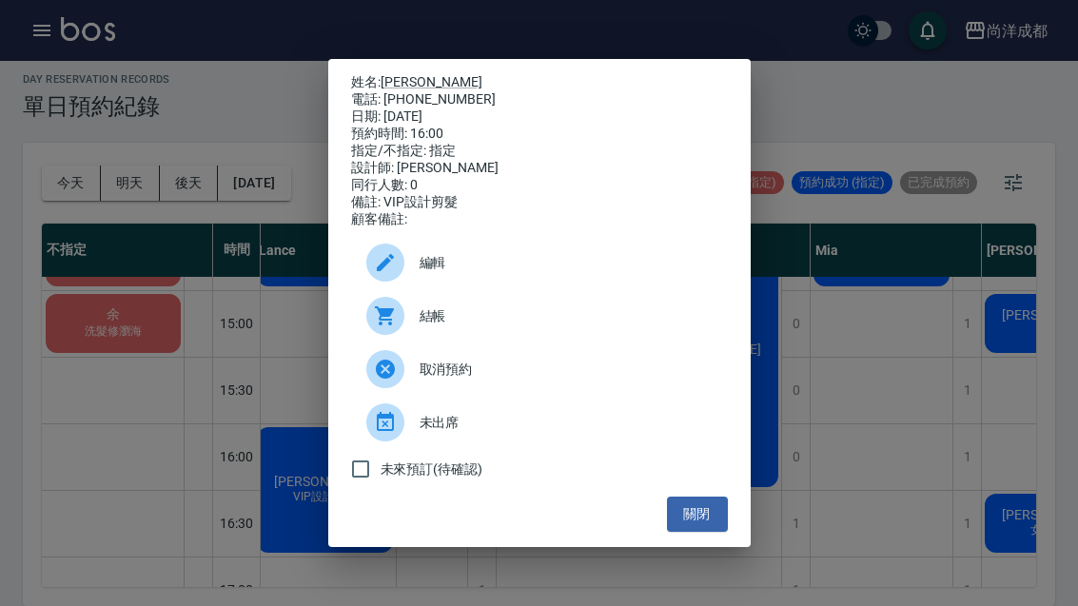
click at [686, 532] on button "關閉" at bounding box center [697, 514] width 61 height 35
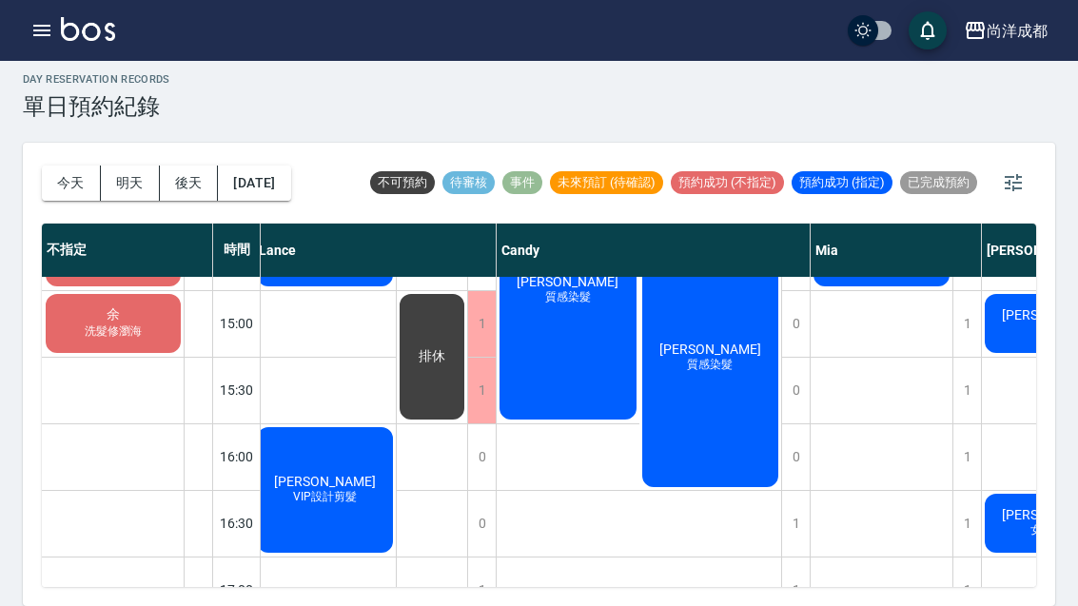
click at [124, 271] on div "余 洗髮修瀏海" at bounding box center [113, 257] width 141 height 65
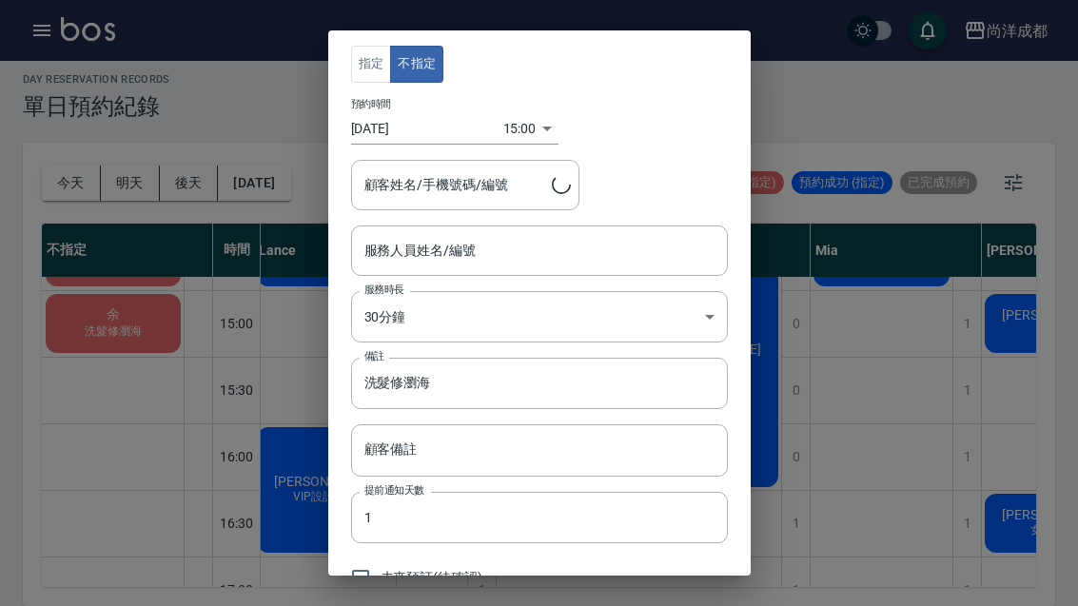
type input "余/0989688023"
click at [140, 352] on div "指定 不指定 預約時間 2025/08/23 15:00 1755932400000 顧客姓名/手機號碼/編號 余/0989688023 顧客姓名/手機號碼/…" at bounding box center [539, 303] width 1078 height 606
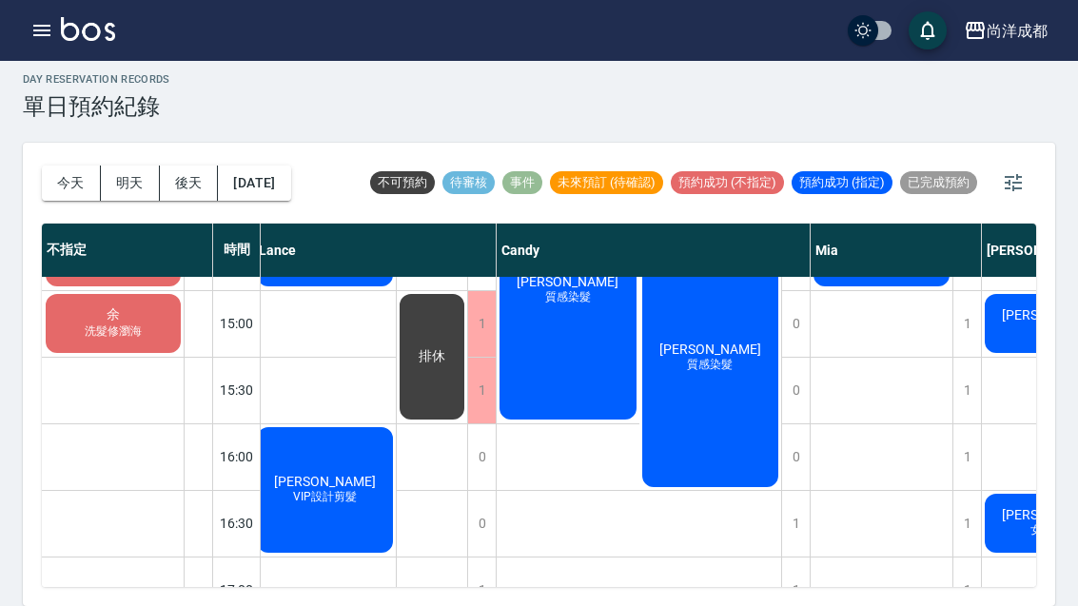
click at [134, 166] on button "明天" at bounding box center [130, 183] width 59 height 35
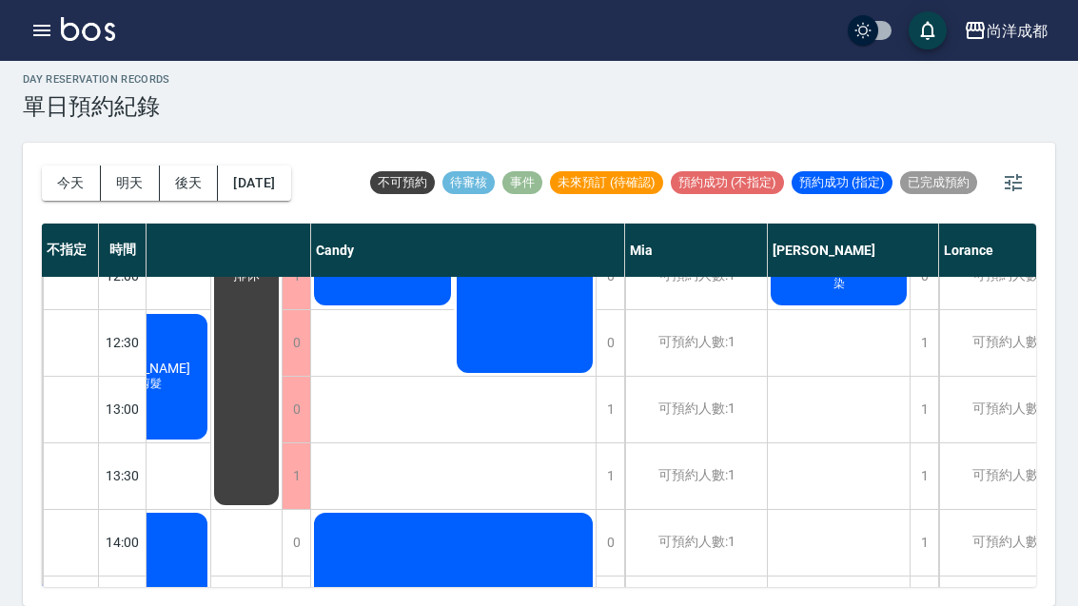
scroll to position [380, 205]
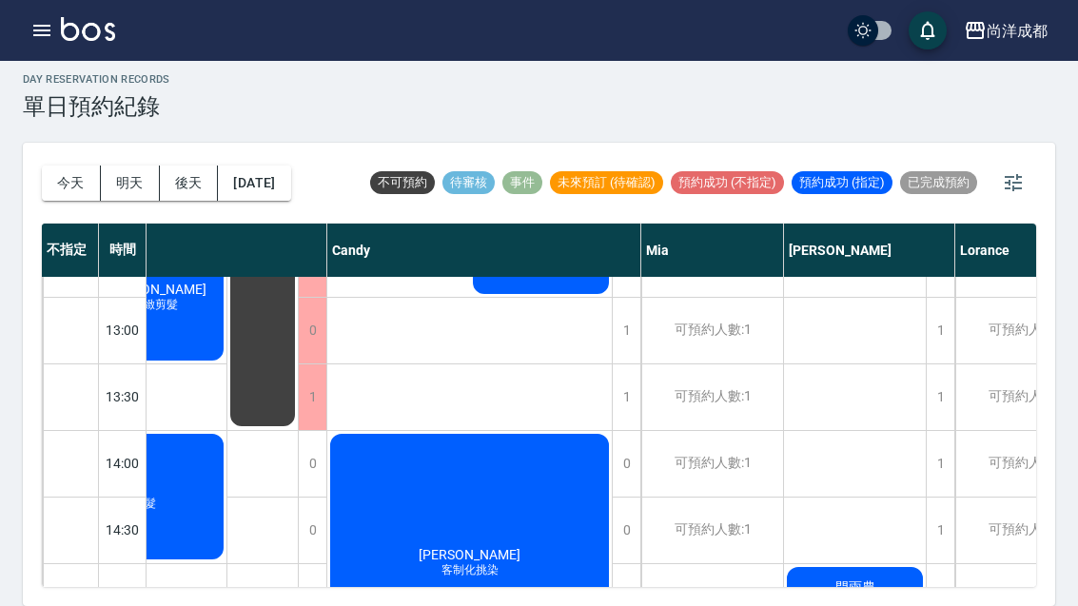
click at [933, 364] on div "1" at bounding box center [940, 397] width 29 height 66
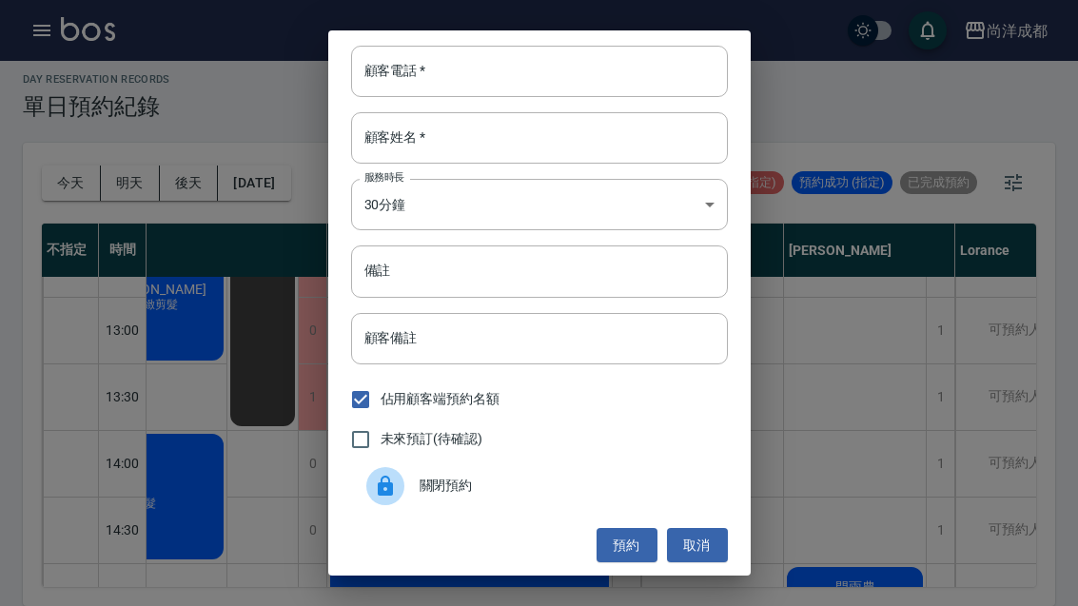
click at [540, 77] on input "顧客電話   *" at bounding box center [539, 71] width 377 height 51
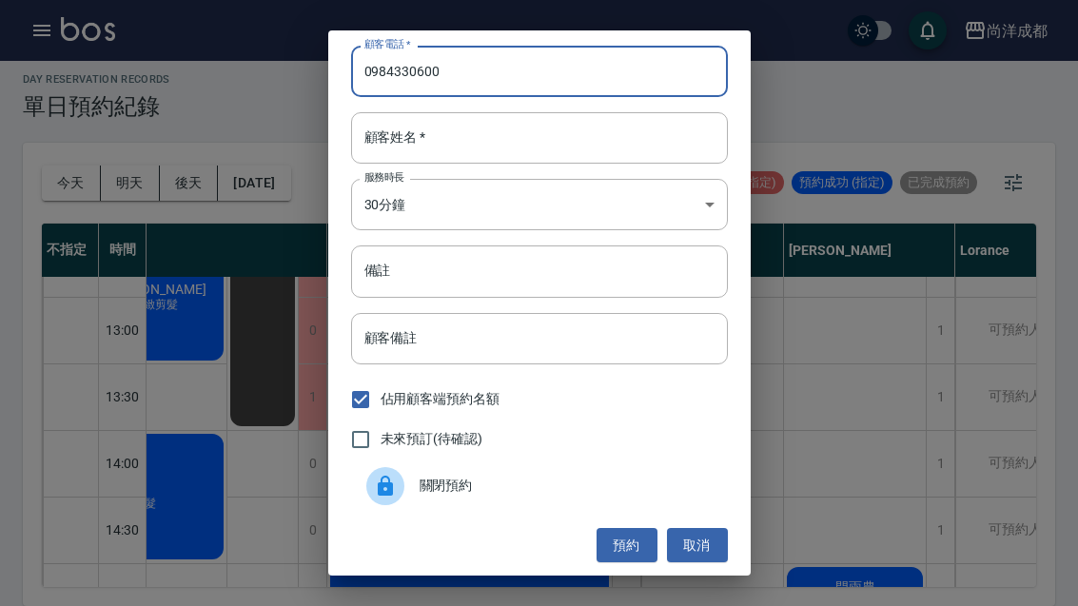
type input "0984330600"
click at [650, 134] on input "顧客姓名   *" at bounding box center [539, 137] width 377 height 51
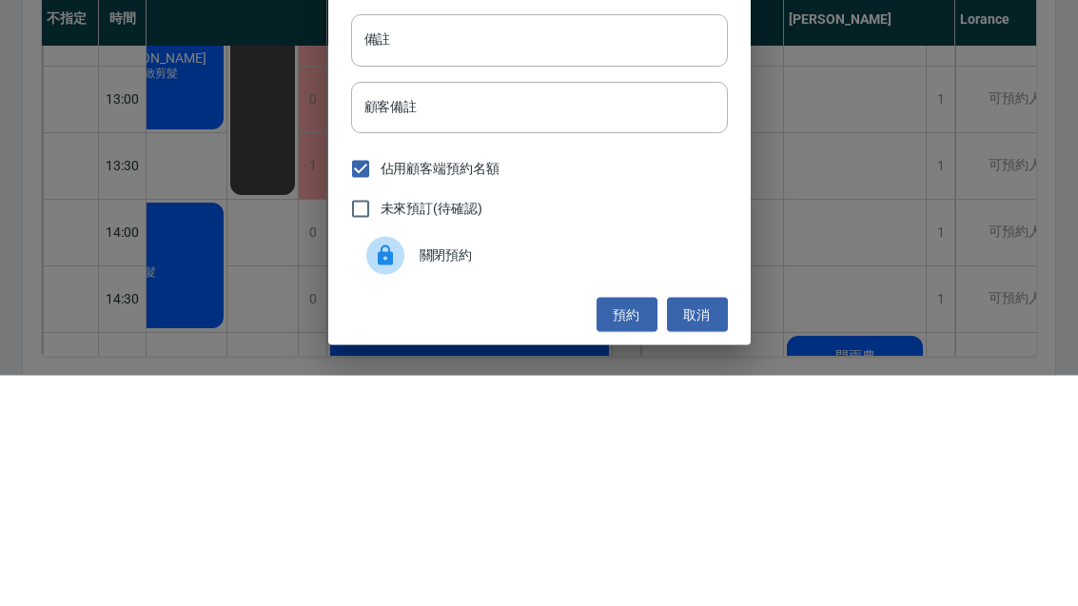
type input "顏"
click at [524, 313] on input "顧客備註" at bounding box center [539, 338] width 377 height 51
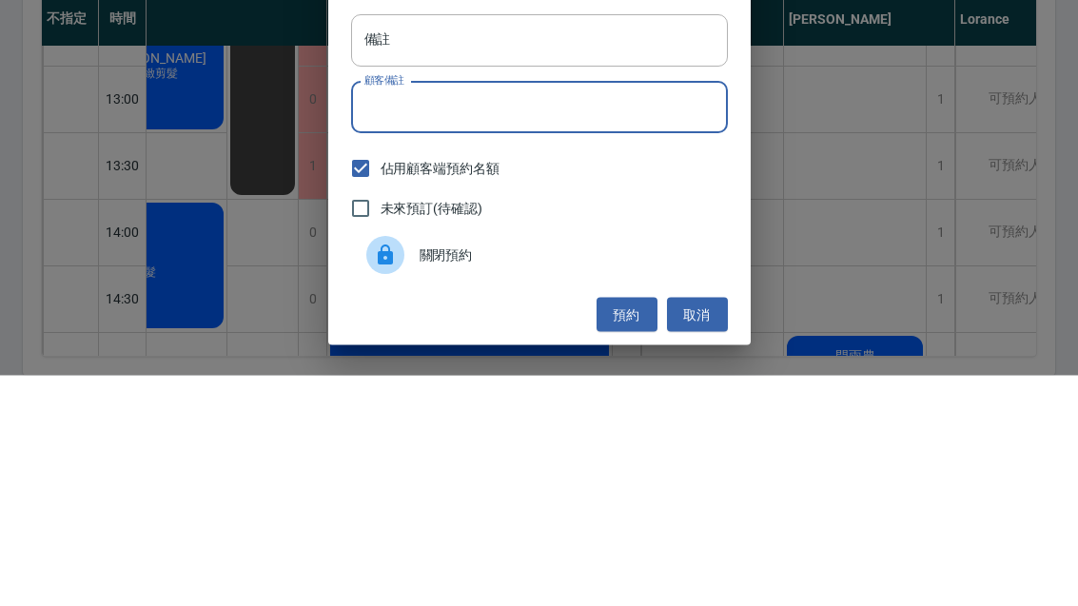
click at [634, 245] on input "備註" at bounding box center [539, 270] width 377 height 51
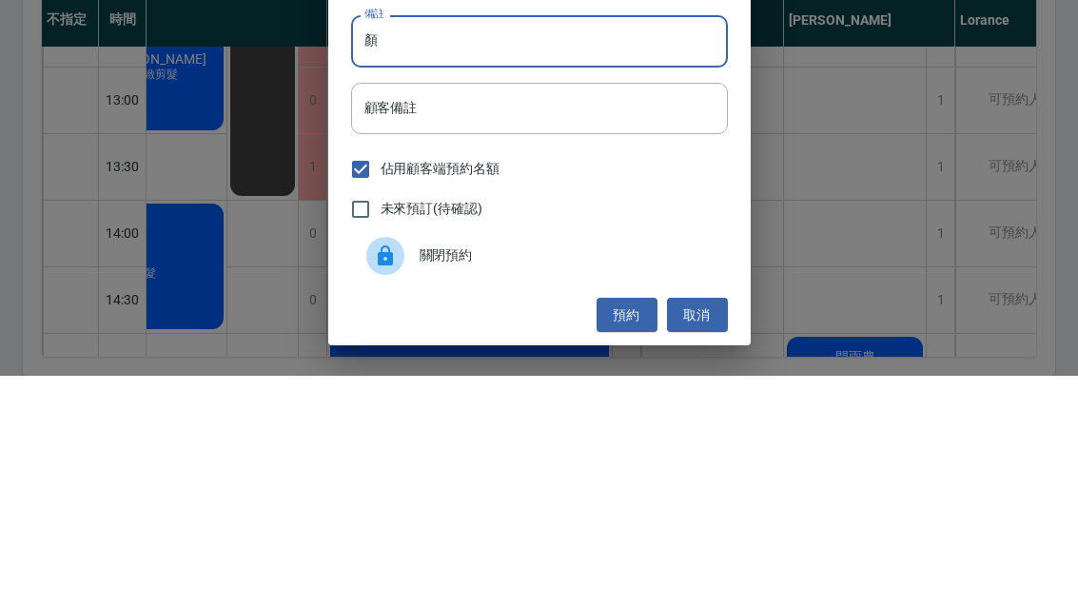
scroll to position [66, 0]
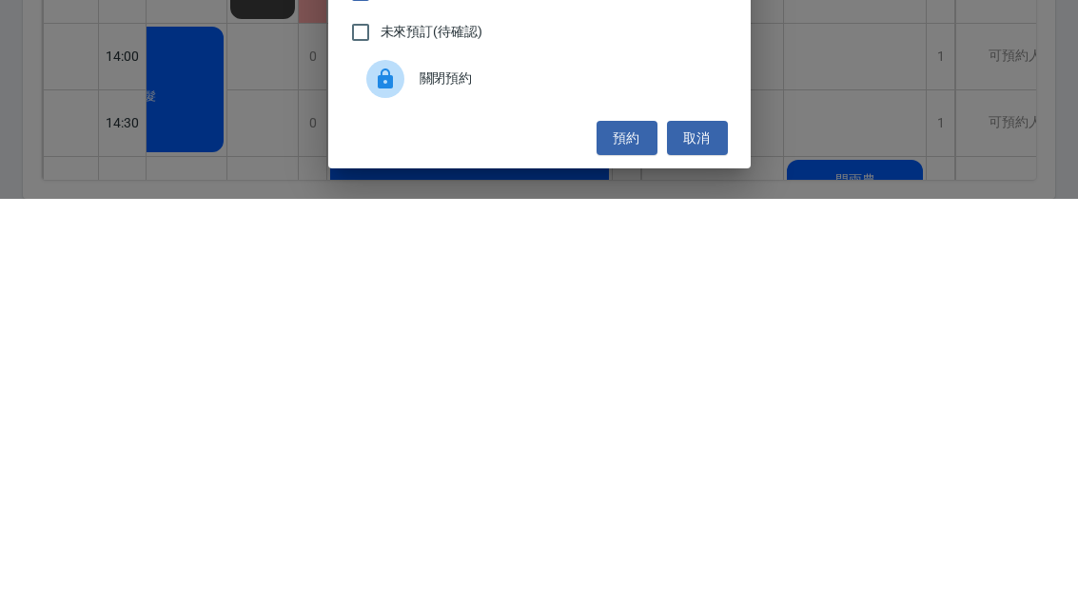
type input "顏"
click at [610, 528] on button "預約" at bounding box center [627, 545] width 61 height 35
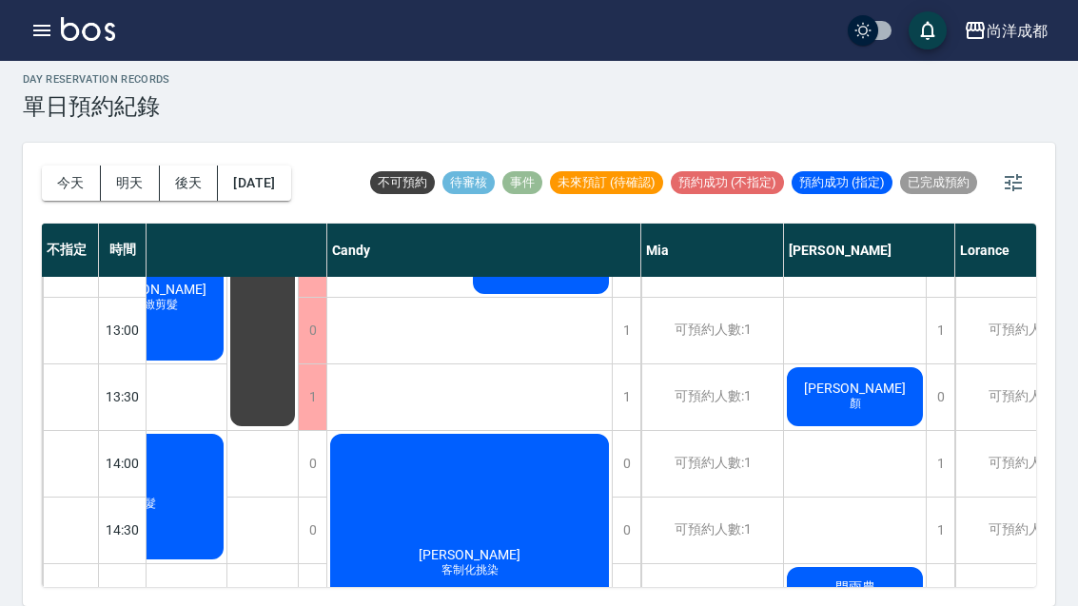
click at [85, 315] on div "顏政 顏" at bounding box center [13, 197] width 143 height 464
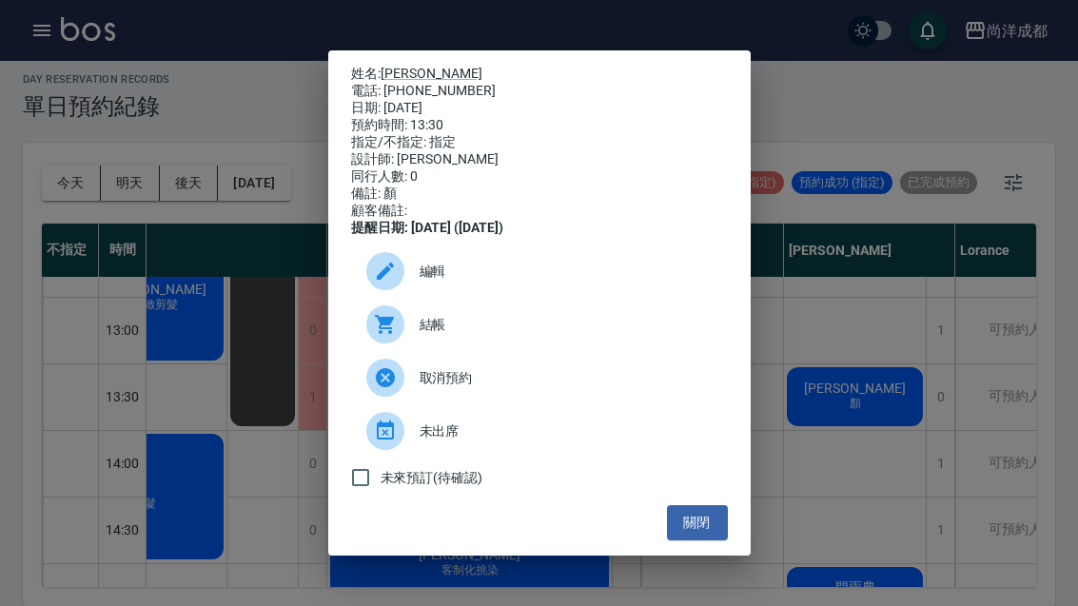
click at [428, 282] on span "編輯" at bounding box center [566, 272] width 293 height 20
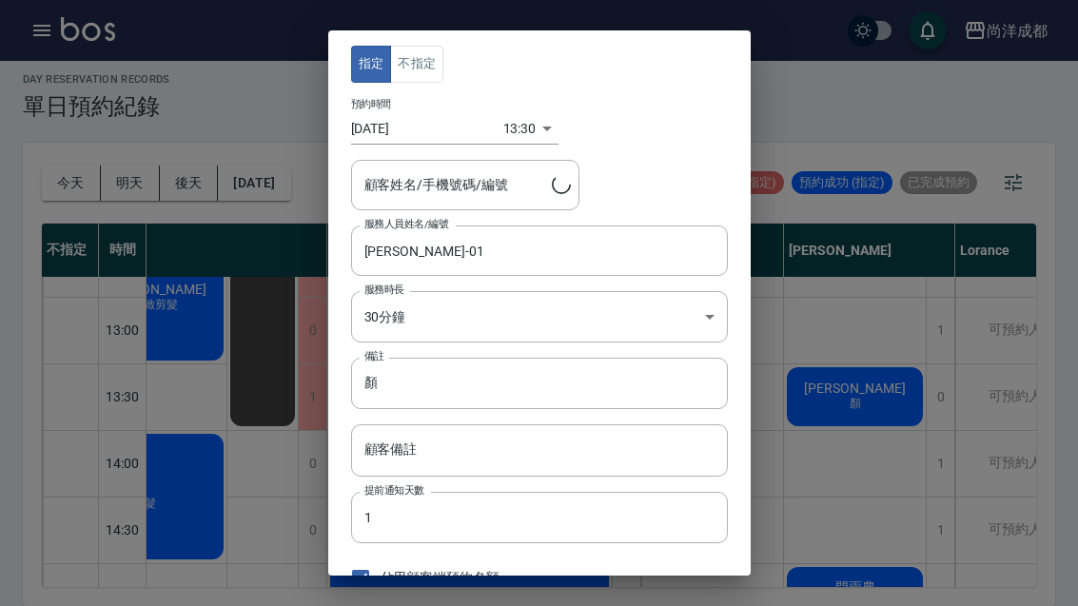
type input "顏政/0984330600/"
click at [550, 386] on input "顏" at bounding box center [539, 383] width 377 height 51
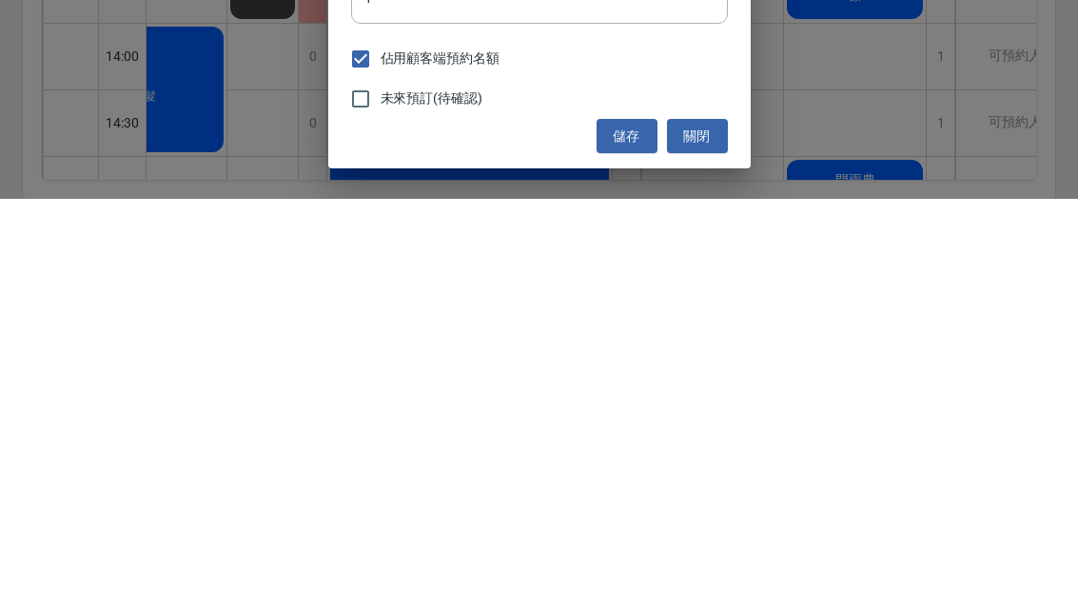
scroll to position [111, 0]
type input "剪"
click at [621, 527] on button "儲存" at bounding box center [627, 544] width 61 height 35
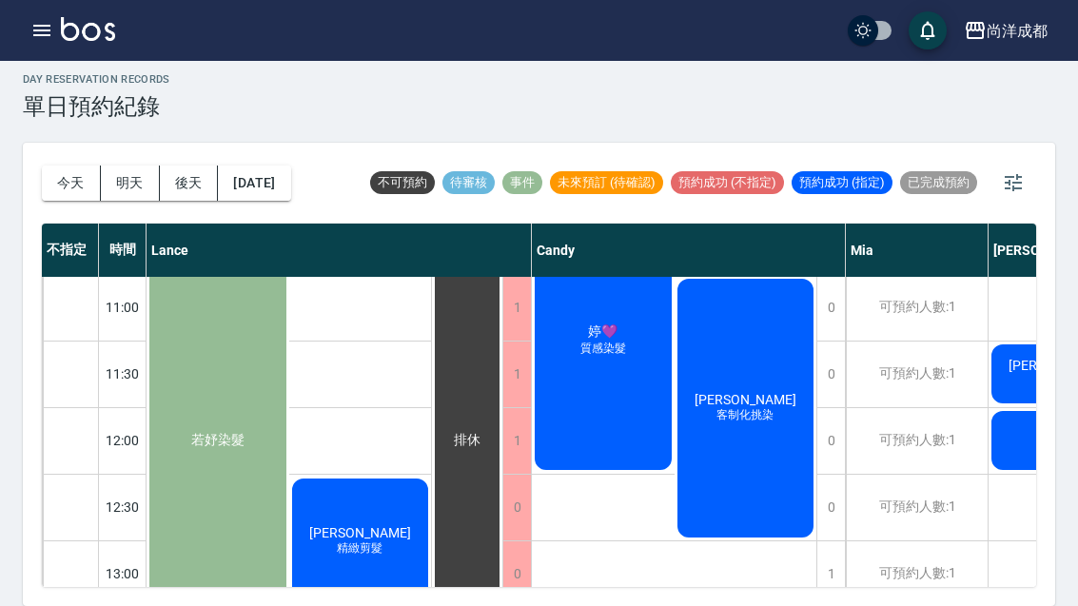
scroll to position [136, 0]
click at [49, 166] on button "今天" at bounding box center [71, 183] width 59 height 35
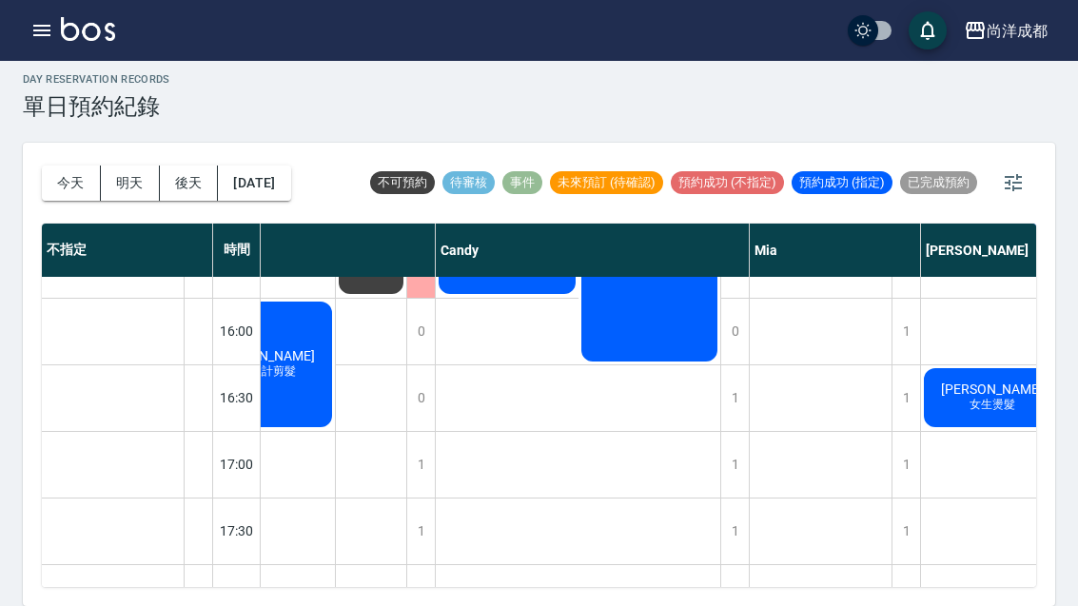
scroll to position [794, 68]
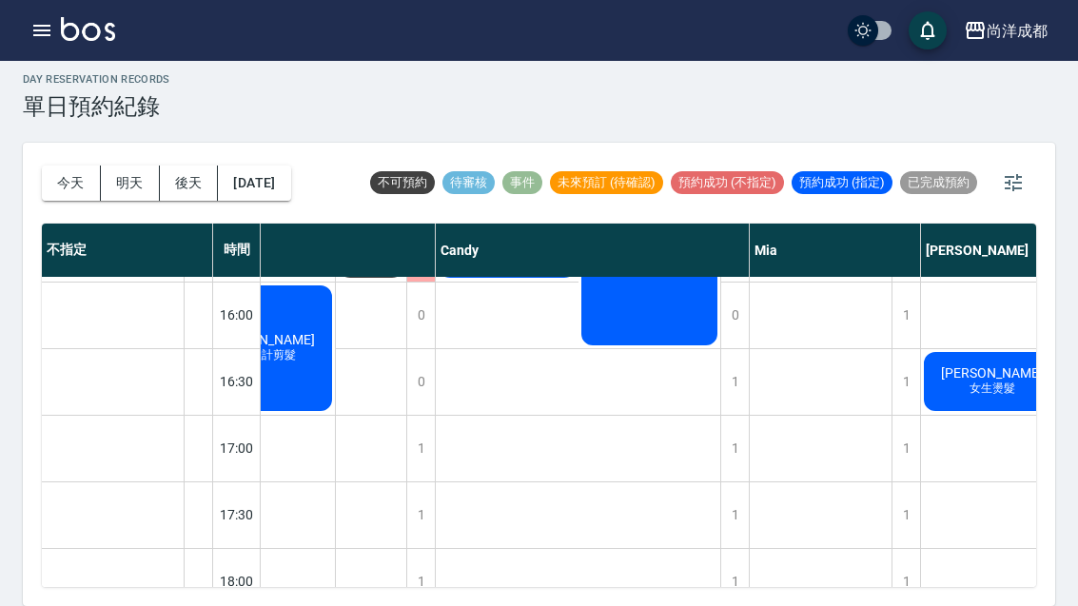
click at [46, 166] on button "今天" at bounding box center [71, 183] width 59 height 35
click at [51, 166] on button "今天" at bounding box center [71, 183] width 59 height 35
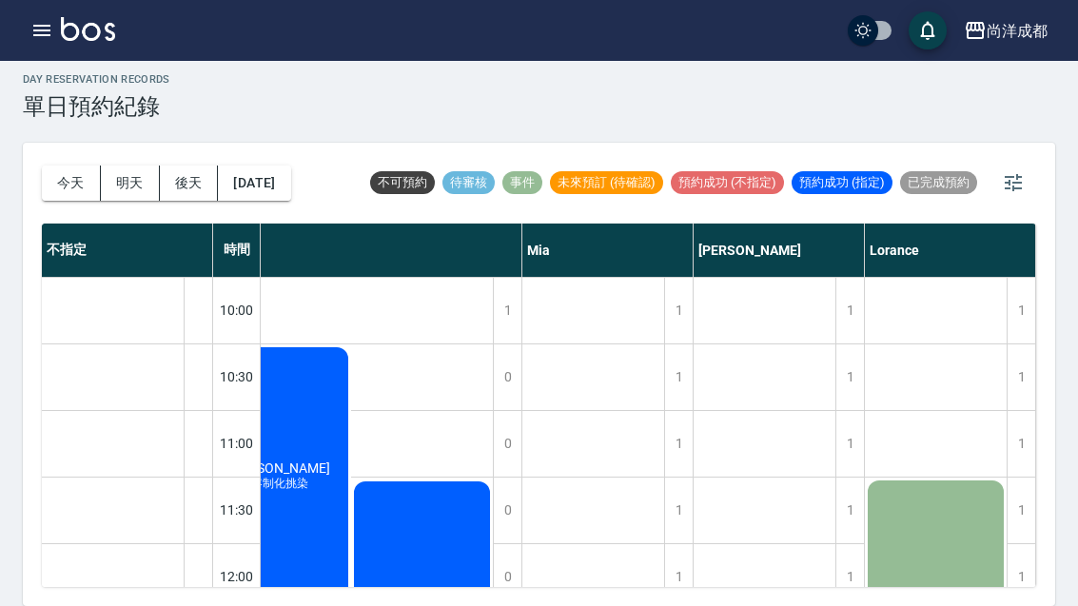
scroll to position [0, 0]
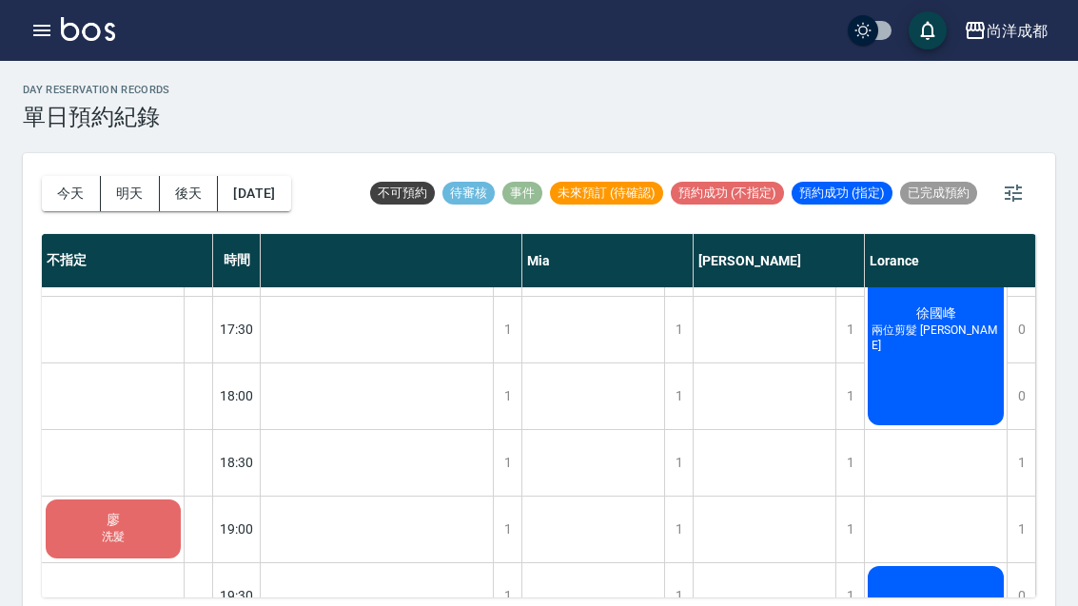
scroll to position [990, 295]
click at [1016, 521] on div "1" at bounding box center [1021, 530] width 29 height 66
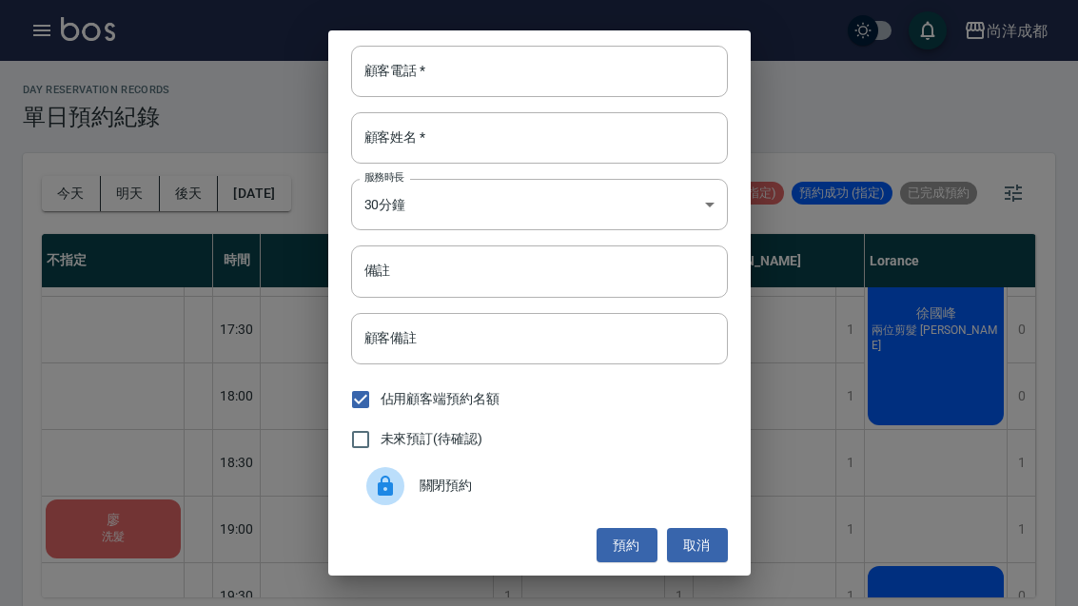
click at [531, 128] on input "顧客姓名   *" at bounding box center [539, 137] width 377 height 51
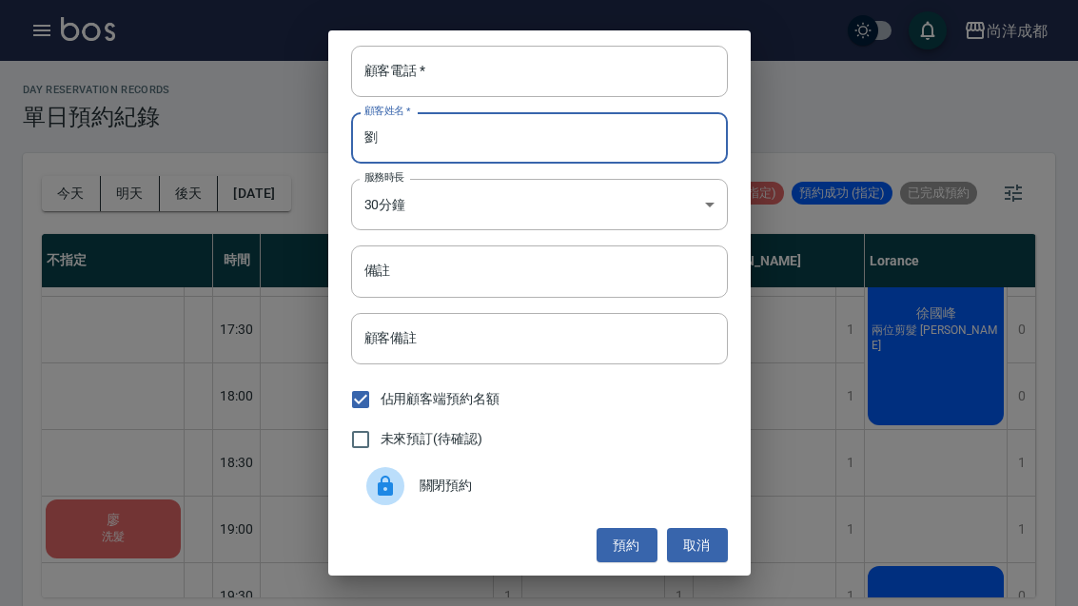
type input "劉"
click at [627, 56] on input "顧客電話   *" at bounding box center [539, 71] width 377 height 51
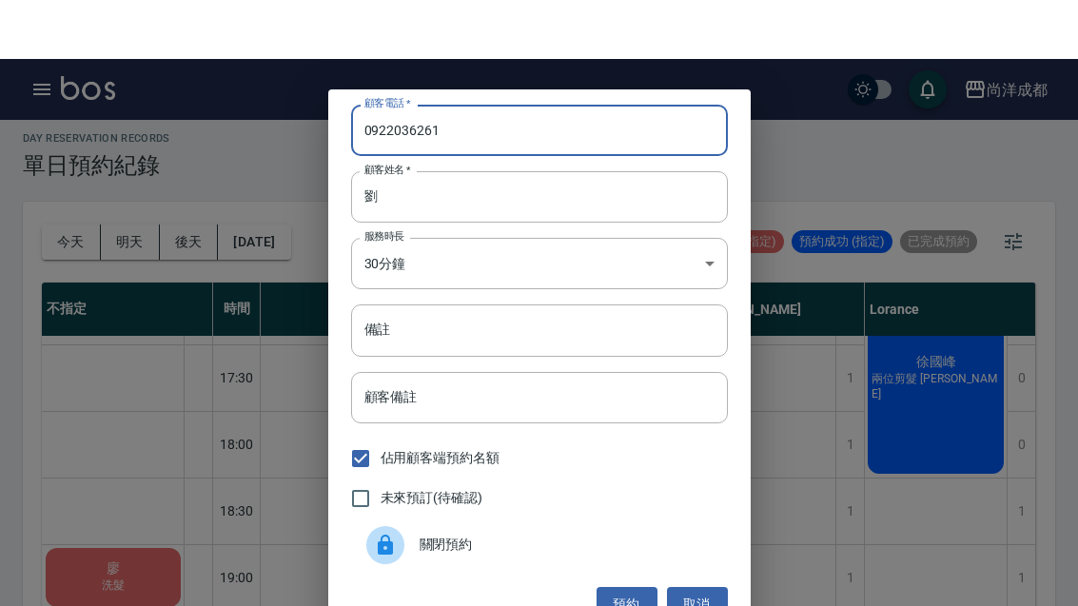
scroll to position [0, 0]
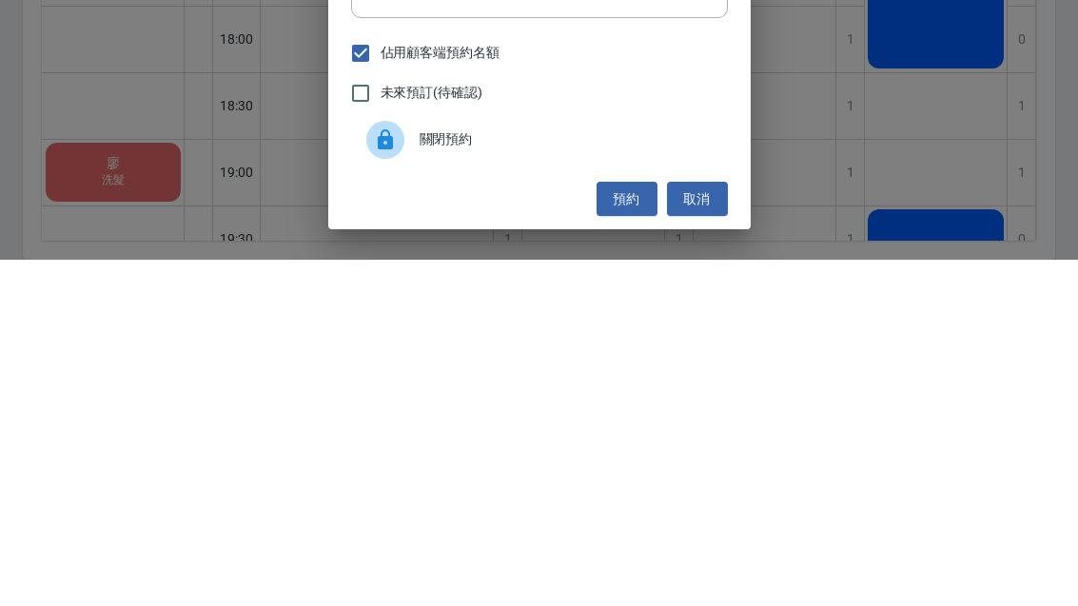
type input "0922036261"
click at [635, 528] on button "預約" at bounding box center [627, 545] width 61 height 35
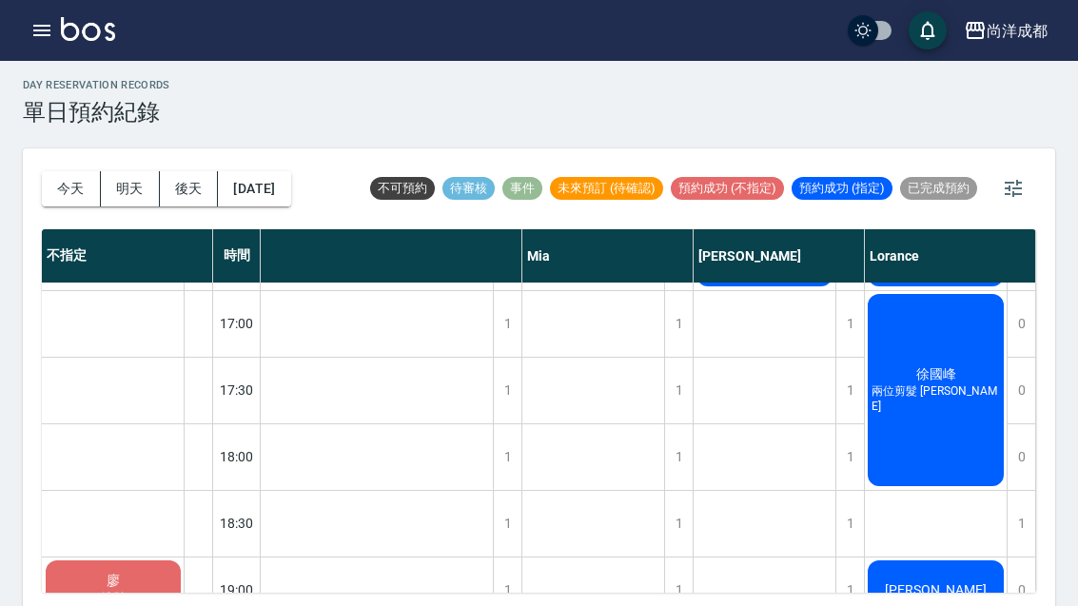
scroll to position [925, 295]
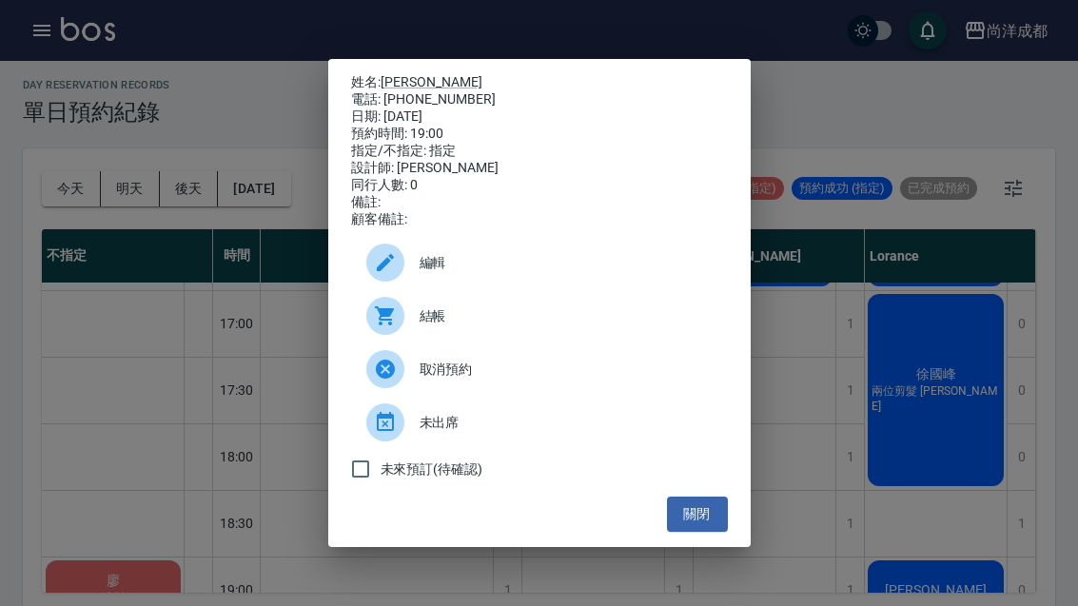
click at [386, 274] on icon at bounding box center [385, 262] width 23 height 23
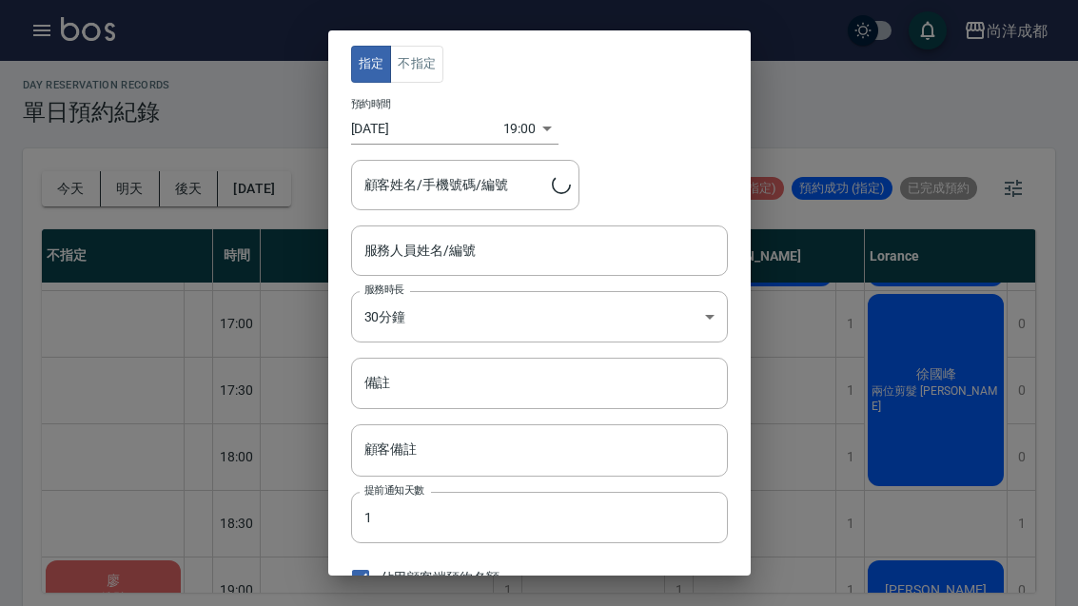
type input "Lorance-03"
type input "劉凱淵/0922036261"
click at [511, 116] on body "尚洋成都 登出 櫃檯作業 打帳單 帳單列表 營業儀表板 高階收支登錄 材料自購登錄 每日結帳 排班表 預約管理 預約管理 單日預約紀錄 單週預約紀錄 報表及分…" at bounding box center [539, 303] width 1078 height 616
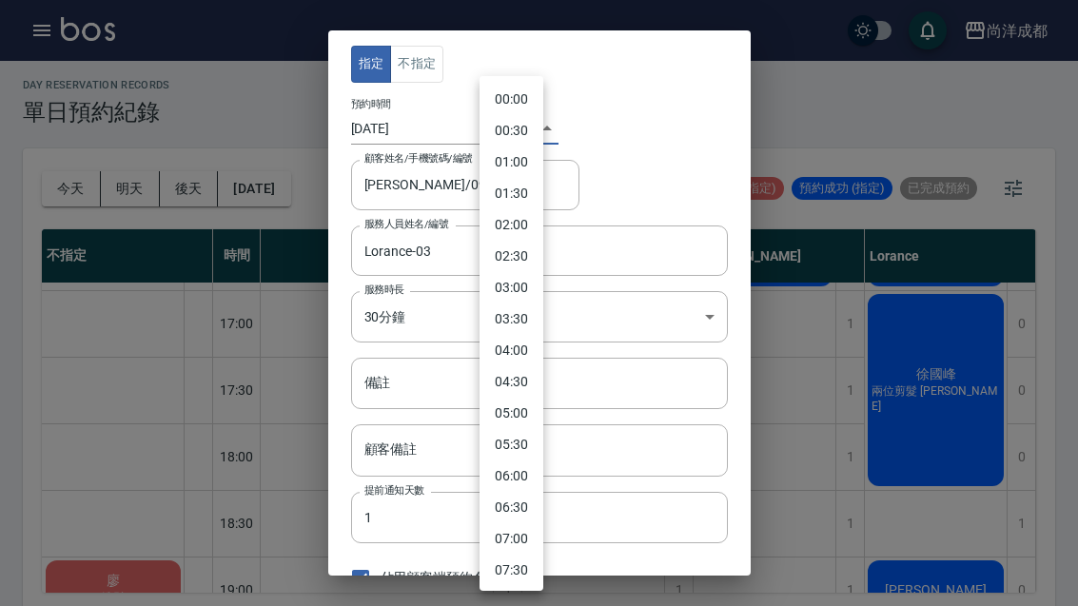
scroll to position [929, 0]
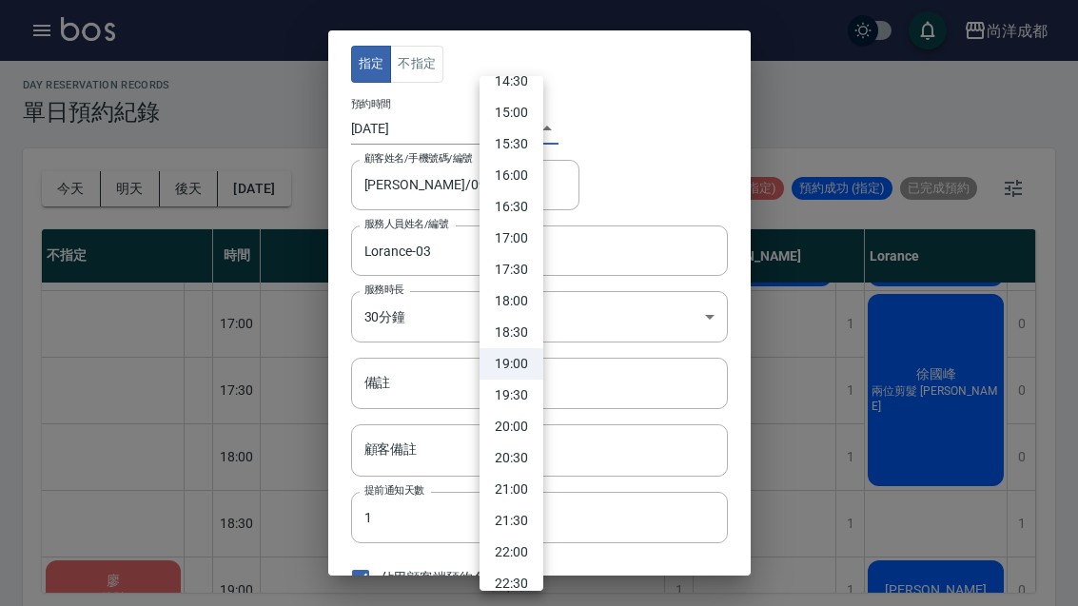
click at [523, 334] on li "18:30" at bounding box center [511, 332] width 64 height 31
type input "1755945000000"
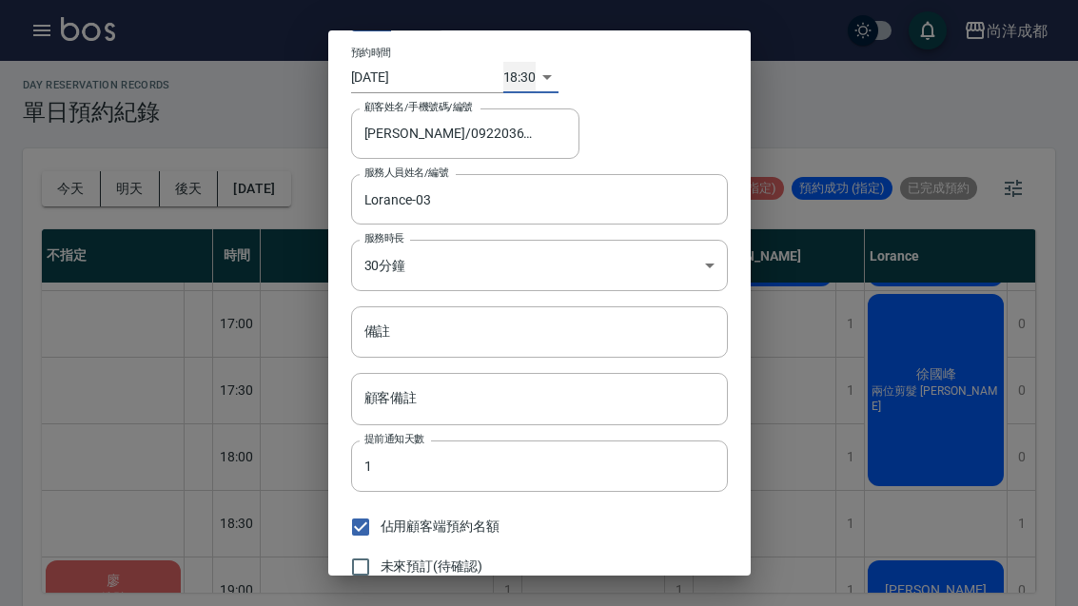
scroll to position [50, 0]
click at [633, 605] on button "儲存" at bounding box center [627, 605] width 61 height 35
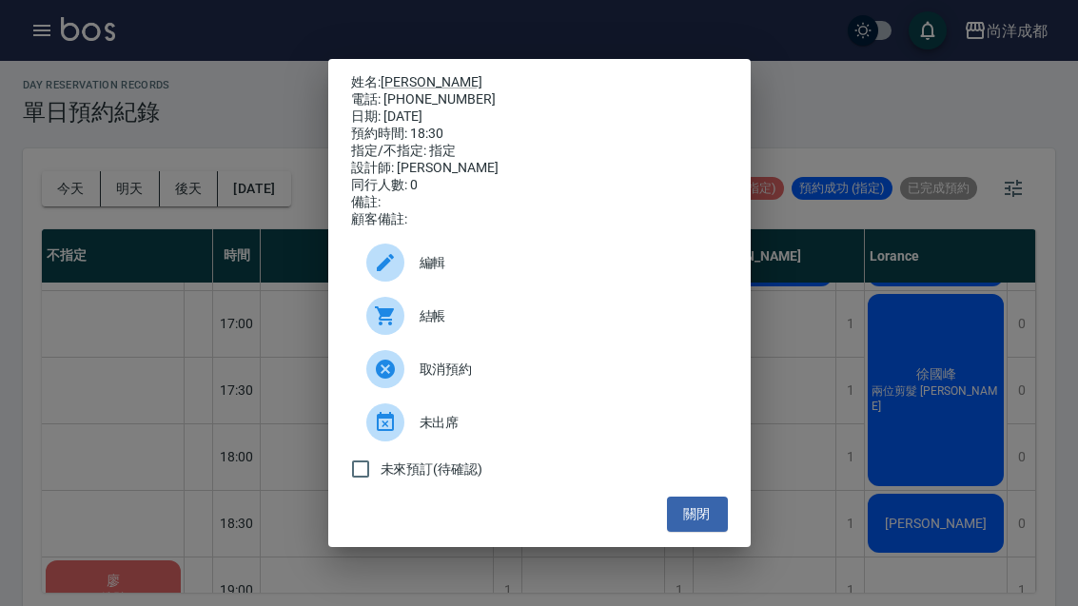
click at [406, 282] on div at bounding box center [392, 263] width 53 height 38
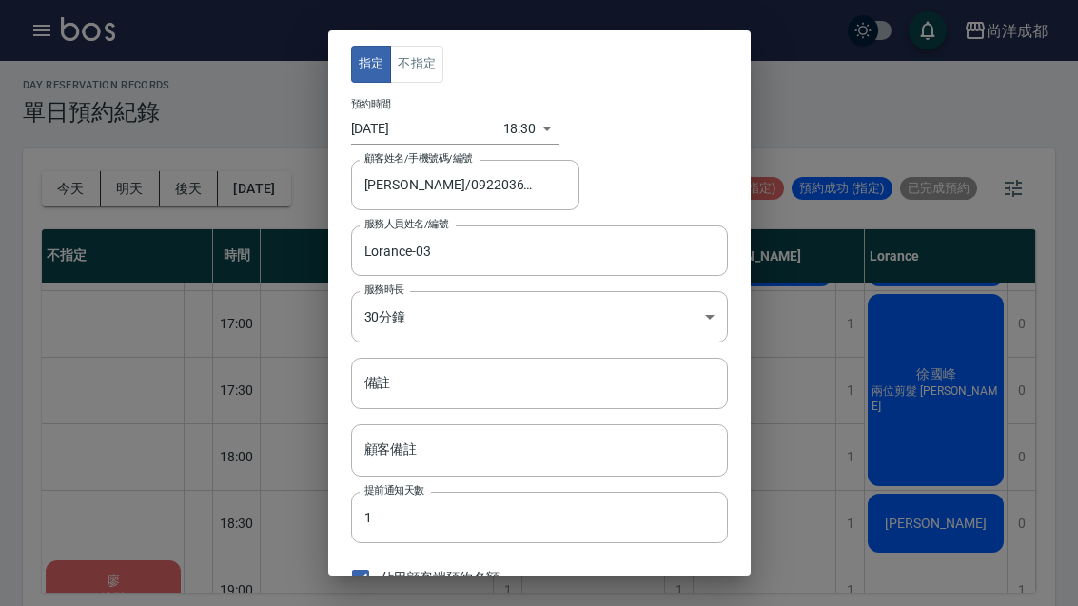
click at [516, 128] on body "尚洋成都 登出 櫃檯作業 打帳單 帳單列表 營業儀表板 高階收支登錄 材料自購登錄 每日結帳 排班表 預約管理 預約管理 單日預約紀錄 單週預約紀錄 報表及分…" at bounding box center [539, 303] width 1078 height 616
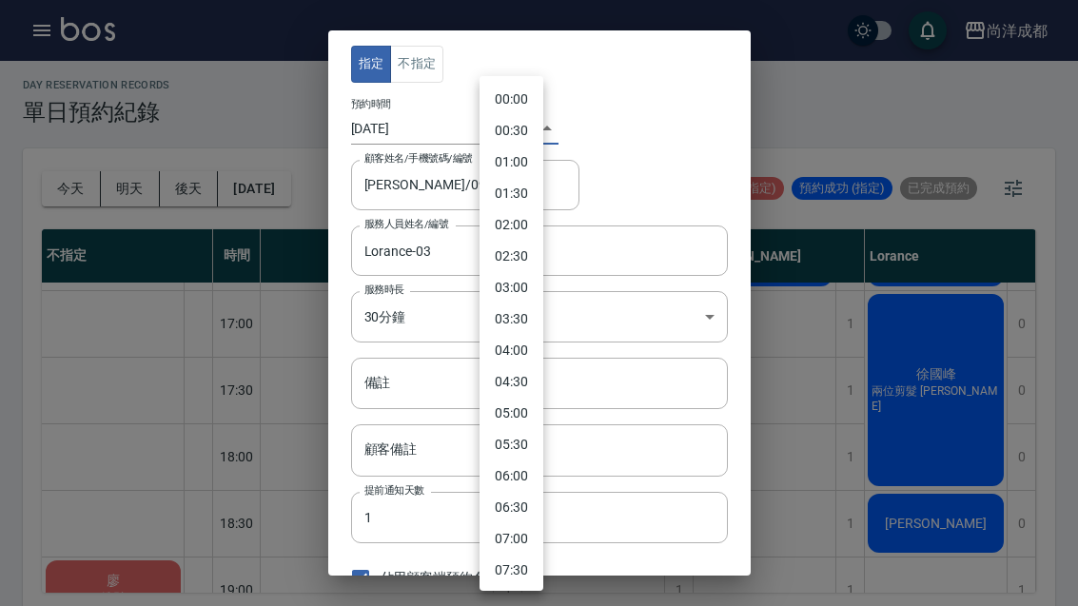
scroll to position [897, 0]
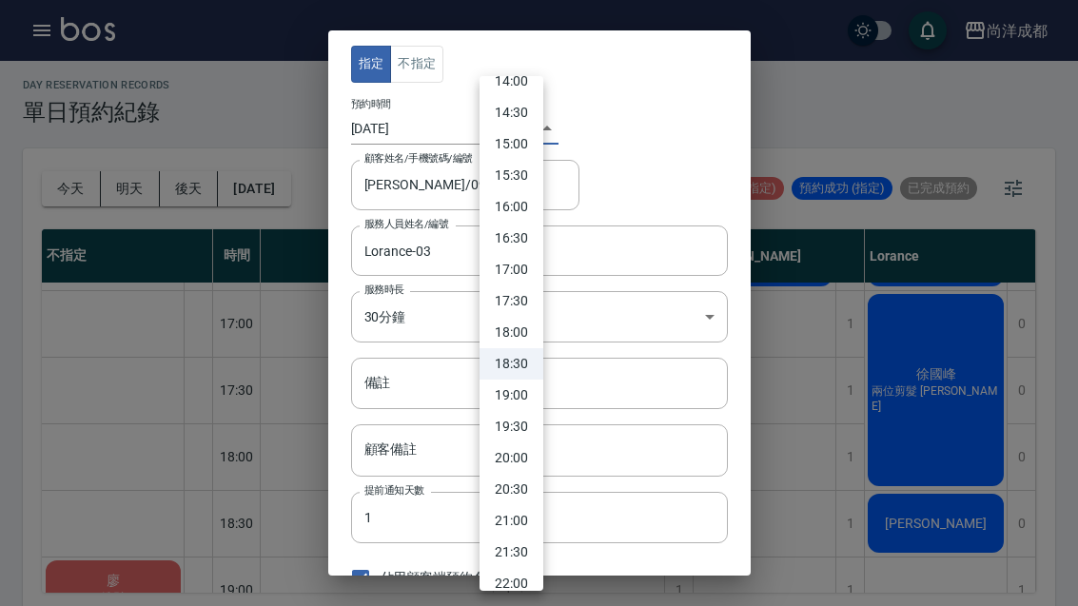
click at [662, 118] on div at bounding box center [539, 303] width 1078 height 606
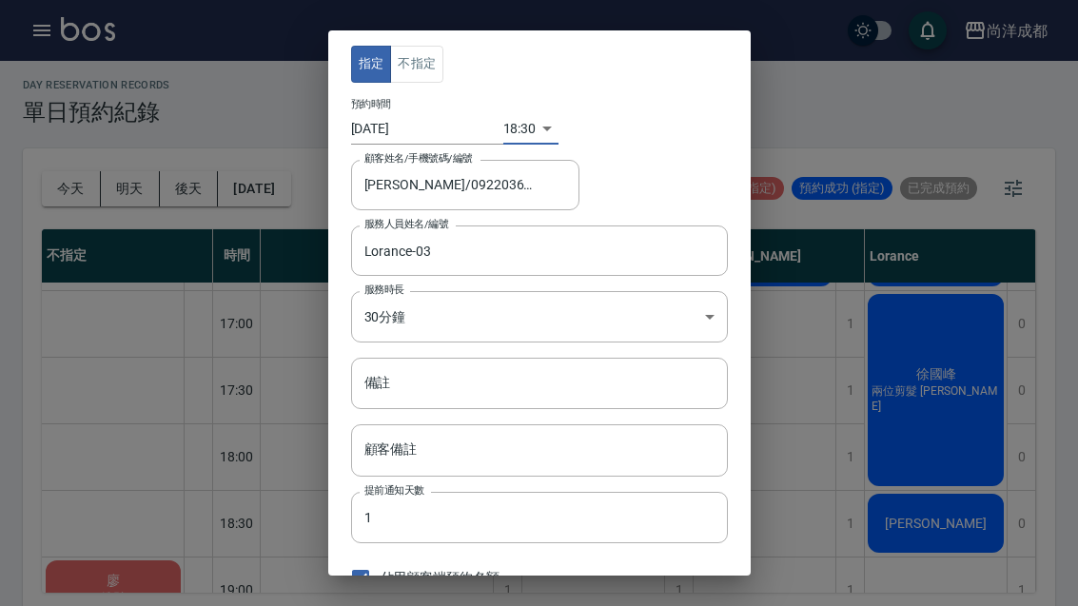
click at [658, 301] on body "尚洋成都 登出 櫃檯作業 打帳單 帳單列表 營業儀表板 高階收支登錄 材料自購登錄 每日結帳 排班表 預約管理 預約管理 單日預約紀錄 單週預約紀錄 報表及分…" at bounding box center [539, 303] width 1078 height 616
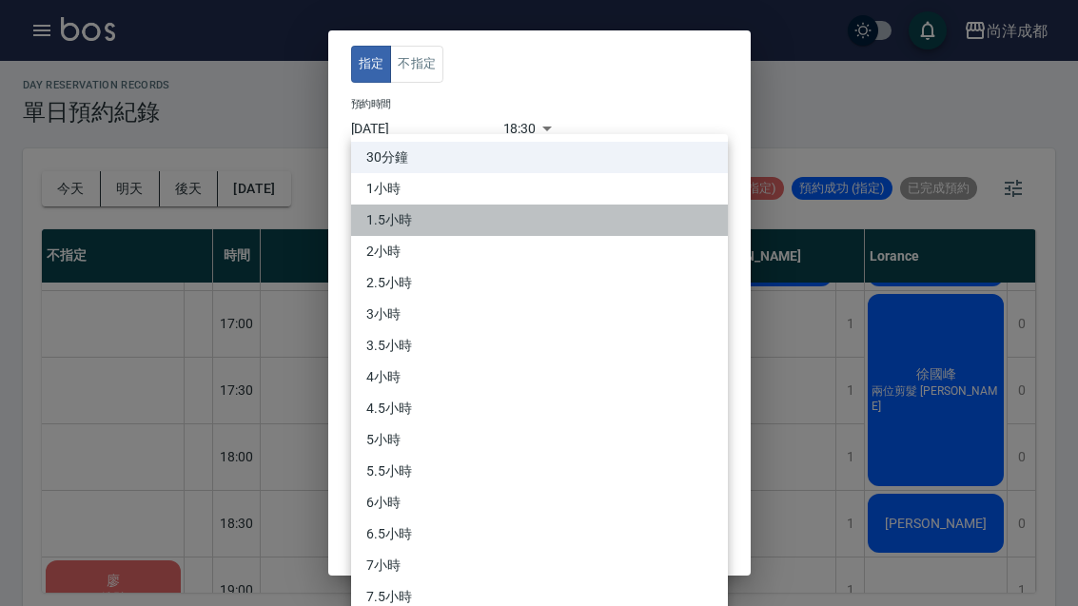
click at [404, 211] on li "1.5小時" at bounding box center [539, 220] width 377 height 31
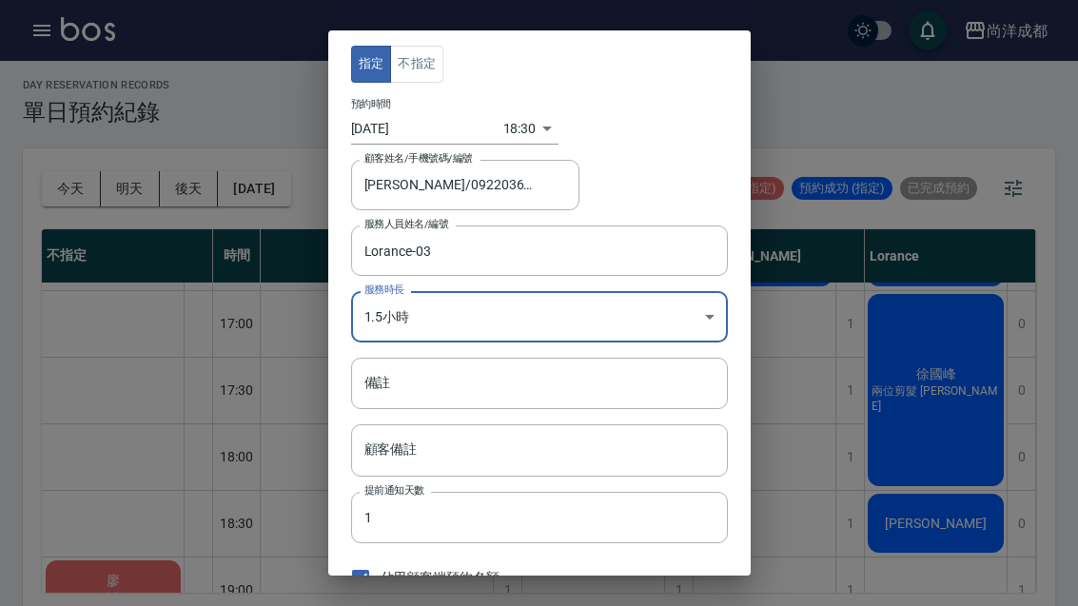
click at [583, 307] on body "尚洋成都 登出 櫃檯作業 打帳單 帳單列表 營業儀表板 高階收支登錄 材料自購登錄 每日結帳 排班表 預約管理 預約管理 單日預約紀錄 單週預約紀錄 報表及分…" at bounding box center [539, 303] width 1078 height 616
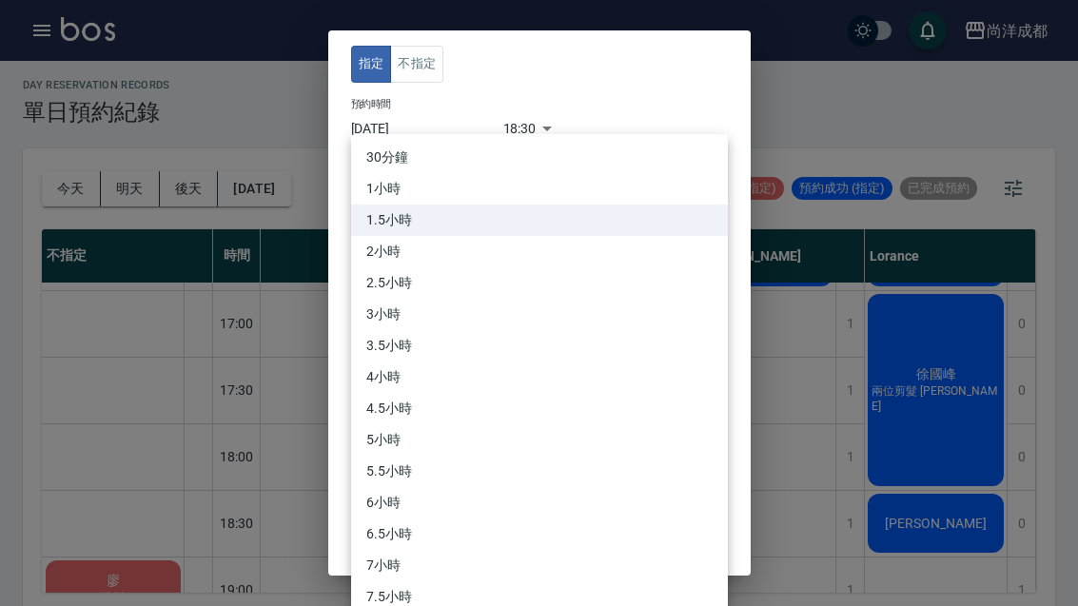
click at [432, 186] on li "1小時" at bounding box center [539, 188] width 377 height 31
type input "2"
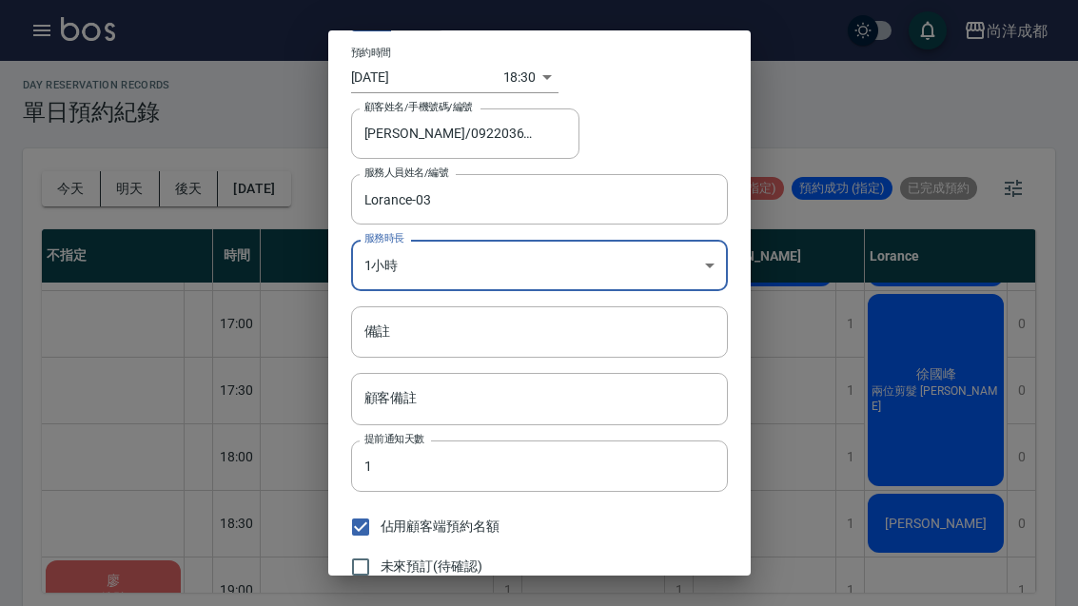
scroll to position [50, 0]
click at [630, 596] on button "儲存" at bounding box center [627, 605] width 61 height 35
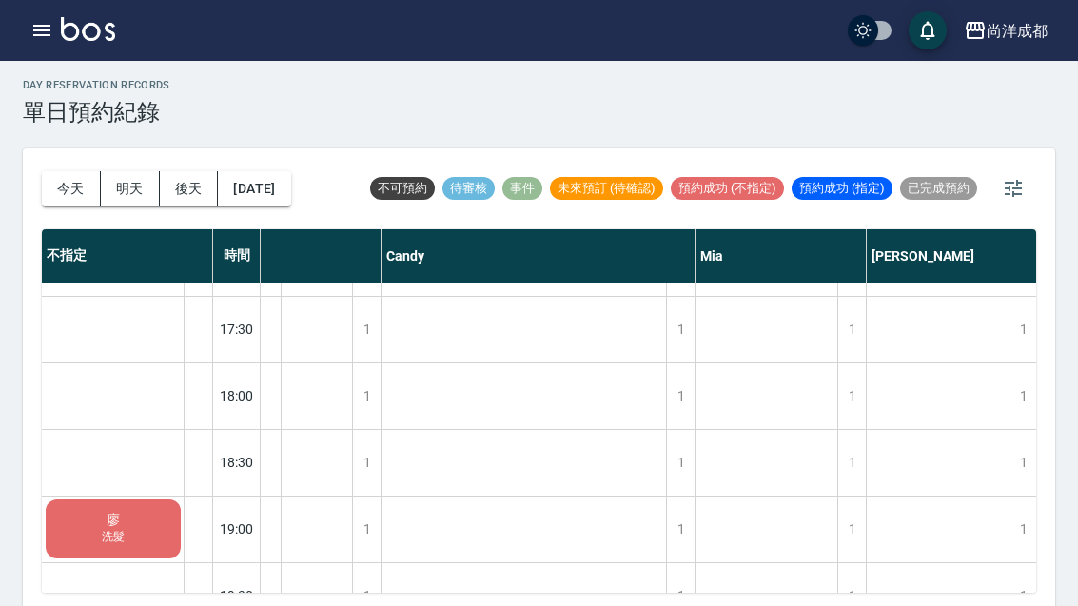
scroll to position [970, 139]
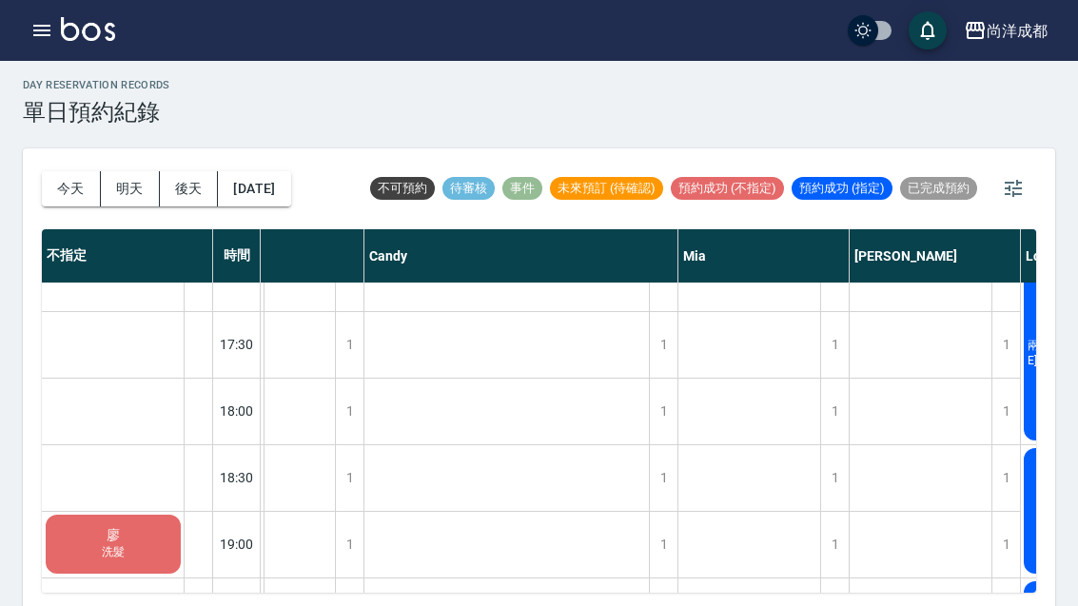
click at [71, 186] on button "今天" at bounding box center [71, 188] width 59 height 35
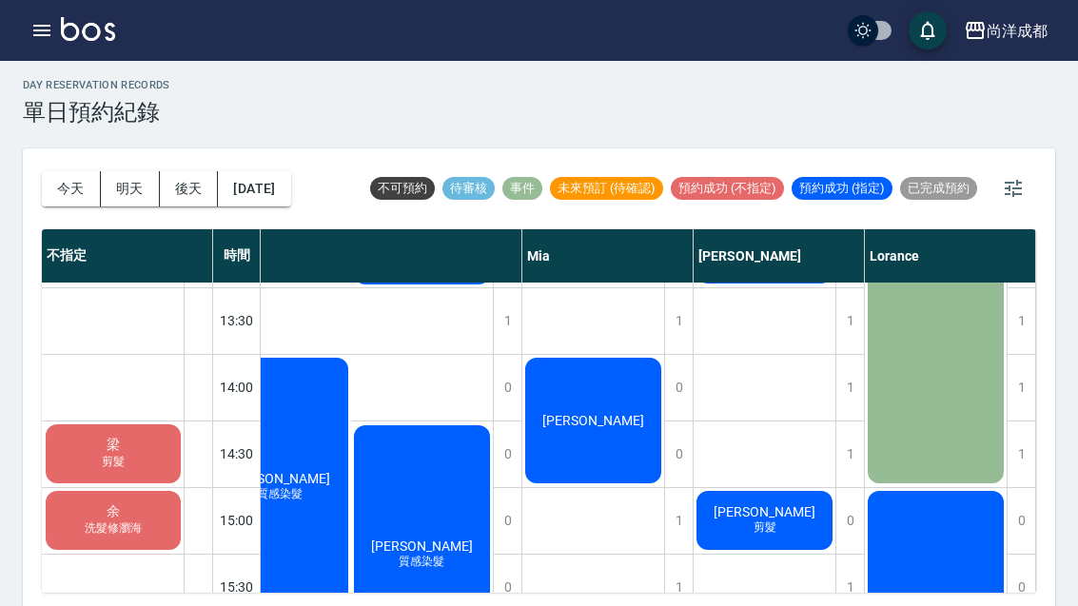
scroll to position [460, 295]
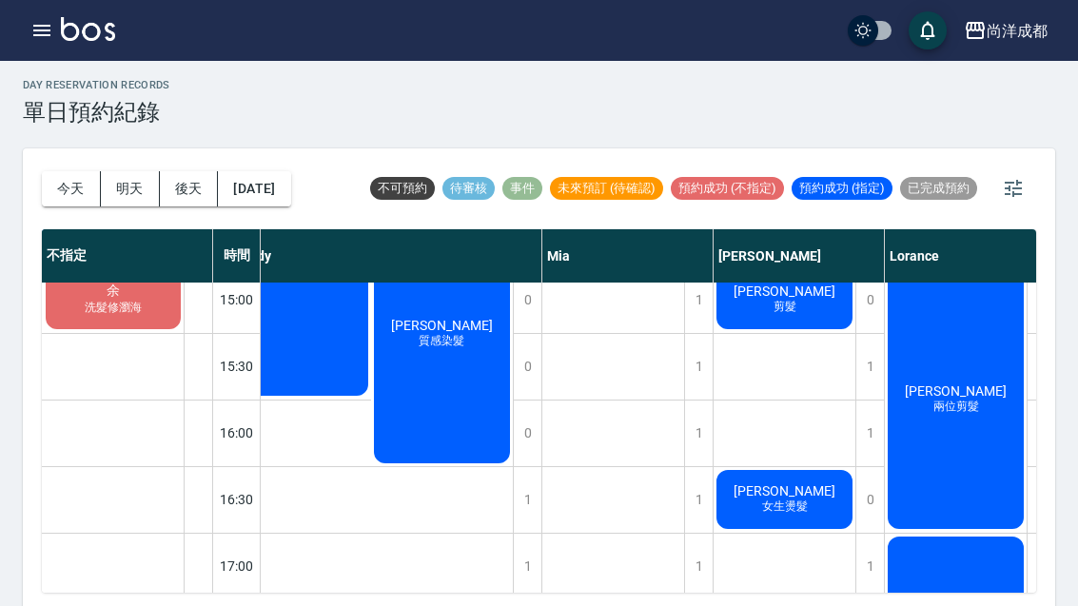
click at [62, 171] on button "今天" at bounding box center [71, 188] width 59 height 35
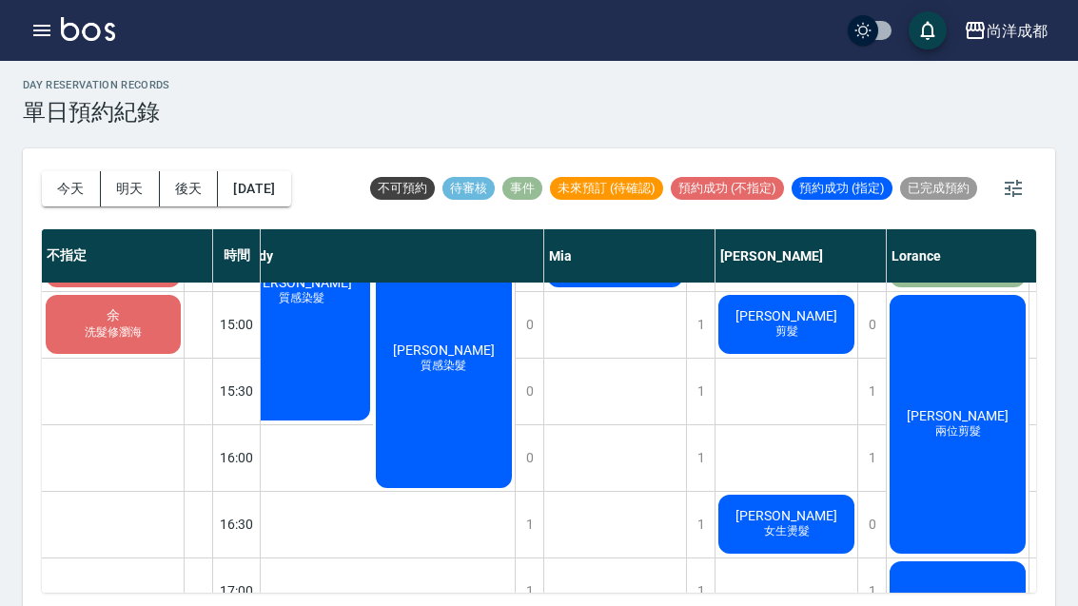
click at [62, 170] on div "今天 明天 後天 2025/08/23" at bounding box center [166, 188] width 249 height 81
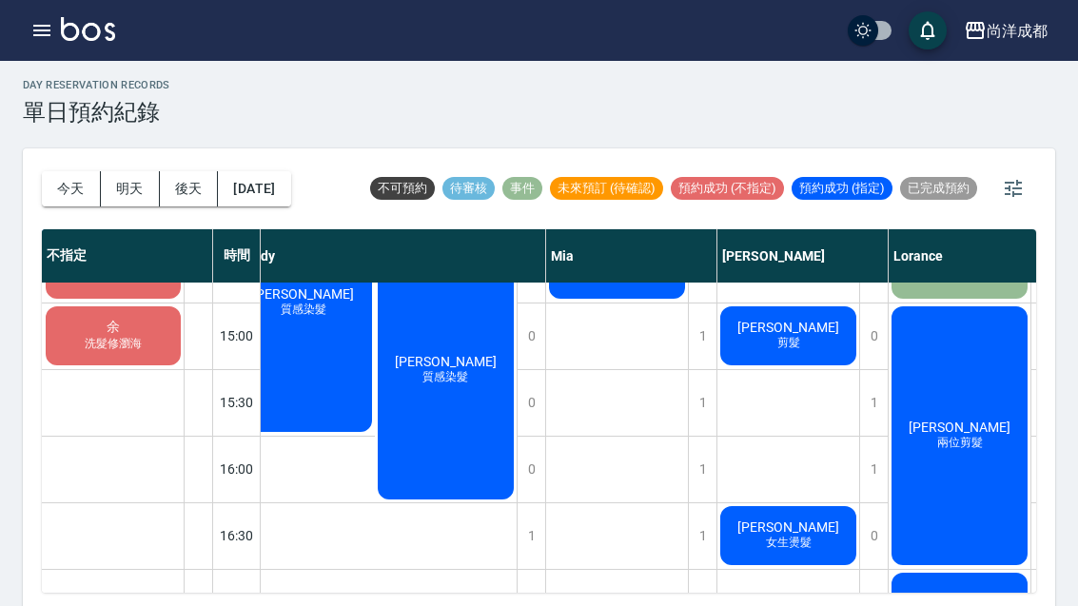
click at [80, 193] on button "今天" at bounding box center [71, 188] width 59 height 35
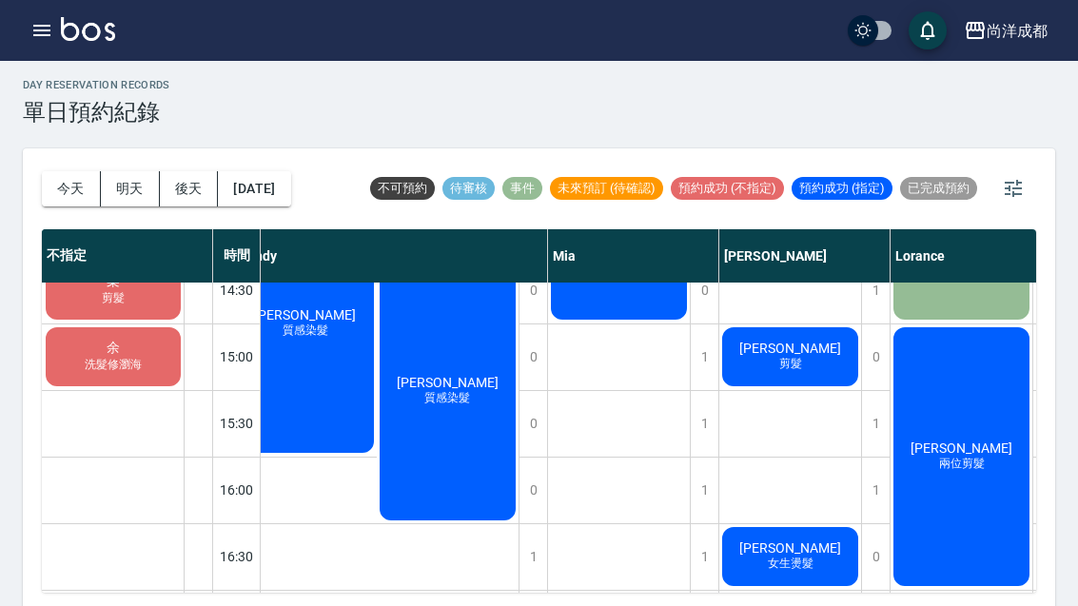
click at [80, 193] on button "今天" at bounding box center [71, 188] width 59 height 35
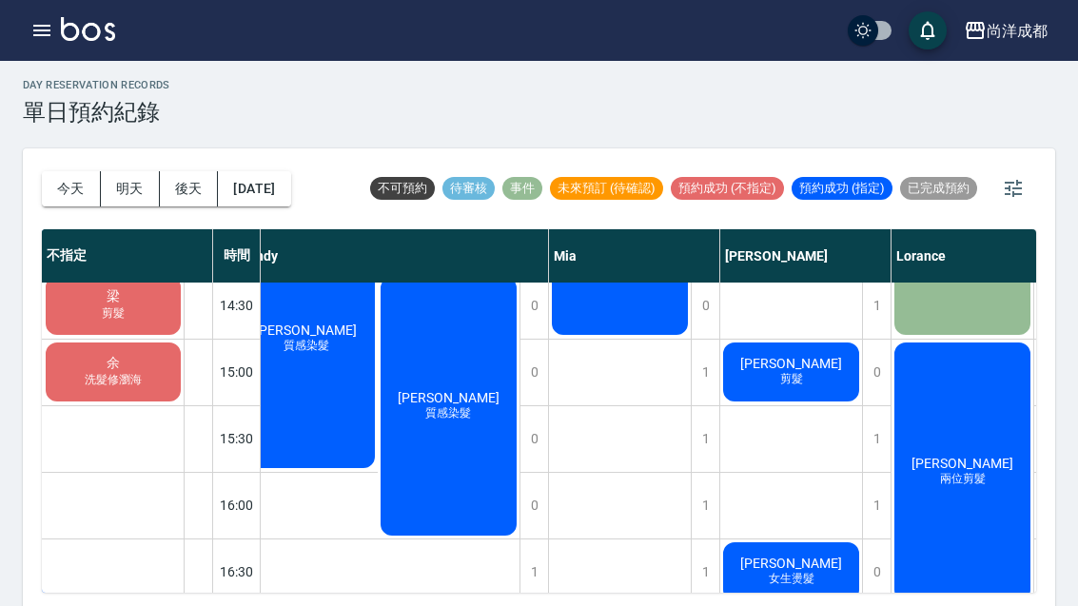
click at [143, 198] on button "明天" at bounding box center [130, 188] width 59 height 35
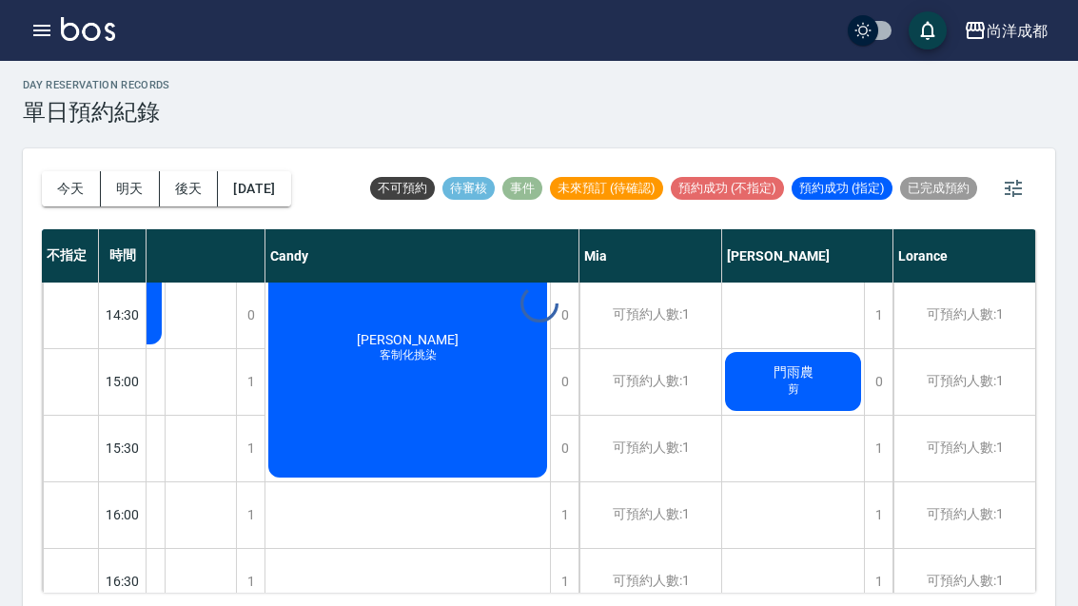
scroll to position [599, 267]
click at [79, 196] on div at bounding box center [539, 303] width 1078 height 606
click at [63, 194] on button "今天" at bounding box center [71, 188] width 59 height 35
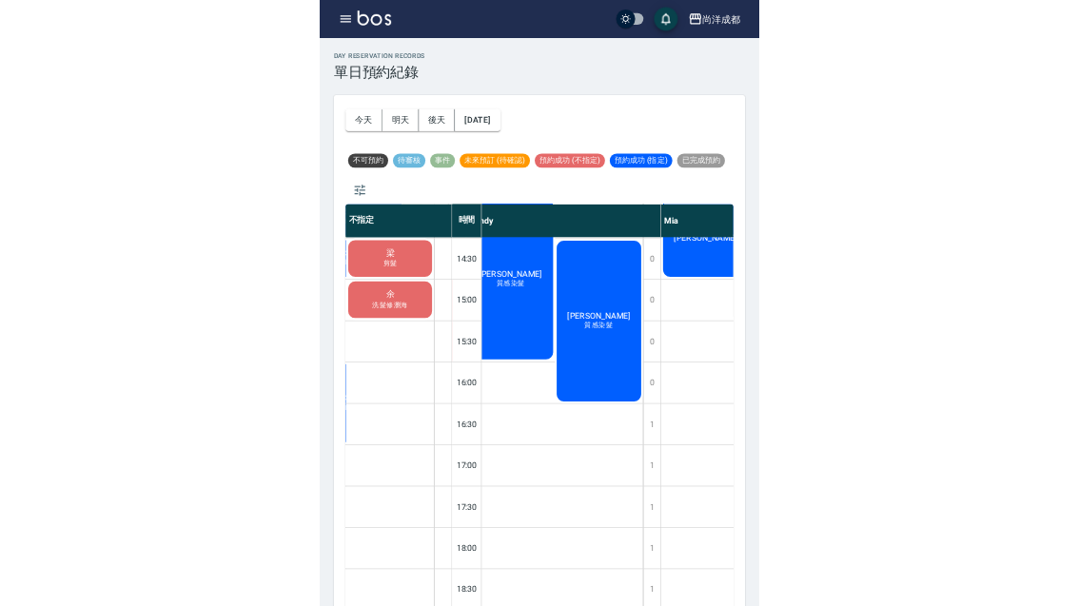
scroll to position [5, 0]
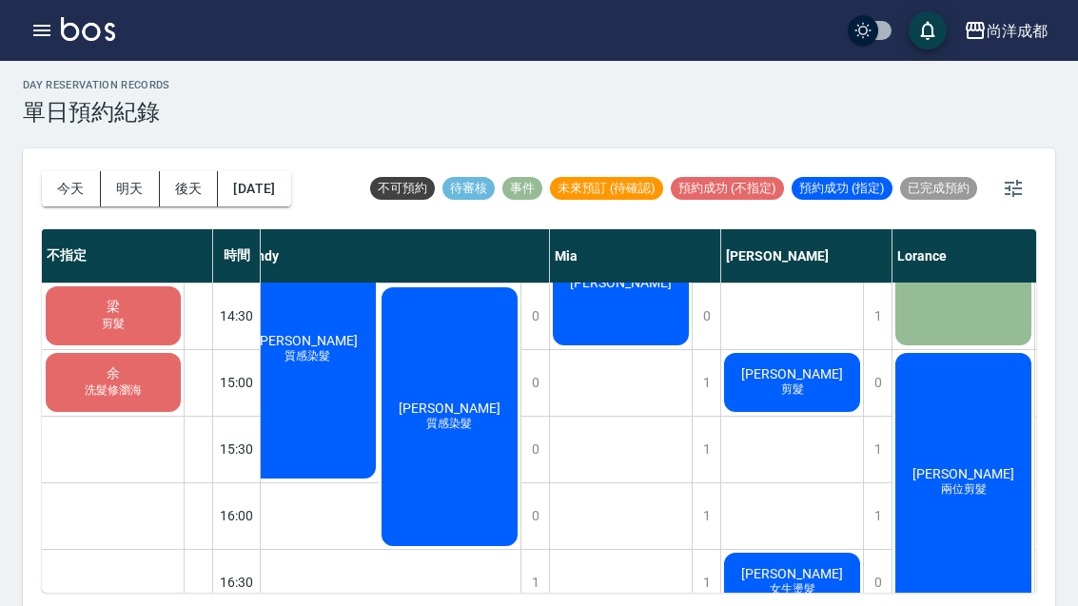
click at [100, 264] on span "女生燙髮" at bounding box center [64, 256] width 71 height 16
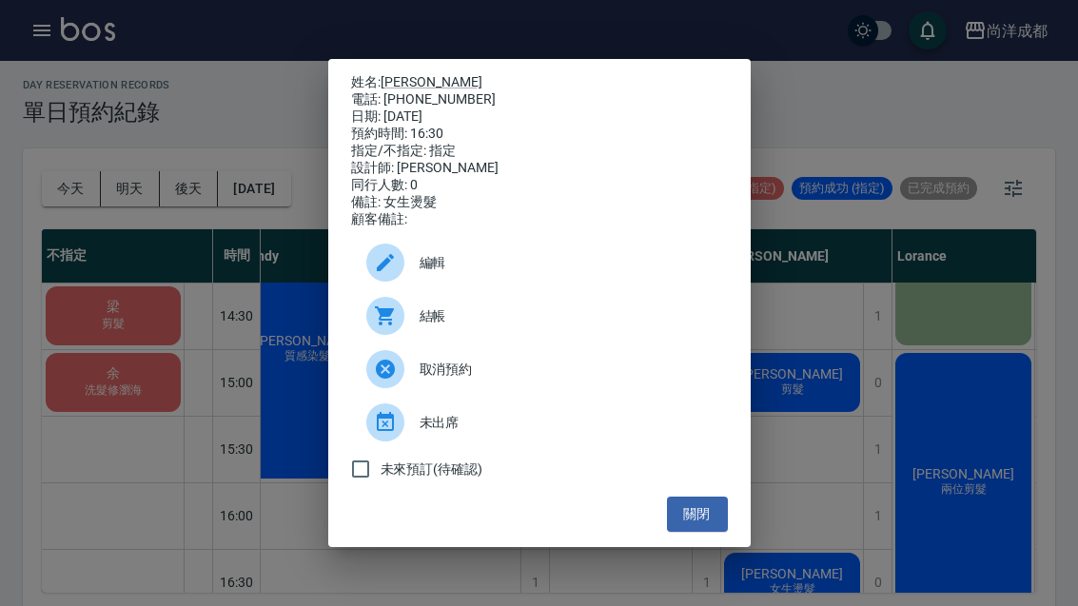
click at [401, 89] on link "[PERSON_NAME]" at bounding box center [432, 81] width 102 height 15
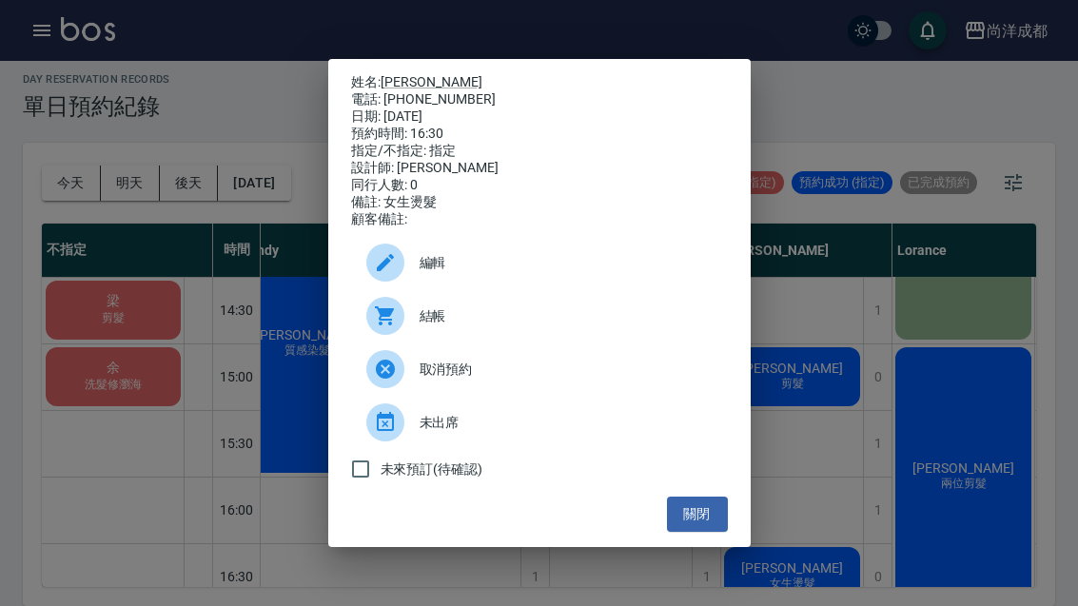
click at [722, 532] on button "關閉" at bounding box center [697, 514] width 61 height 35
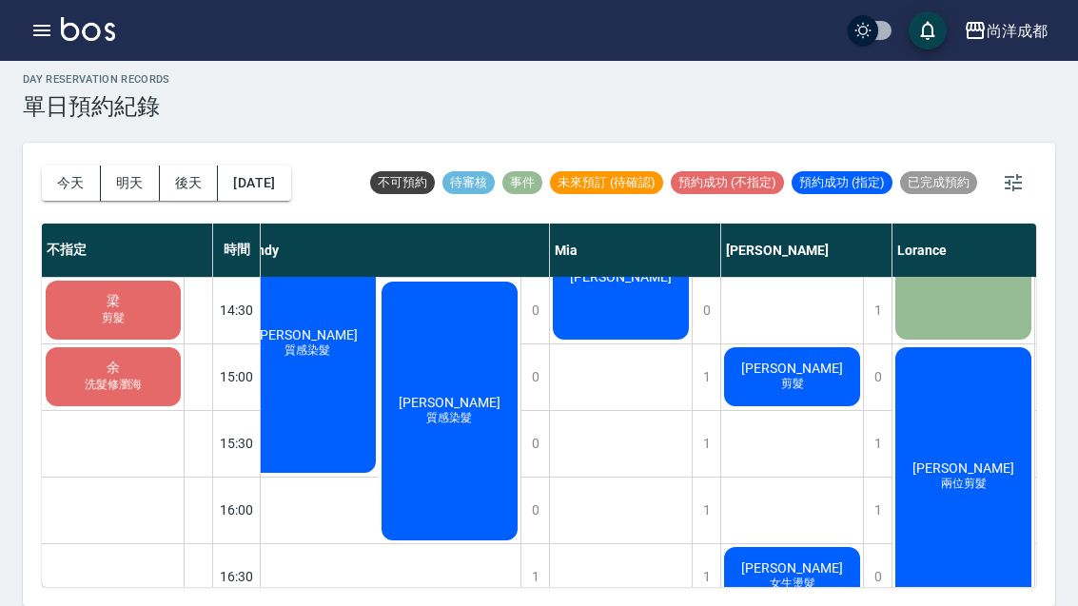
click at [78, 166] on button "今天" at bounding box center [71, 183] width 59 height 35
click at [65, 166] on button "今天" at bounding box center [71, 183] width 59 height 35
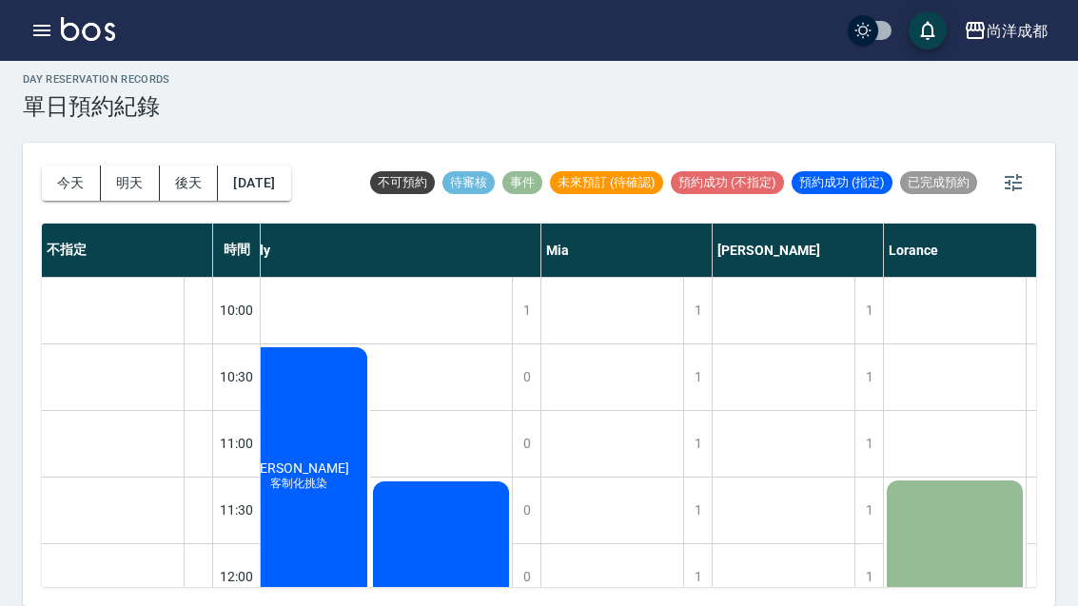
scroll to position [-1, 276]
click at [290, 166] on button "2025/08/23" at bounding box center [254, 183] width 72 height 35
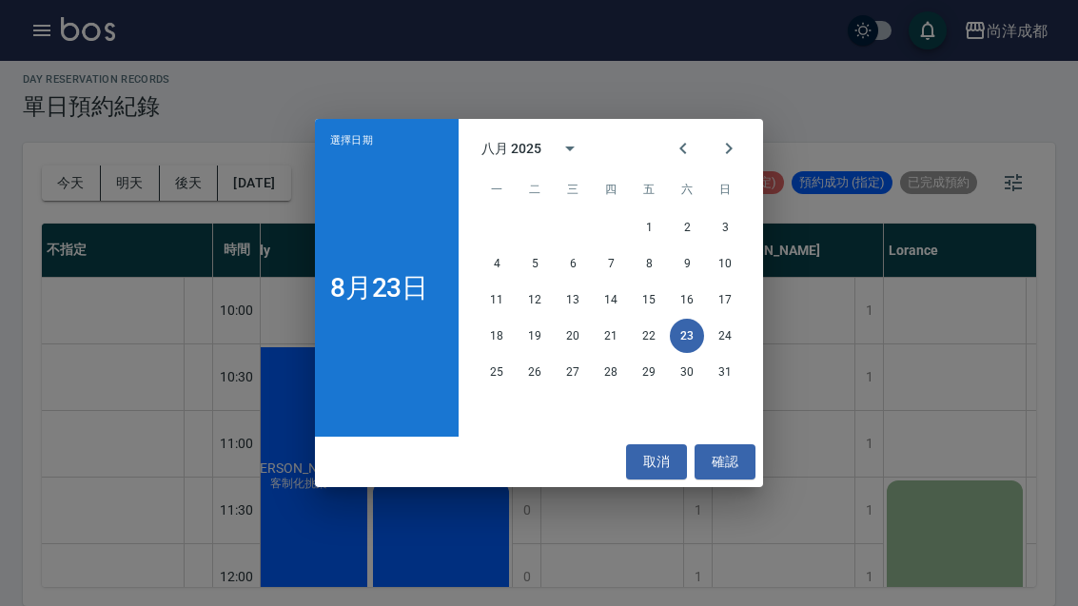
click at [731, 341] on button "24" at bounding box center [725, 336] width 34 height 34
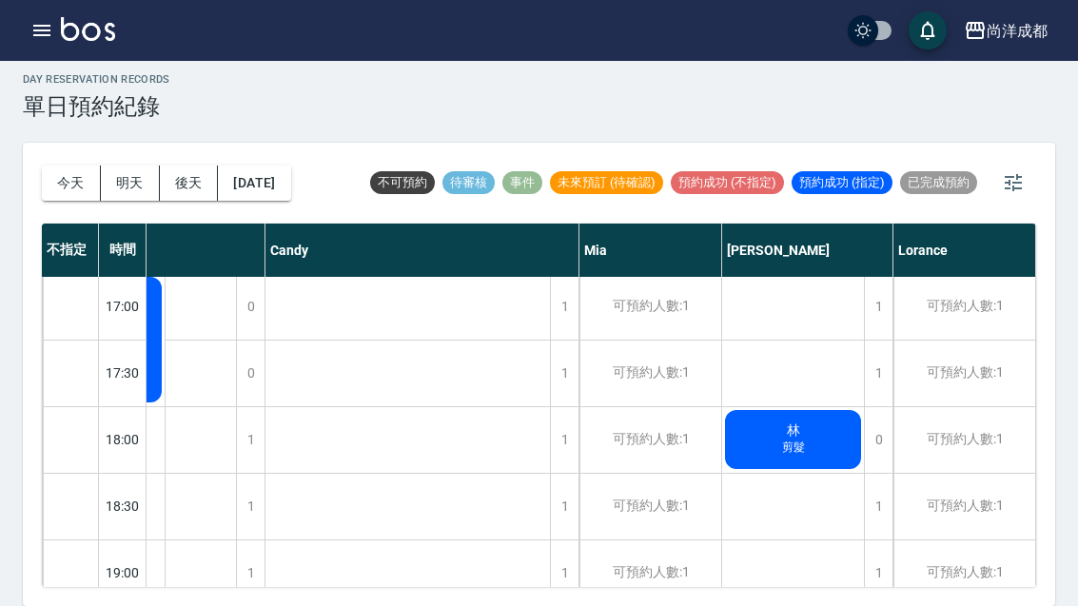
scroll to position [936, 266]
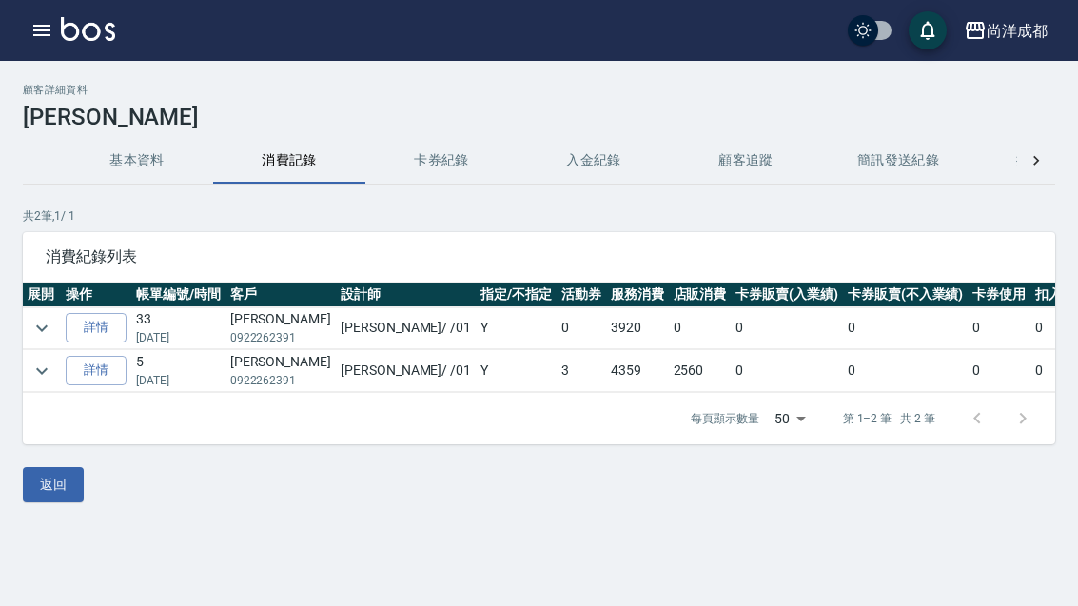
click at [106, 367] on link "詳情" at bounding box center [96, 370] width 61 height 29
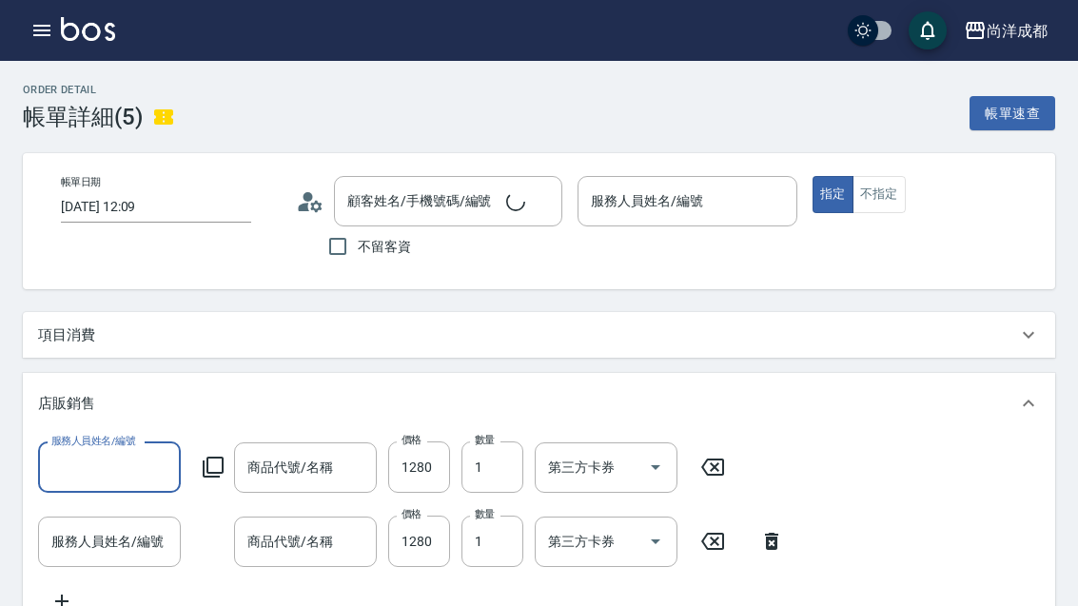
type input "[DATE] 12:09"
type input "[PERSON_NAME]-01"
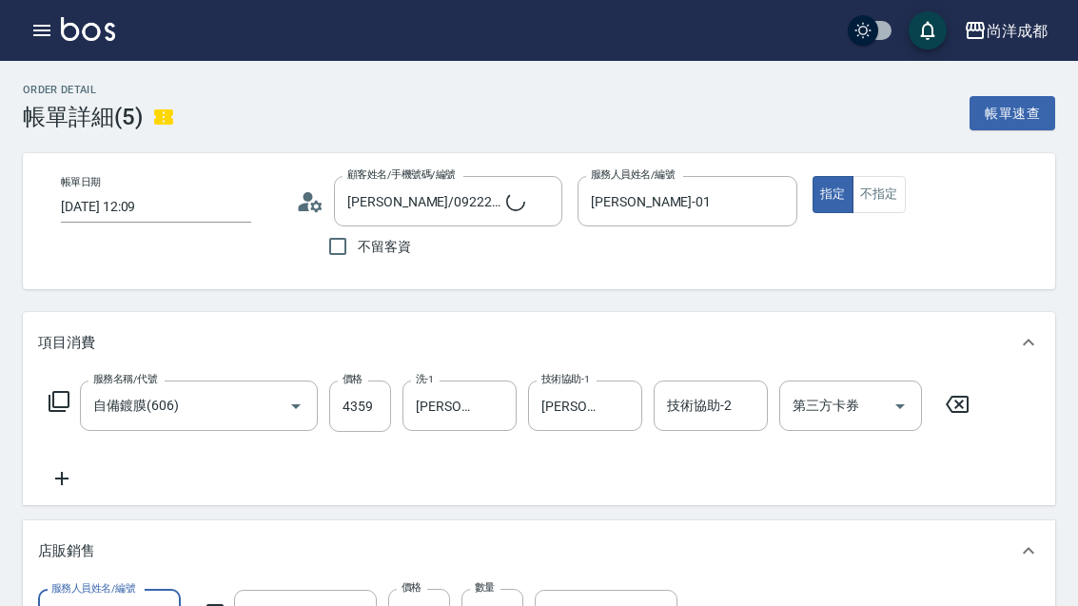
type input "[PERSON_NAME]/0922262391/null"
type input "仙[PERSON_NAME]拉角蛋白順髮噴霧"
type input "仙[PERSON_NAME]拉角蛋白水乳"
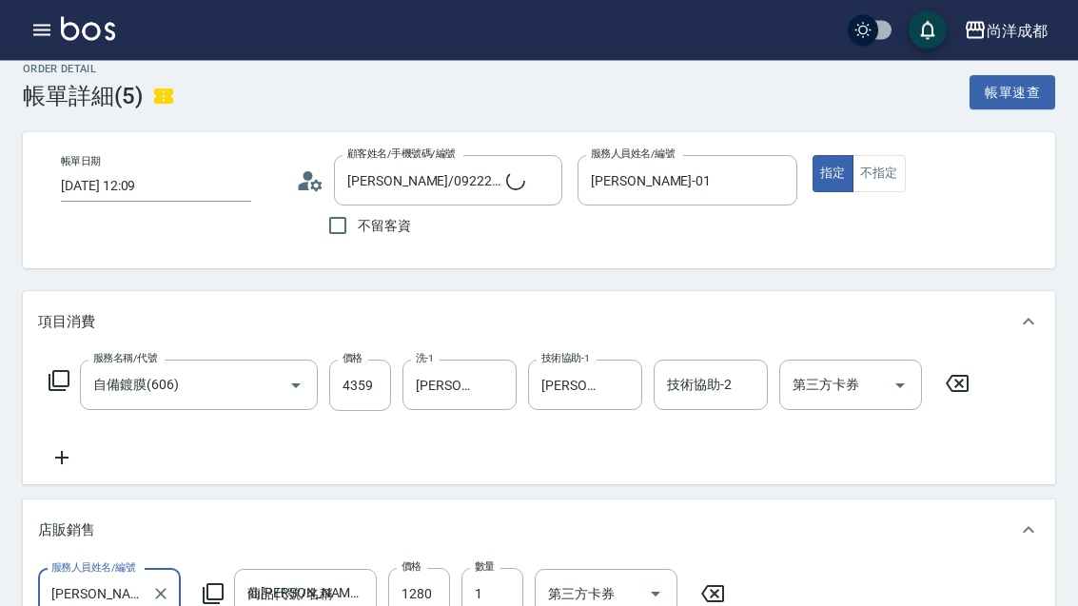
type input "信用卡"
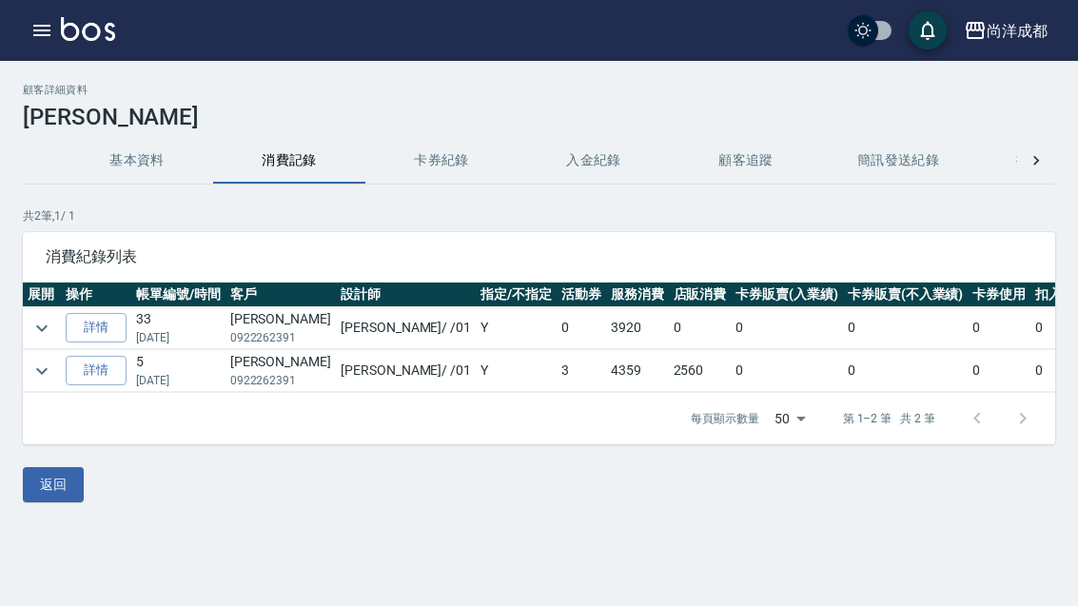
click at [85, 318] on link "詳情" at bounding box center [96, 327] width 61 height 29
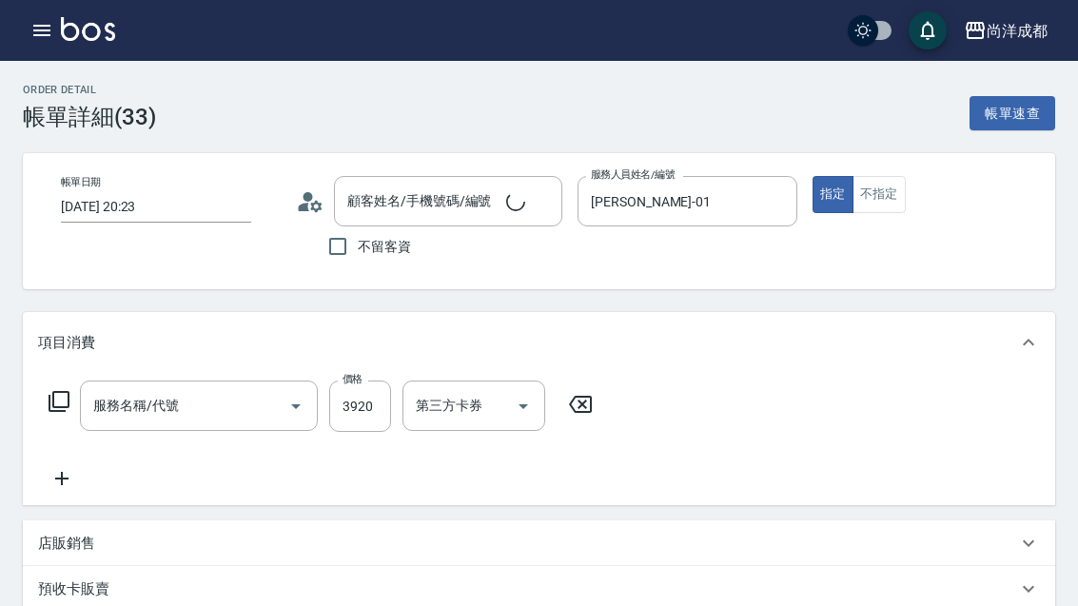
type input "[DATE] 20:23"
type input "[PERSON_NAME]-01"
type input "[PERSON_NAME]/0922262391/null"
type input "自備鍍膜(606)"
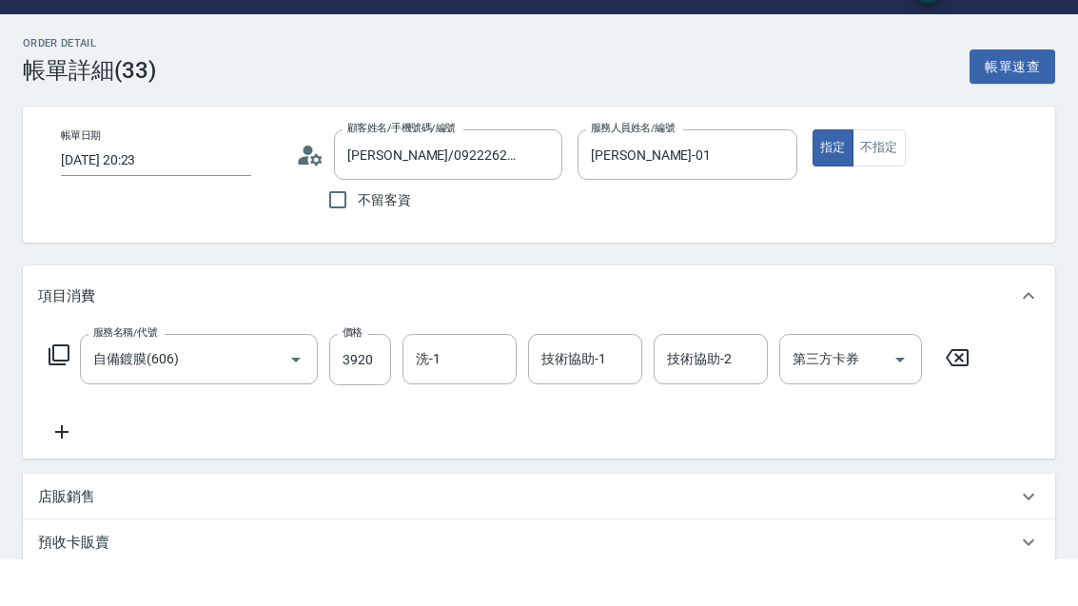
scroll to position [48, 0]
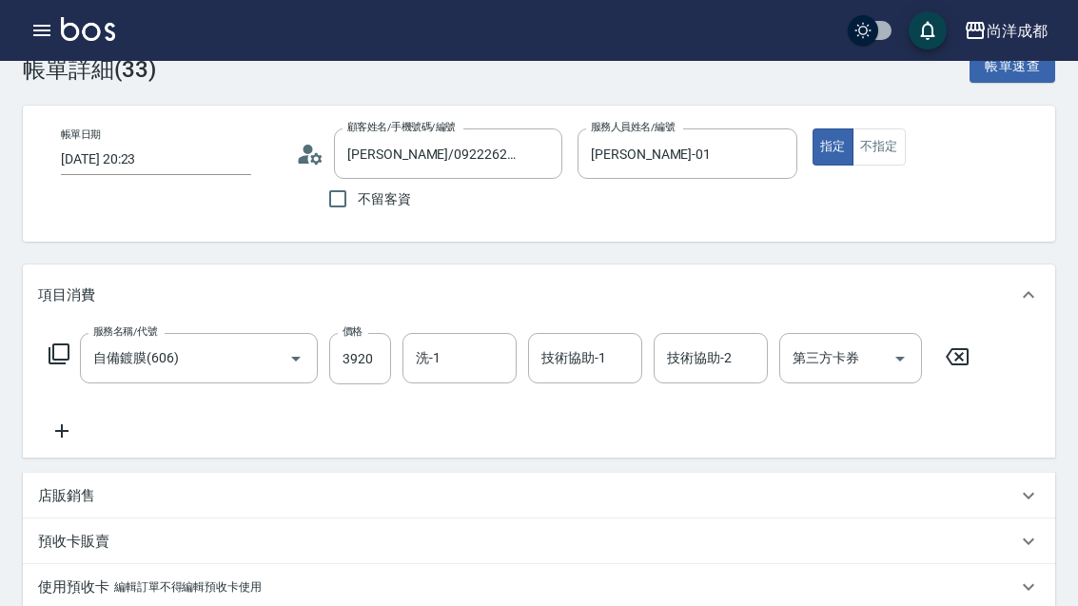
click at [47, 31] on icon "button" at bounding box center [41, 30] width 17 height 11
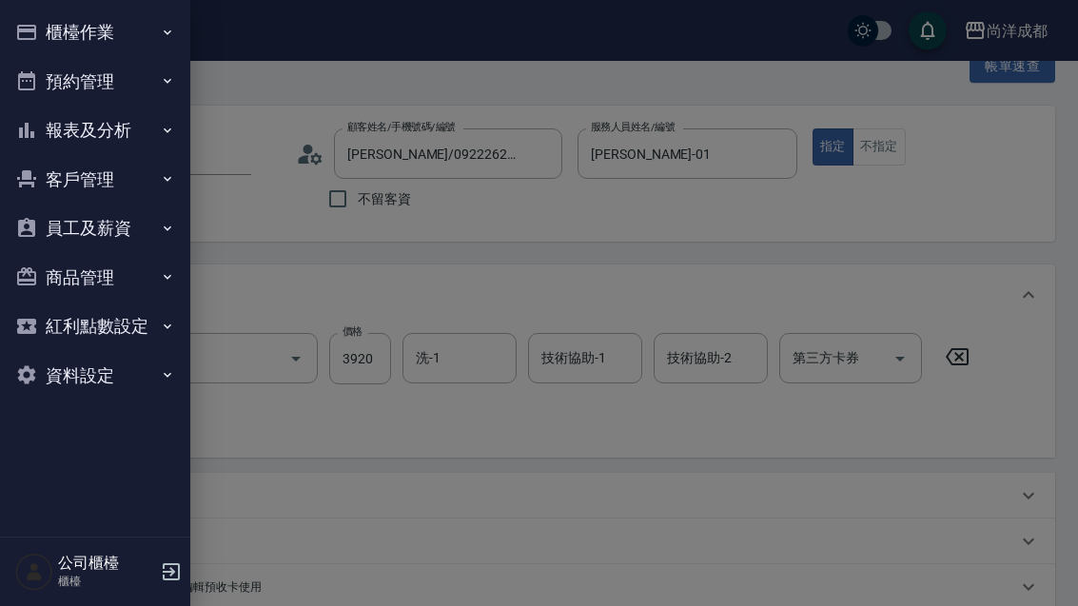
click at [833, 368] on div at bounding box center [539, 303] width 1078 height 606
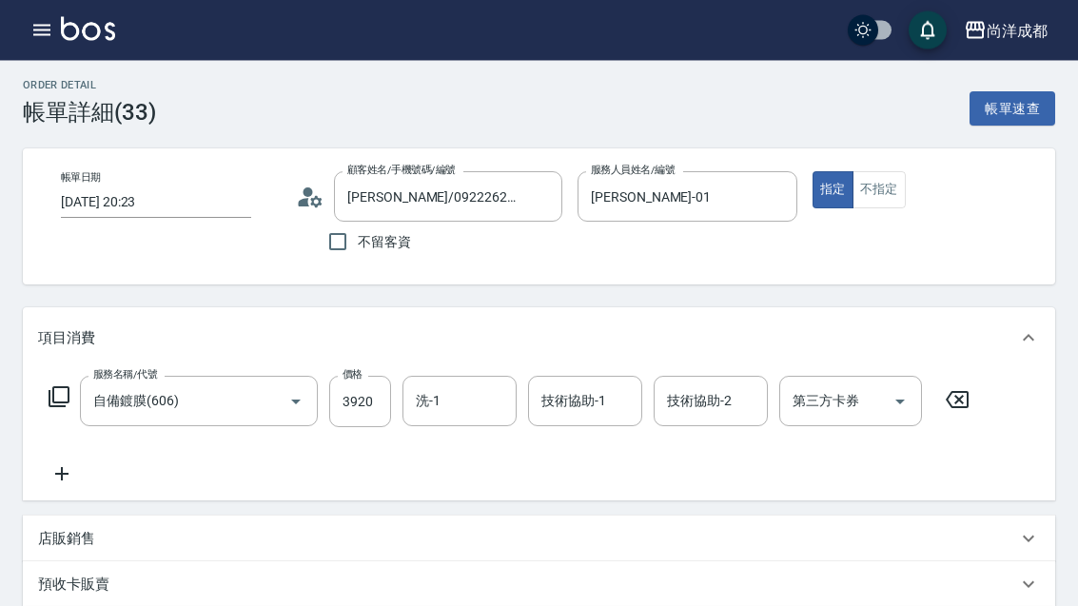
scroll to position [0, 0]
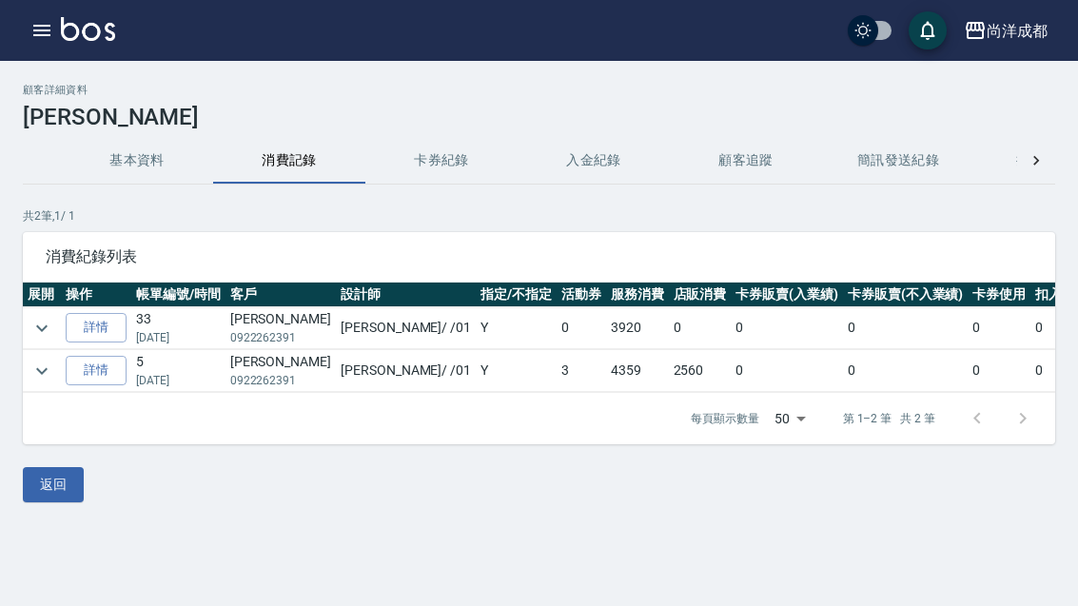
click at [91, 327] on link "詳情" at bounding box center [96, 327] width 61 height 29
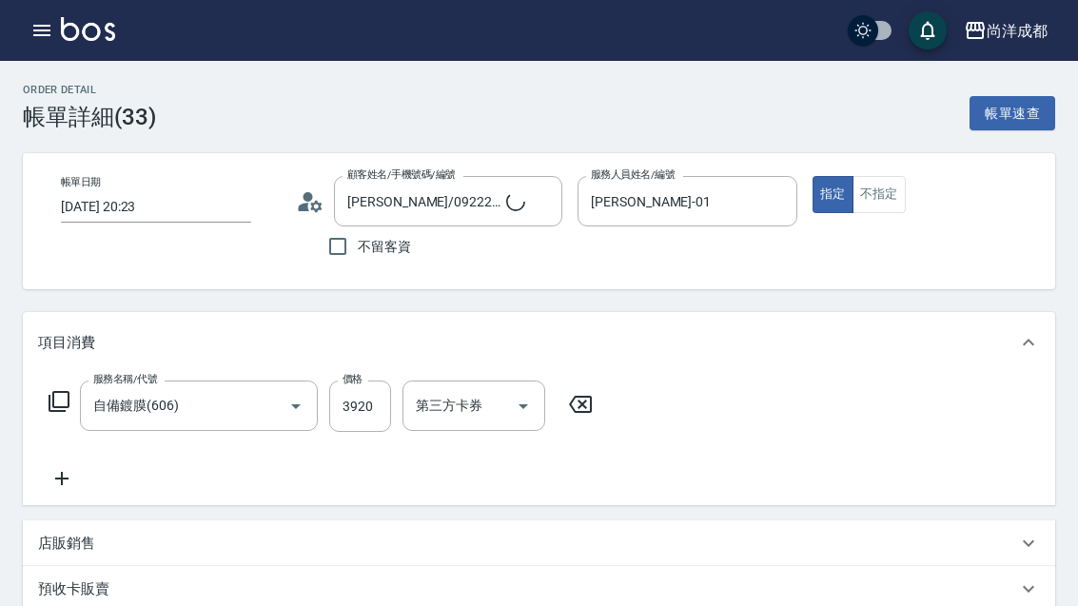
type input "[PERSON_NAME]/0922262391/null"
click at [221, 457] on div "服務名稱/代號 自備鍍膜(606) 服務名稱/代號 價格 3920 價格 洗-1 洗-1 技術協助-1 技術協助-1 技術協助-2 技術協助-2 第三方卡券 …" at bounding box center [509, 435] width 943 height 109
